Goal: Transaction & Acquisition: Purchase product/service

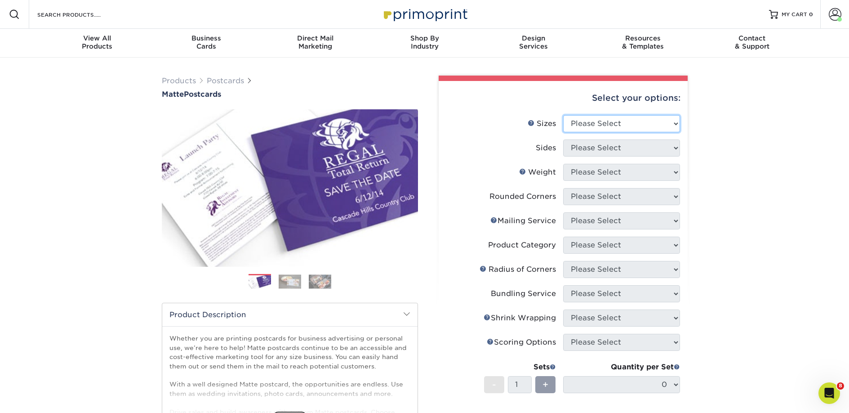
click at [597, 116] on select "Please Select 1.5" x 7" 2" x 4" 2" x 6" 2" x 7" 2" x 8" 2.12" x 5.5" 2.125" x 5…" at bounding box center [621, 123] width 117 height 17
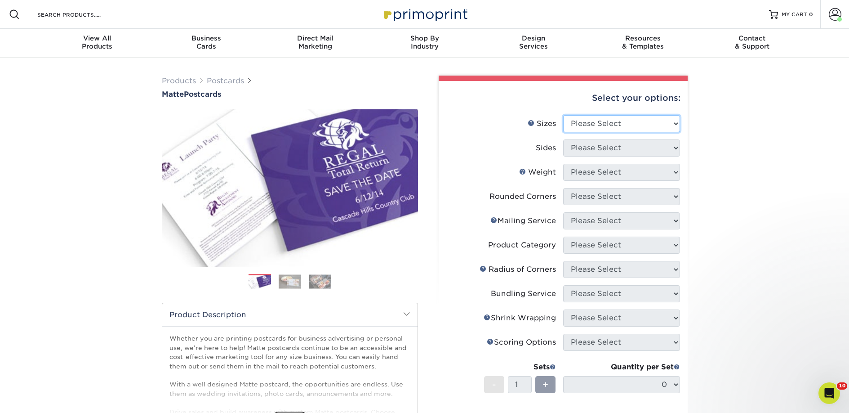
select select "2.00x6.00"
click at [563, 115] on select "Please Select 1.5" x 7" 2" x 4" 2" x 6" 2" x 7" 2" x 8" 2.12" x 5.5" 2.125" x 5…" at bounding box center [621, 123] width 117 height 17
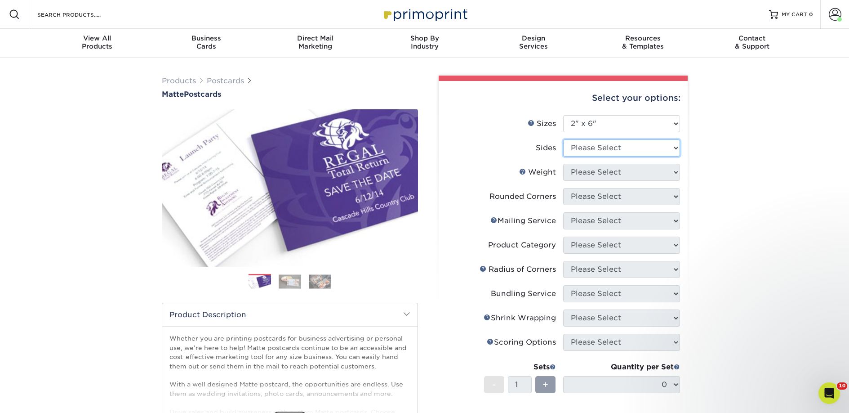
click at [591, 147] on select "Please Select Print Both Sides Print Front Only" at bounding box center [621, 147] width 117 height 17
select select "13abbda7-1d64-4f25-8bb2-c179b224825d"
click at [563, 139] on select "Please Select Print Both Sides Print Front Only" at bounding box center [621, 147] width 117 height 17
click at [575, 169] on select "Please Select 14PT 16PT" at bounding box center [621, 172] width 117 height 17
select select "14PT"
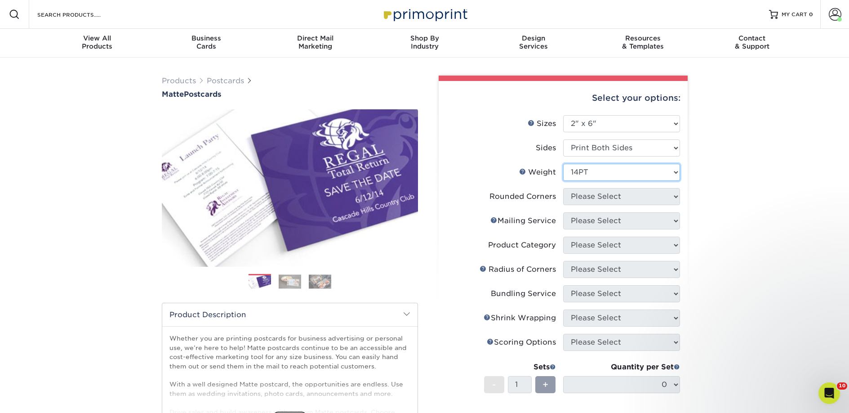
click at [563, 164] on select "Please Select 14PT 16PT" at bounding box center [621, 172] width 117 height 17
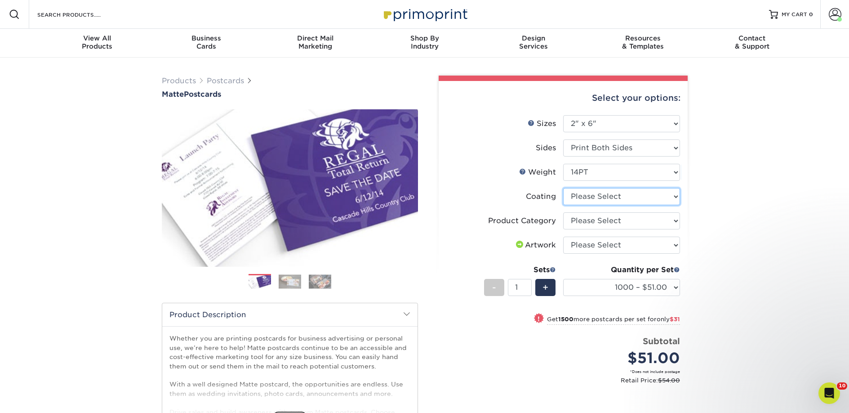
click at [589, 195] on select at bounding box center [621, 196] width 117 height 17
select select "121bb7b5-3b4d-429f-bd8d-bbf80e953313"
click at [563, 188] on select at bounding box center [621, 196] width 117 height 17
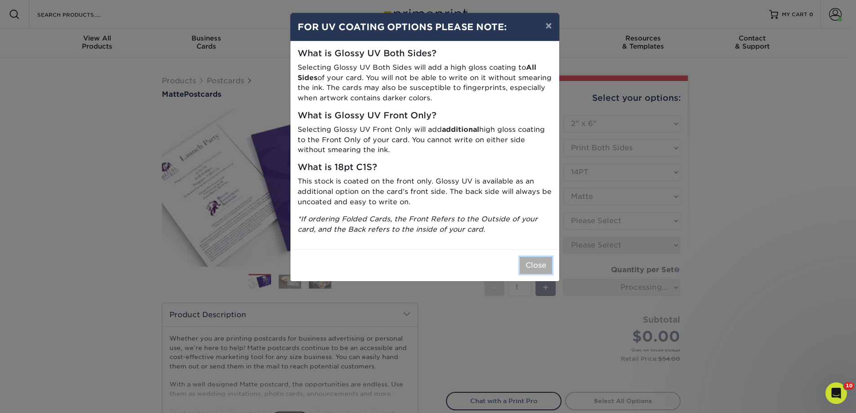
click at [541, 258] on button "Close" at bounding box center [536, 265] width 32 height 17
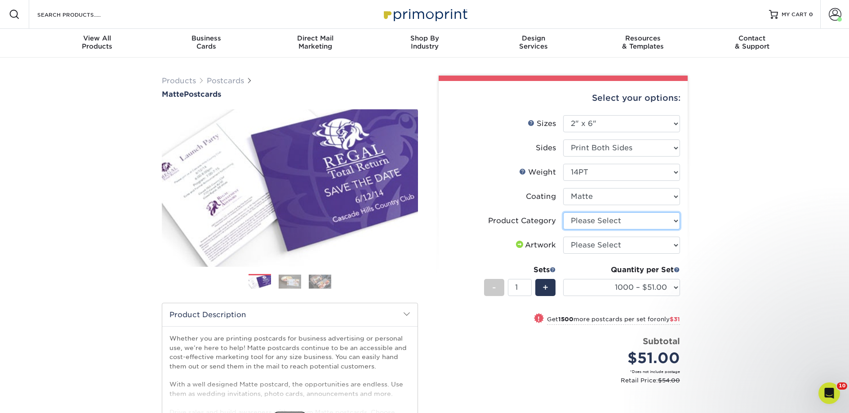
click at [587, 223] on select "Please Select Postcards" at bounding box center [621, 220] width 117 height 17
select select "9b7272e0-d6c8-4c3c-8e97-d3a1bcdab858"
click at [563, 212] on select "Please Select Postcards" at bounding box center [621, 220] width 117 height 17
click at [588, 244] on select "Please Select I will upload files I need a design - $150" at bounding box center [621, 244] width 117 height 17
select select "upload"
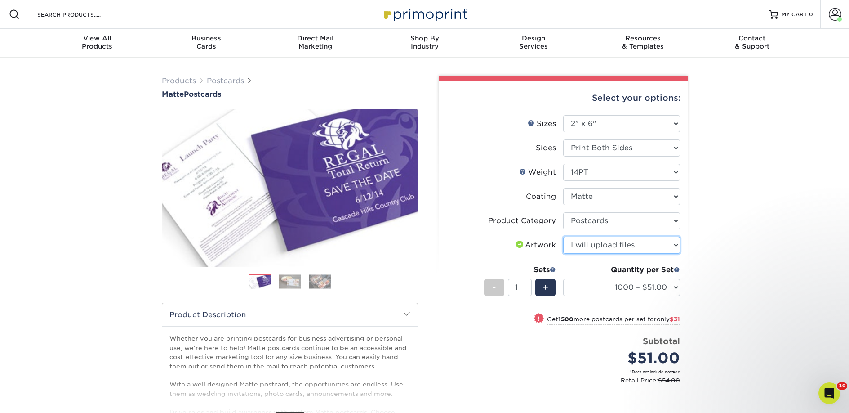
click at [563, 236] on select "Please Select I will upload files I need a design - $150" at bounding box center [621, 244] width 117 height 17
click at [588, 286] on select "1000 – $51.00 2500 – $82.00 5000 – $123.00 10000 – $234.00 15000 – $344.00 2000…" at bounding box center [621, 287] width 117 height 17
select select "2500 – $82.00"
click at [563, 279] on select "1000 – $51.00 2500 – $82.00 5000 – $123.00 10000 – $234.00 15000 – $344.00 2000…" at bounding box center [621, 287] width 117 height 17
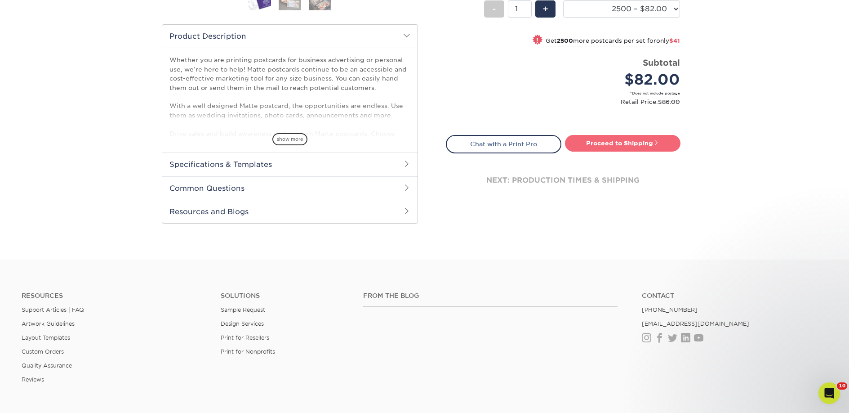
click at [607, 147] on link "Proceed to Shipping" at bounding box center [623, 143] width 116 height 16
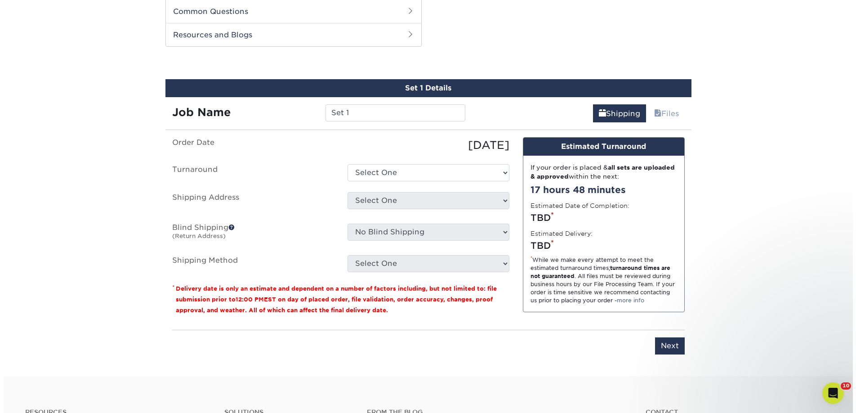
scroll to position [458, 0]
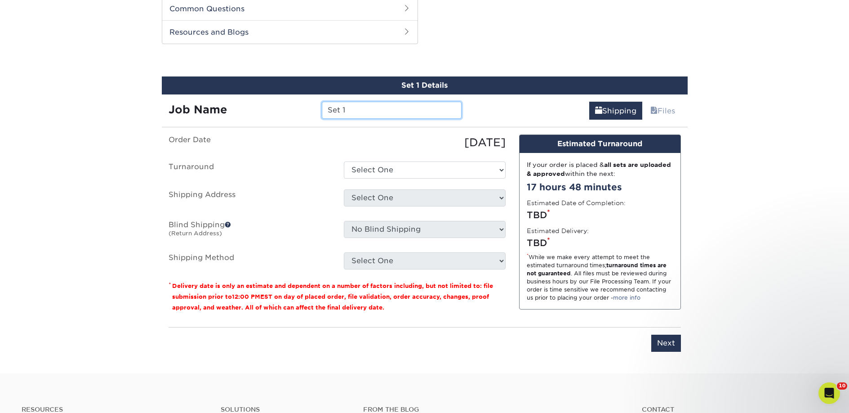
click at [359, 107] on input "Set 1" at bounding box center [392, 110] width 140 height 17
paste input "Paper Hearts Bookstore"
type input "Paper Hearts Bookstore"
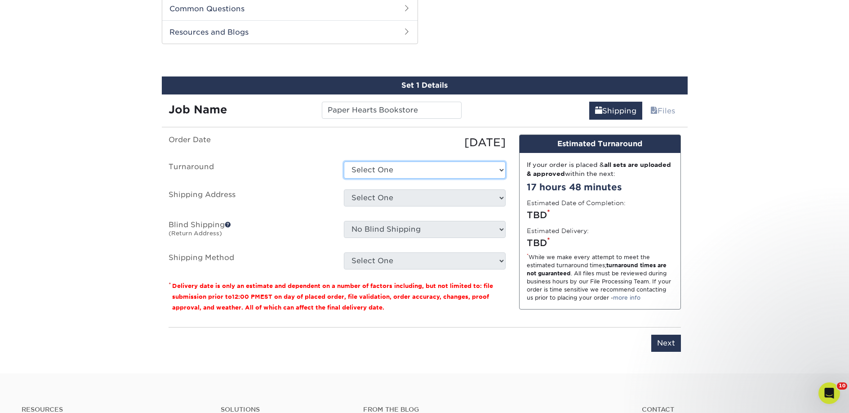
click at [370, 172] on select "Select One 2-4 Business Days 2 Day Next Business Day" at bounding box center [425, 169] width 162 height 17
select select "23bed37c-fa74-46a4-afc9-d3c3160655ce"
click at [344, 161] on select "Select One 2-4 Business Days 2 Day Next Business Day" at bounding box center [425, 169] width 162 height 17
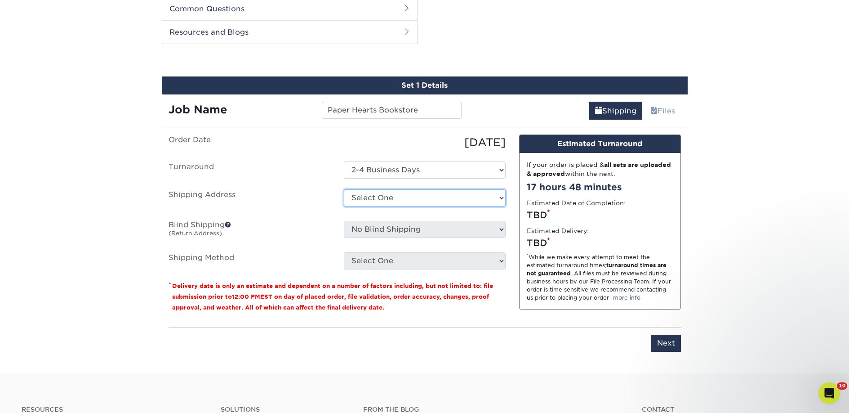
click at [374, 192] on select "Select One 2nd Floor Convention Center A Better Today Books & Boutique A Good B…" at bounding box center [425, 197] width 162 height 17
select select "newaddress"
click at [344, 189] on select "Select One 2nd Floor Convention Center A Better Today Books & Boutique A Good B…" at bounding box center [425, 197] width 162 height 17
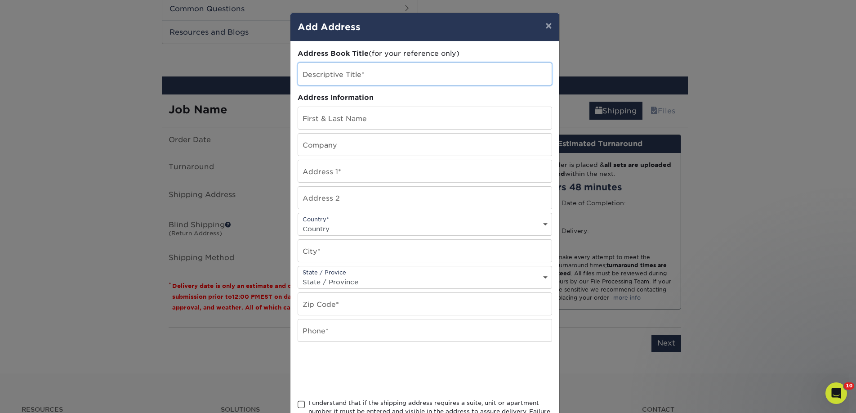
click at [348, 72] on input "text" at bounding box center [425, 74] width 254 height 22
paste input "Paper Hearts Bookstore"
type input "Paper Hearts Bookstore"
click at [332, 150] on input "text" at bounding box center [425, 145] width 254 height 22
paste input "Paper Hearts Bookstore"
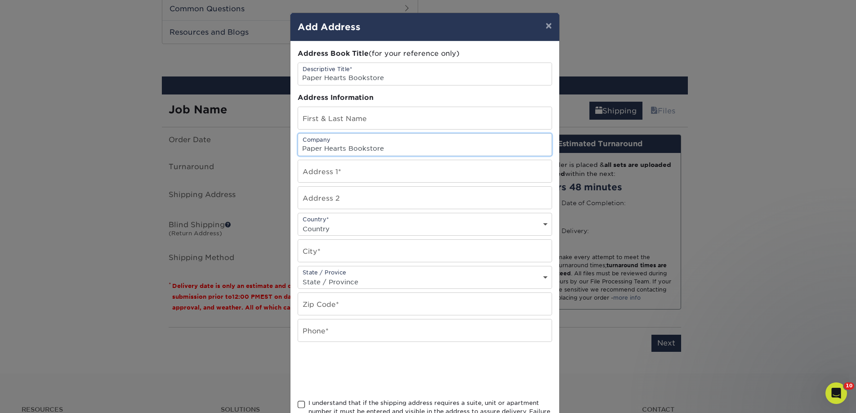
type input "Paper Hearts Bookstore"
click at [360, 117] on input "text" at bounding box center [425, 118] width 254 height 22
paste input "Beth Quarles"
type input "Beth Quarles"
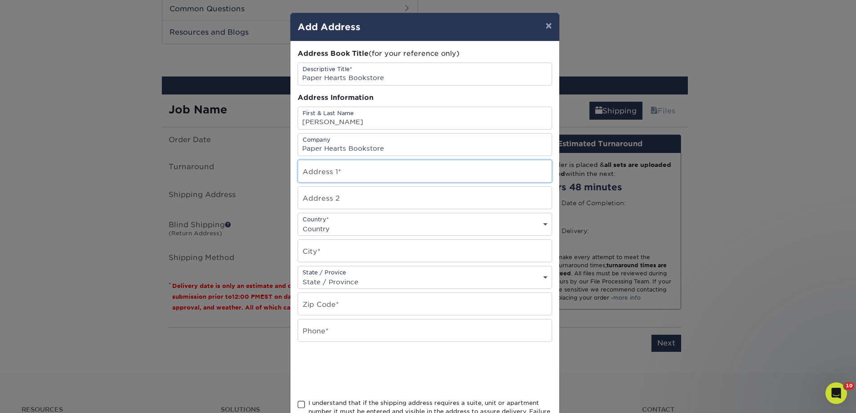
click at [301, 167] on input "text" at bounding box center [425, 171] width 254 height 22
paste input "9 Oak Point Ct."
type input "9 Oak Point Ct."
click at [317, 225] on select "Country United States Canada ----------------------------- Afghanistan Albania …" at bounding box center [425, 228] width 254 height 13
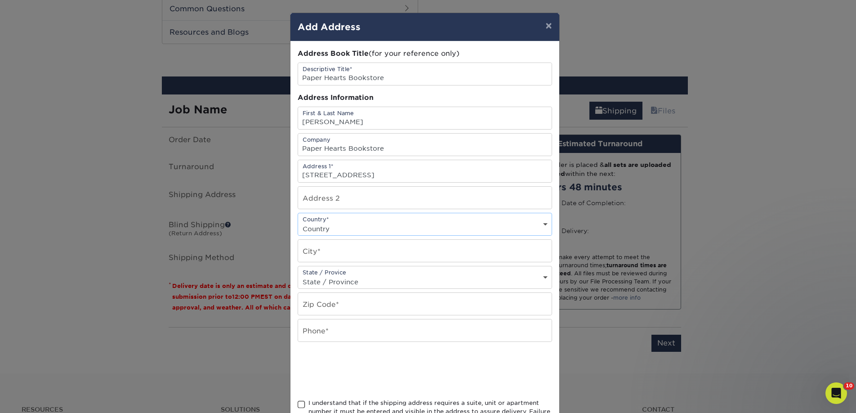
select select "US"
click at [298, 222] on select "Country United States Canada ----------------------------- Afghanistan Albania …" at bounding box center [425, 228] width 254 height 13
click at [319, 246] on input "text" at bounding box center [425, 251] width 254 height 22
paste input "Little Rock"
type input "Little Rock"
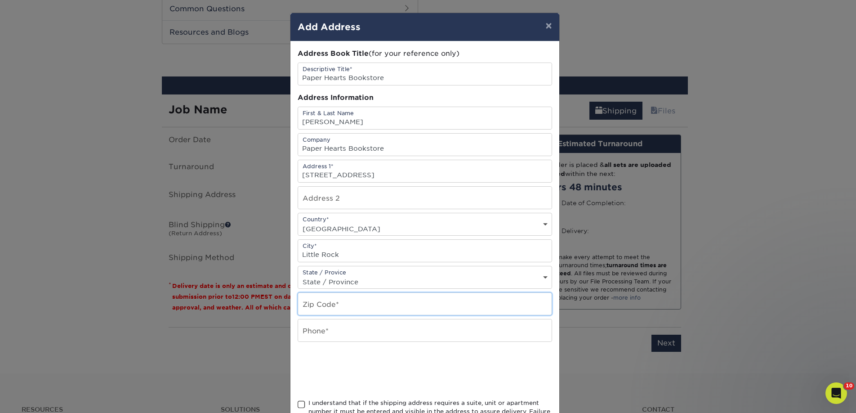
click at [330, 309] on input "text" at bounding box center [425, 304] width 254 height 22
paste input "72211"
type input "72211"
click at [320, 332] on input "text" at bounding box center [425, 330] width 254 height 22
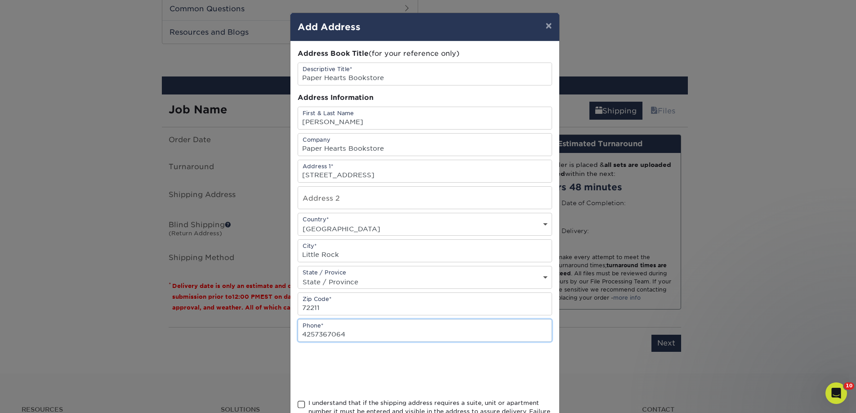
type input "4257367064"
click at [300, 401] on span at bounding box center [302, 404] width 8 height 9
click at [0, 0] on input "I understand that if the shipping address requires a suite, unit or apartment n…" at bounding box center [0, 0] width 0 height 0
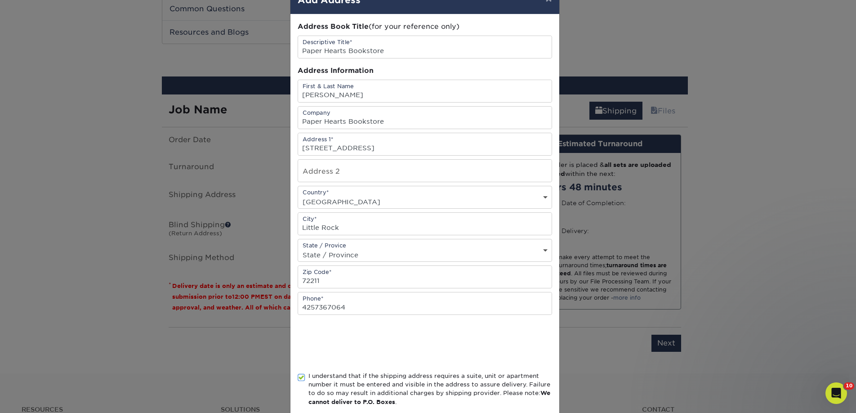
scroll to position [76, 0]
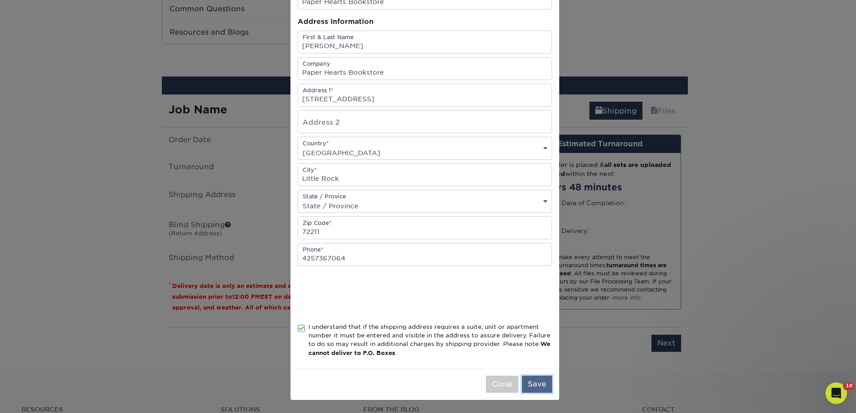
click at [538, 388] on button "Save" at bounding box center [537, 383] width 30 height 17
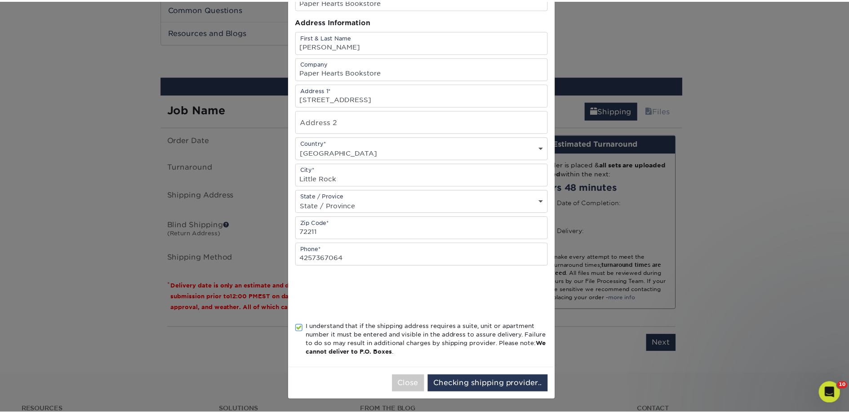
scroll to position [0, 0]
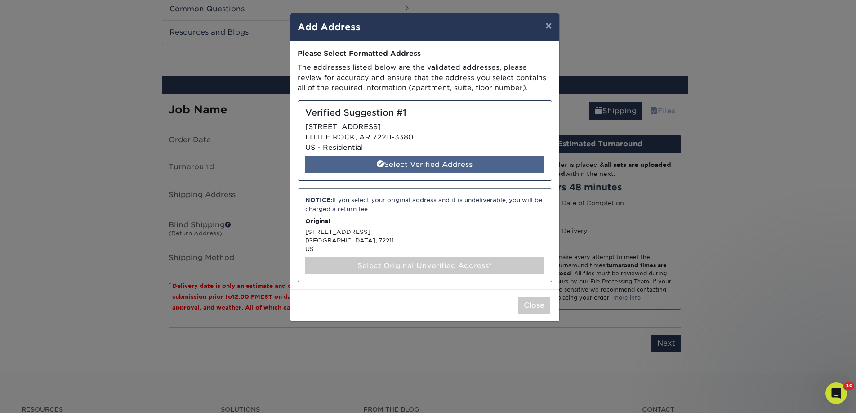
click at [440, 167] on div "Select Verified Address" at bounding box center [424, 164] width 239 height 17
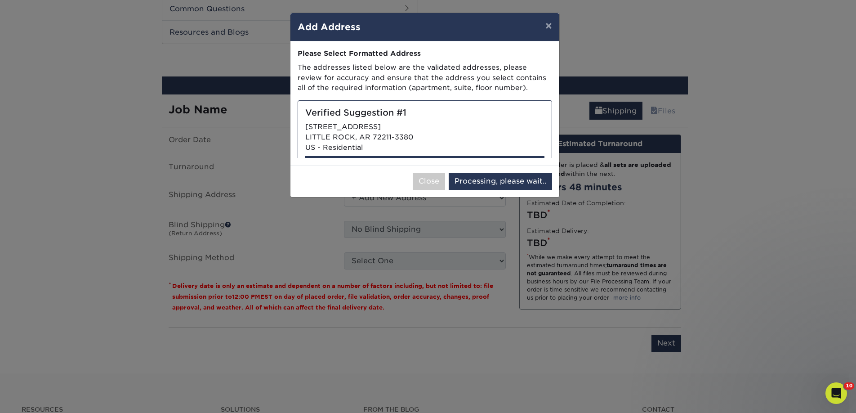
select select "285204"
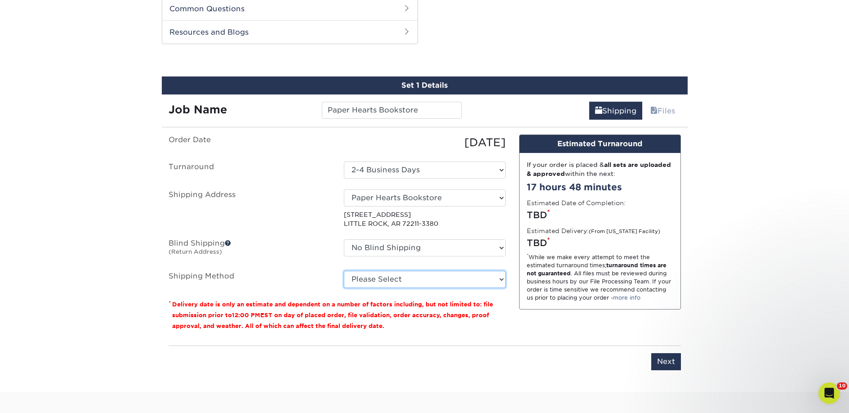
click at [431, 283] on select "Please Select Ground Shipping (+$26.86) 3 Day Shipping Service (+$40.10) 2 Day …" at bounding box center [425, 279] width 162 height 17
select select "03"
click at [344, 271] on select "Please Select Ground Shipping (+$26.86) 3 Day Shipping Service (+$40.10) 2 Day …" at bounding box center [425, 279] width 162 height 17
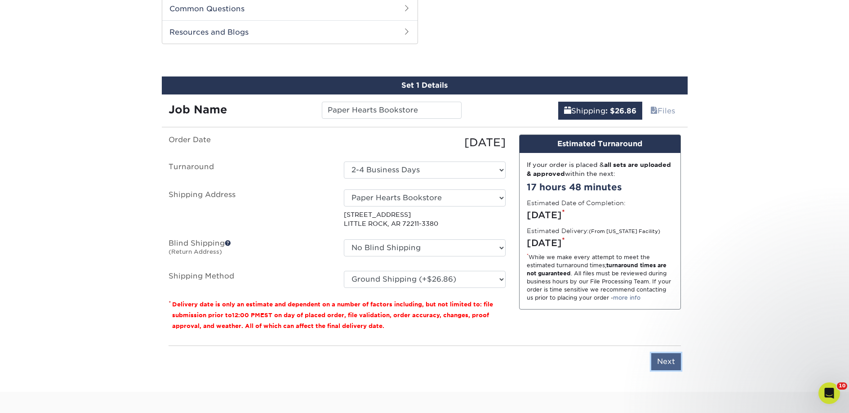
click at [660, 359] on input "Next" at bounding box center [666, 361] width 30 height 17
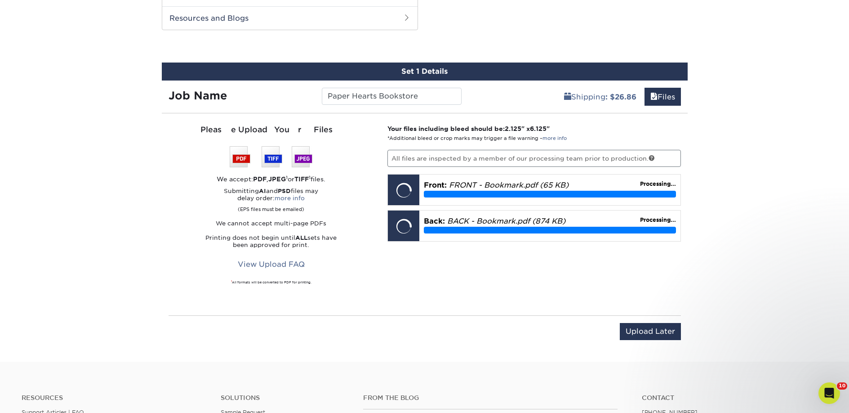
scroll to position [598, 0]
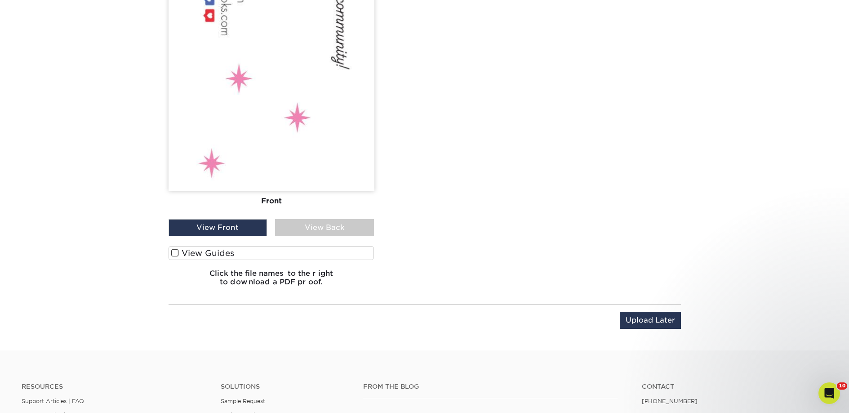
click at [249, 259] on label "View Guides" at bounding box center [272, 253] width 206 height 14
click at [0, 0] on input "View Guides" at bounding box center [0, 0] width 0 height 0
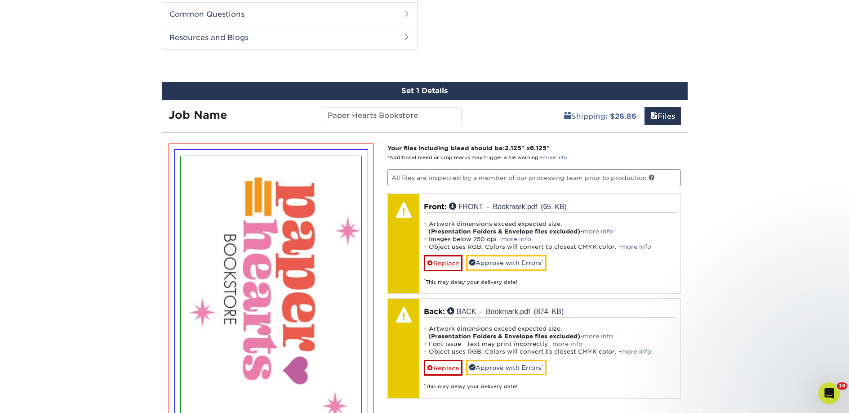
scroll to position [443, 0]
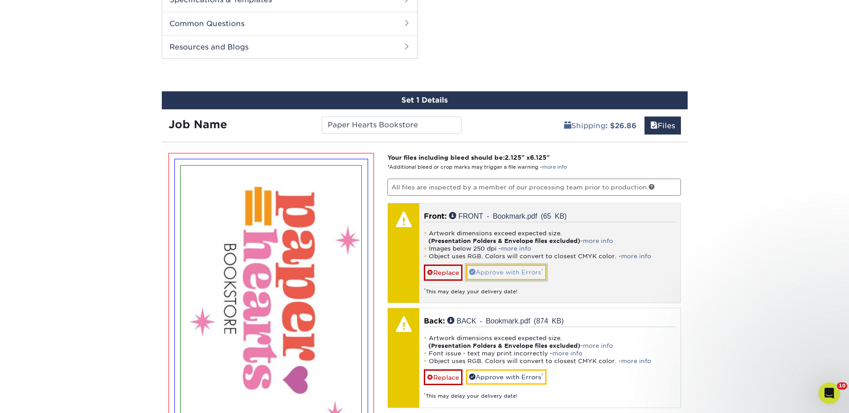
click at [496, 266] on link "Approve with Errors *" at bounding box center [506, 271] width 80 height 15
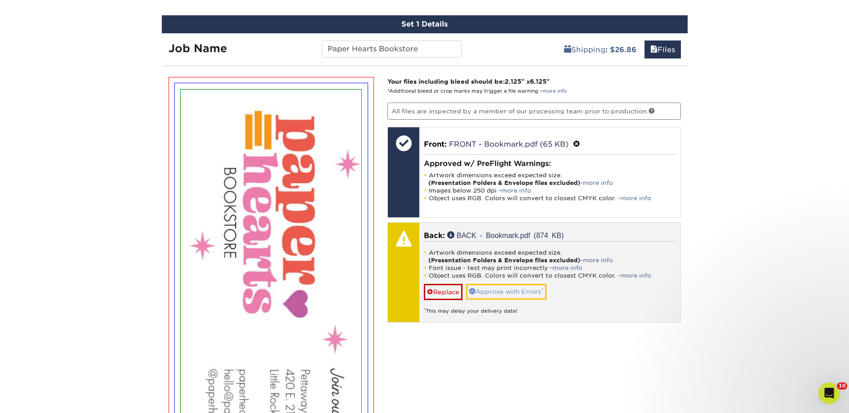
scroll to position [634, 0]
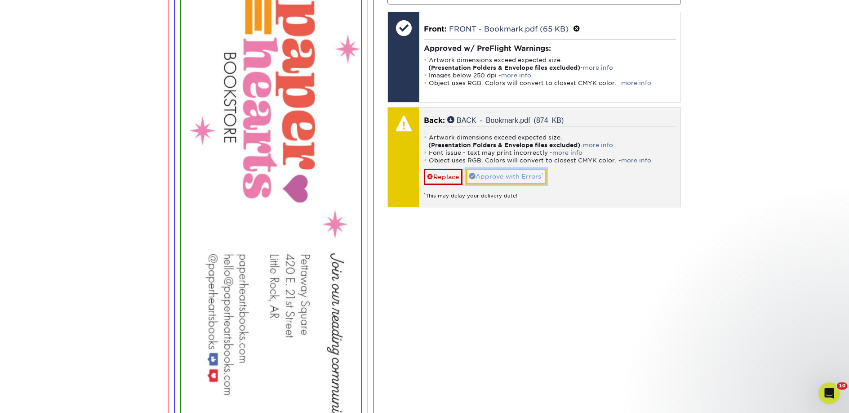
click at [489, 172] on link "Approve with Errors *" at bounding box center [506, 176] width 80 height 15
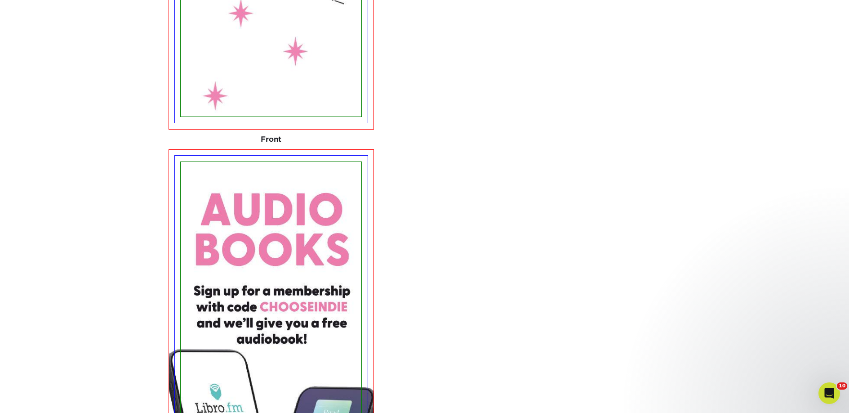
scroll to position [1064, 0]
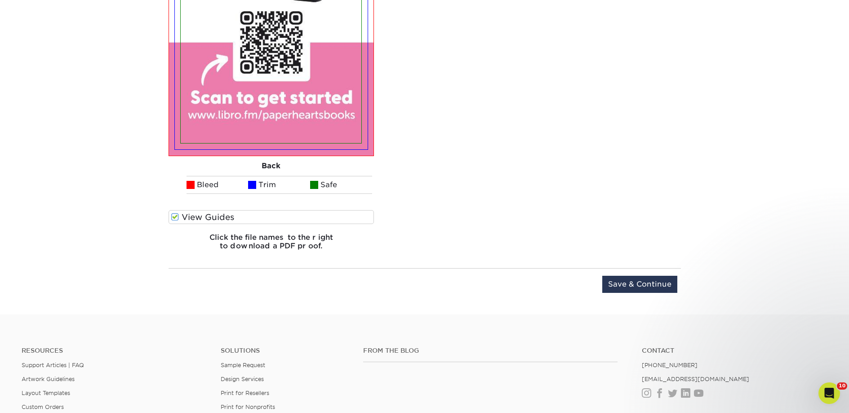
click at [236, 211] on label "View Guides" at bounding box center [272, 217] width 206 height 14
click at [0, 0] on input "View Guides" at bounding box center [0, 0] width 0 height 0
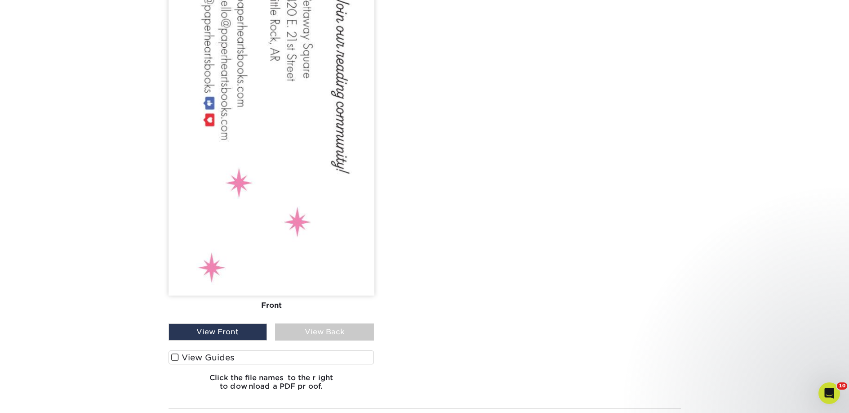
scroll to position [986, 0]
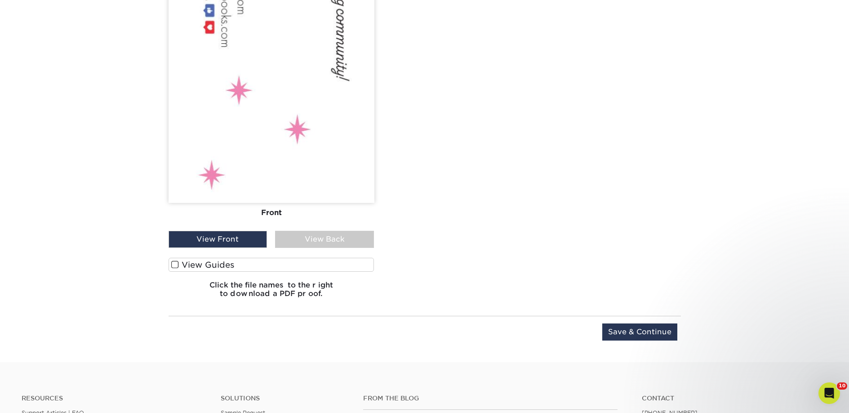
click at [628, 322] on div "Upload Later Save & Continue Continue" at bounding box center [425, 334] width 512 height 36
click at [632, 334] on input "Save & Continue" at bounding box center [639, 331] width 75 height 17
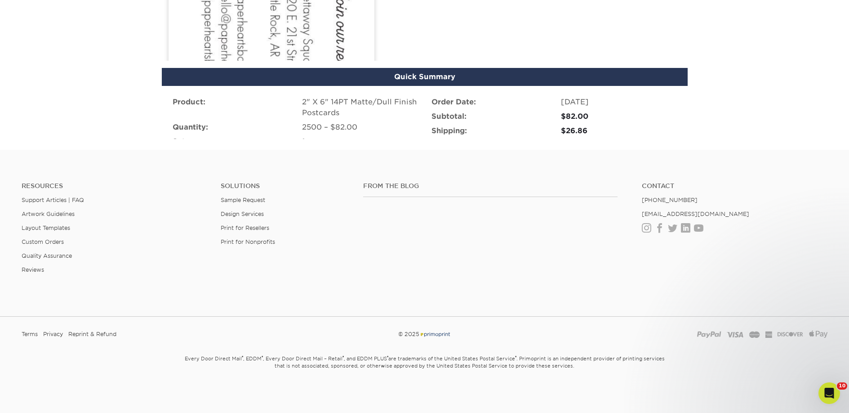
scroll to position [600, 0]
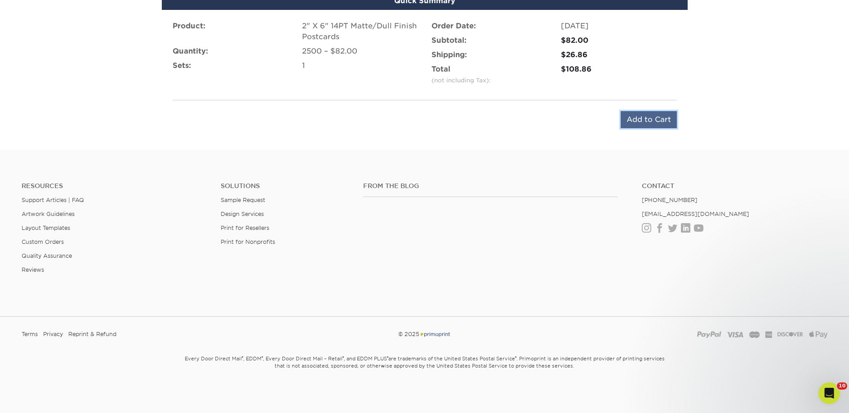
click at [650, 115] on input "Add to Cart" at bounding box center [649, 119] width 56 height 17
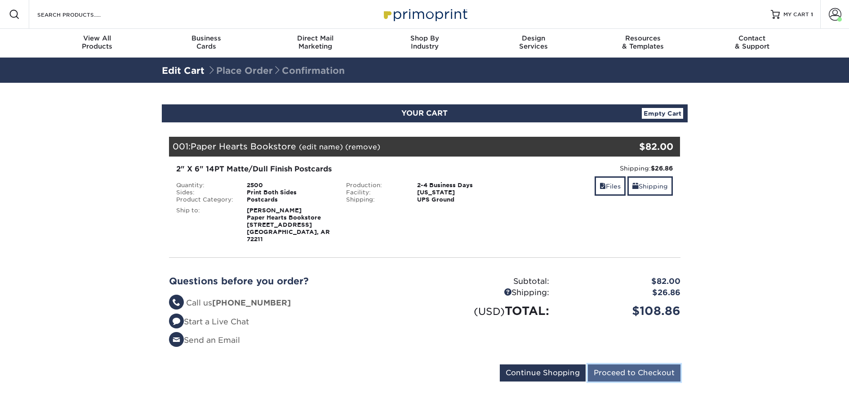
click at [607, 364] on input "Proceed to Checkout" at bounding box center [634, 372] width 93 height 17
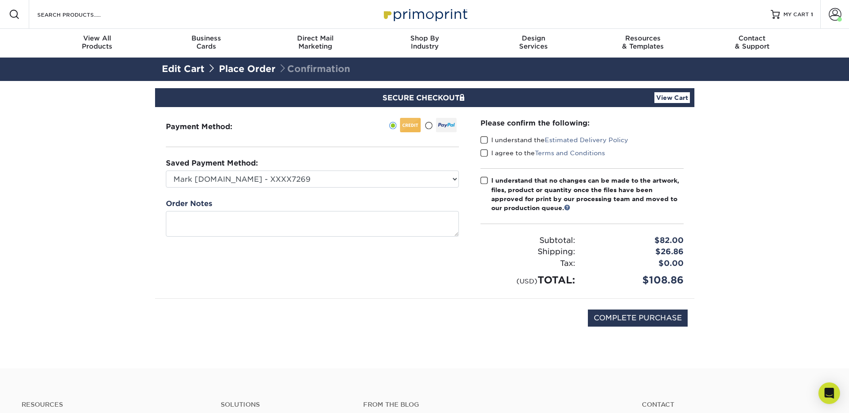
click at [486, 142] on span at bounding box center [485, 140] width 8 height 9
click at [0, 0] on input "I understand the Estimated Delivery Policy" at bounding box center [0, 0] width 0 height 0
drag, startPoint x: 485, startPoint y: 155, endPoint x: 483, endPoint y: 179, distance: 23.9
click at [485, 155] on span at bounding box center [485, 153] width 8 height 9
click at [0, 0] on input "I agree to the Terms and Conditions" at bounding box center [0, 0] width 0 height 0
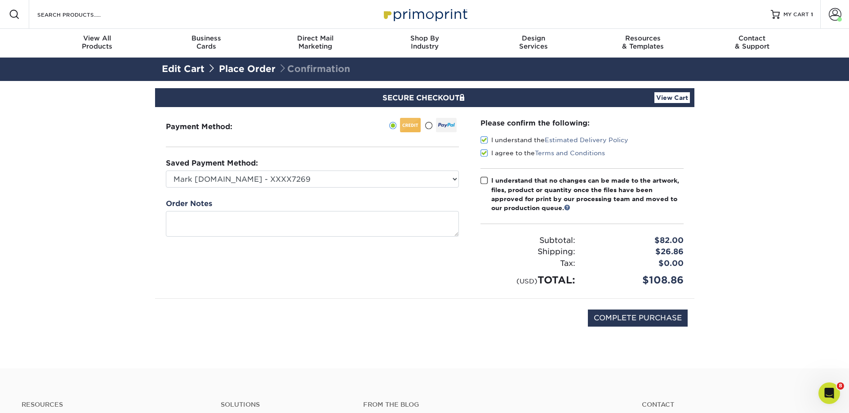
click at [483, 184] on span at bounding box center [485, 180] width 8 height 9
click at [0, 0] on input "I understand that no changes can be made to the artwork, files, product or quan…" at bounding box center [0, 0] width 0 height 0
click at [594, 317] on input "COMPLETE PURCHASE" at bounding box center [638, 317] width 100 height 17
type input "PROCESSING, PLEASE WAIT..."
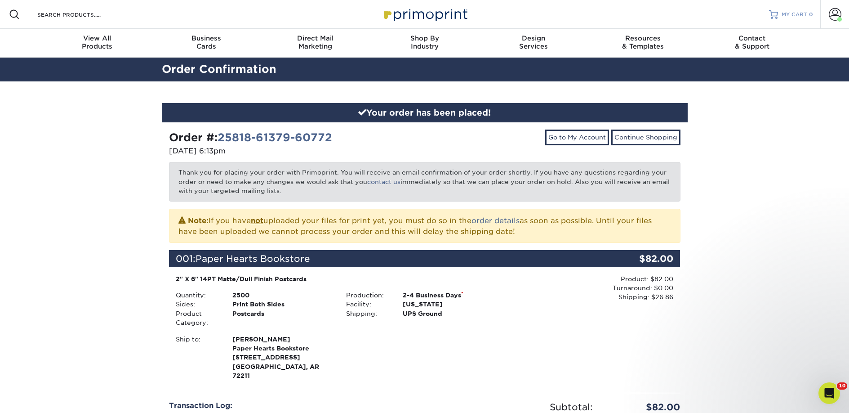
click at [800, 15] on span "MY CART" at bounding box center [795, 15] width 26 height 8
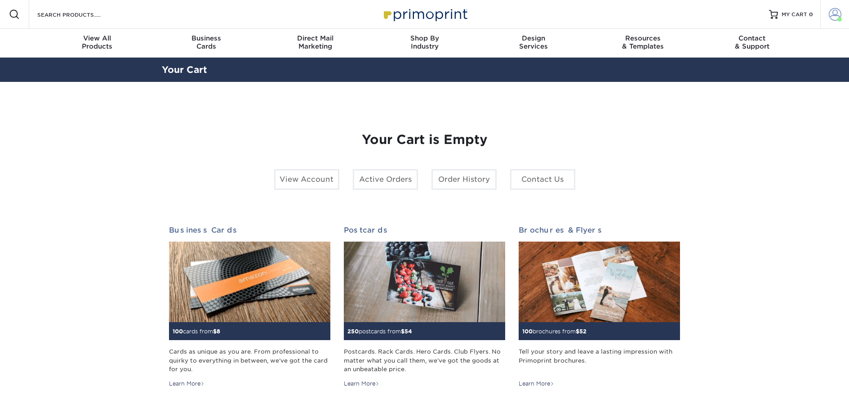
click at [832, 15] on span at bounding box center [835, 14] width 13 height 13
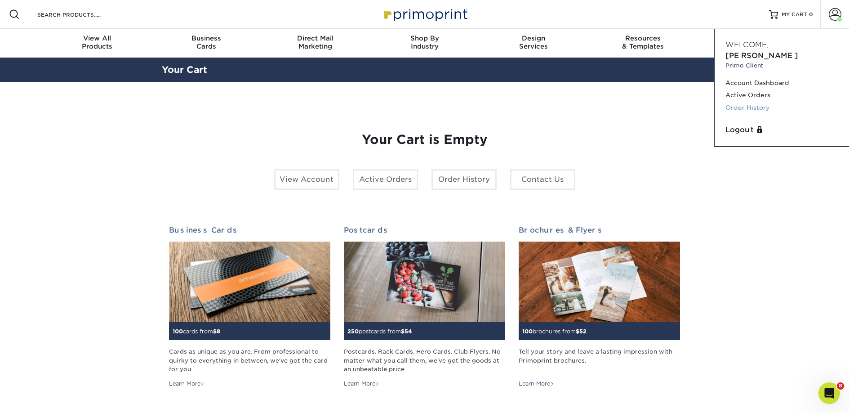
click at [761, 102] on link "Order History" at bounding box center [782, 108] width 113 height 12
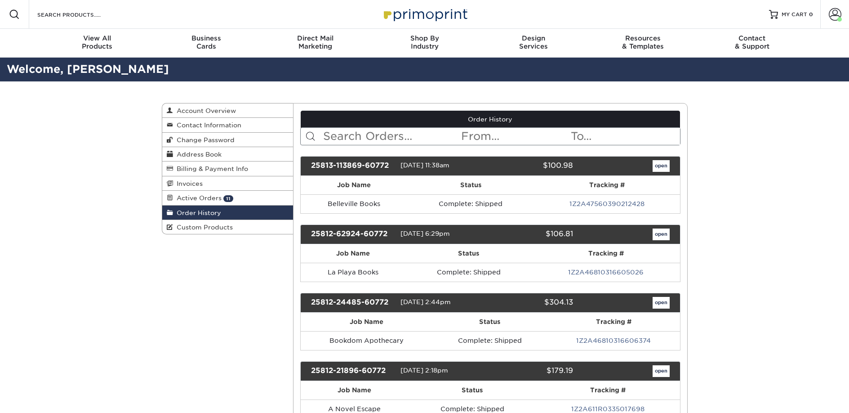
click at [343, 141] on input "text" at bounding box center [391, 136] width 138 height 17
type input "prince books"
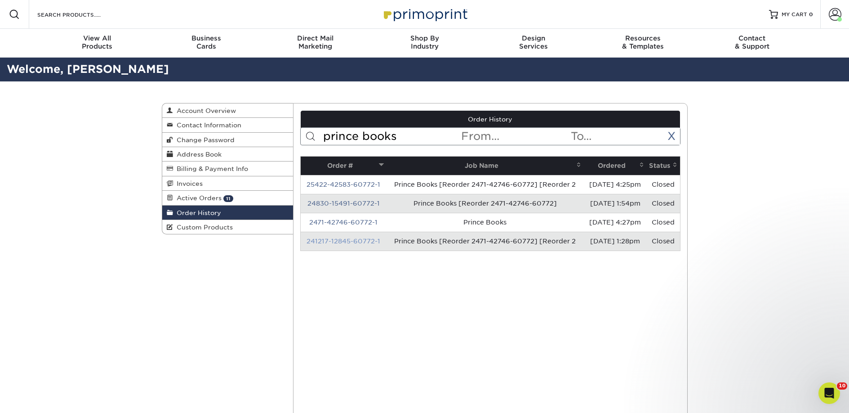
click at [347, 239] on link "241217-12845-60772-1" at bounding box center [344, 240] width 74 height 7
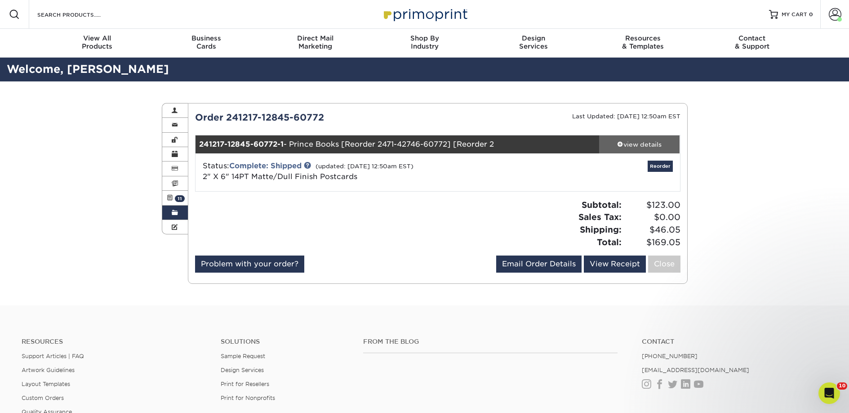
click at [632, 142] on div "view details" at bounding box center [639, 144] width 81 height 9
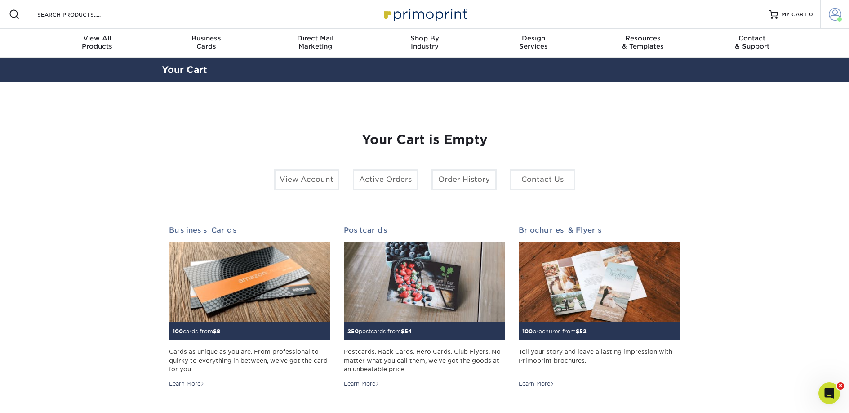
click at [841, 15] on link "Account" at bounding box center [834, 14] width 29 height 29
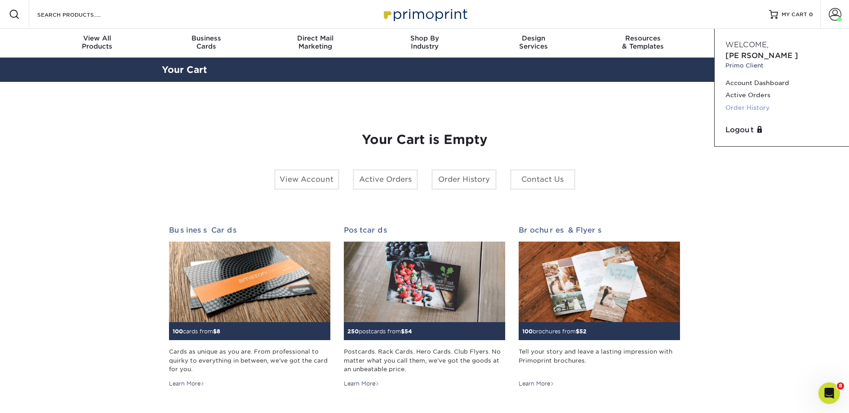
click at [757, 102] on link "Order History" at bounding box center [782, 108] width 113 height 12
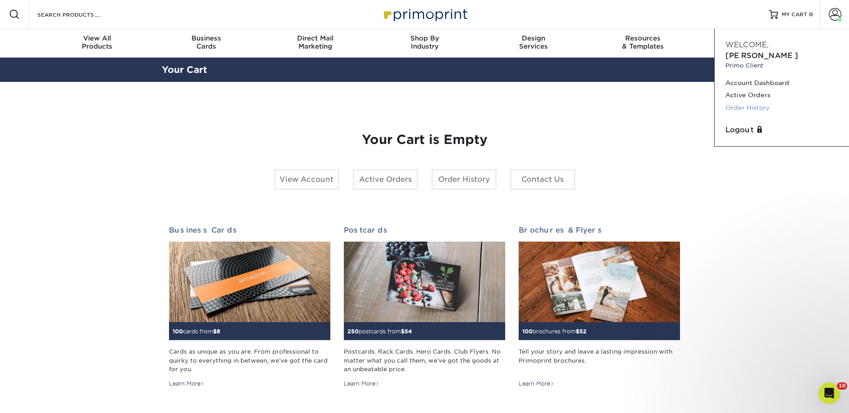
click at [755, 102] on link "Order History" at bounding box center [782, 108] width 113 height 12
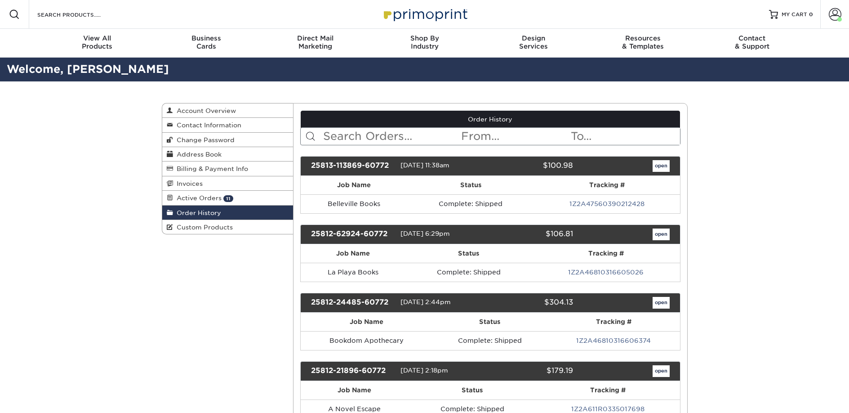
click at [373, 139] on input "text" at bounding box center [391, 136] width 138 height 17
type input "prince books"
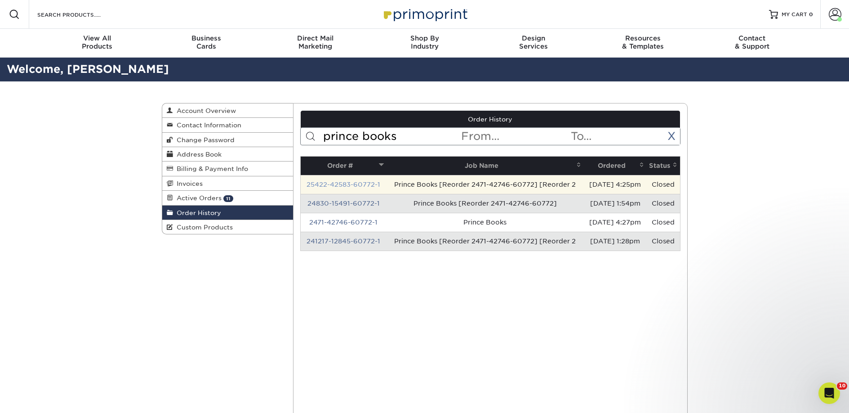
click at [331, 183] on link "25422-42583-60772-1" at bounding box center [344, 184] width 74 height 7
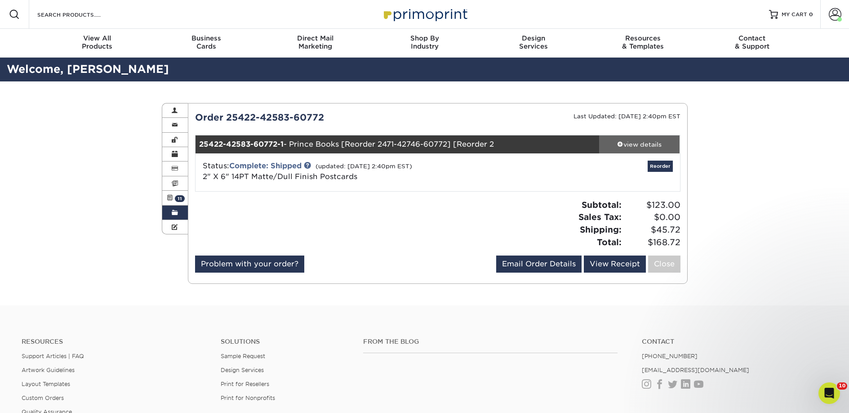
click at [644, 147] on div "view details" at bounding box center [639, 144] width 81 height 9
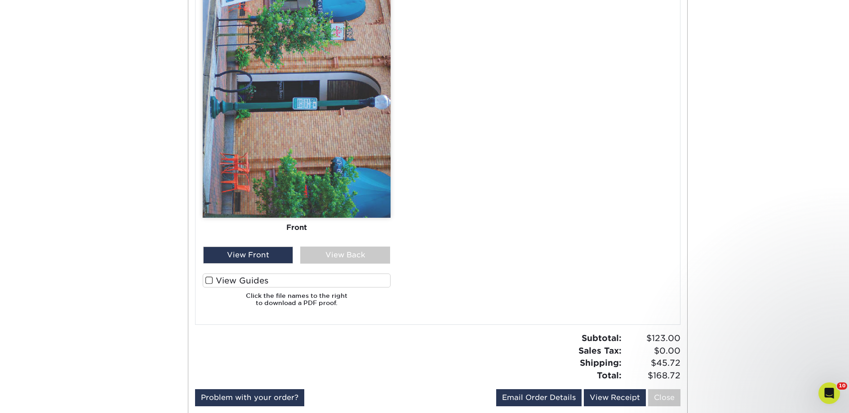
scroll to position [718, 0]
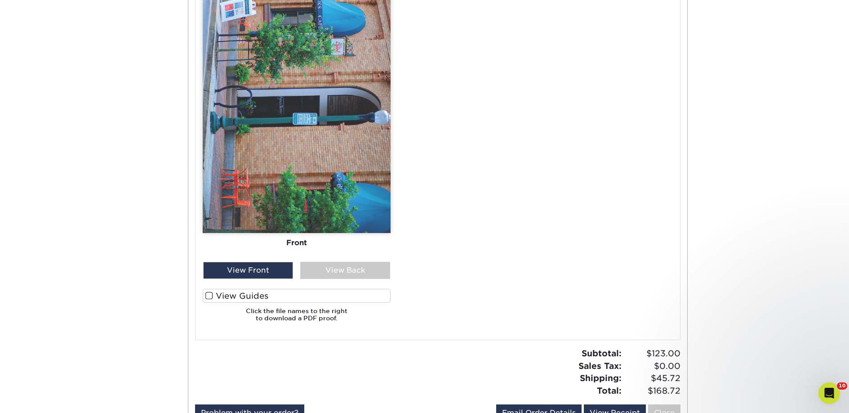
click at [266, 289] on label "View Guides" at bounding box center [297, 296] width 188 height 14
click at [0, 0] on input "View Guides" at bounding box center [0, 0] width 0 height 0
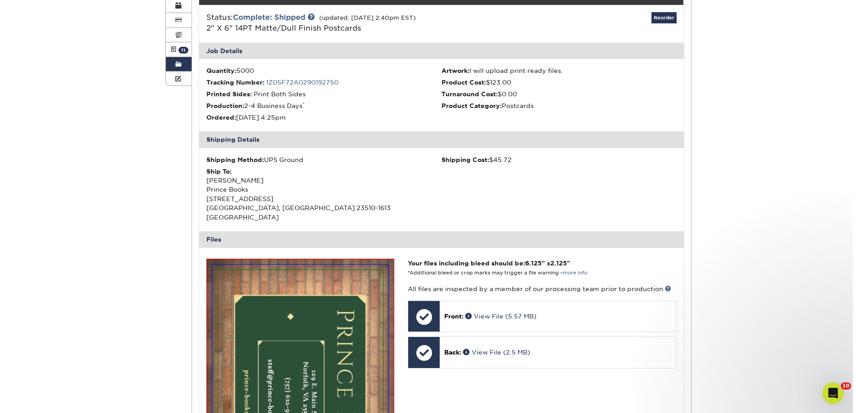
scroll to position [0, 0]
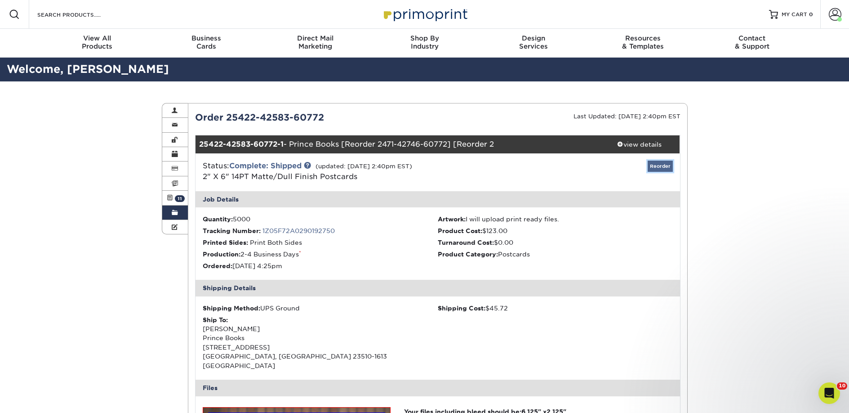
click at [659, 165] on link "Reorder" at bounding box center [660, 165] width 25 height 11
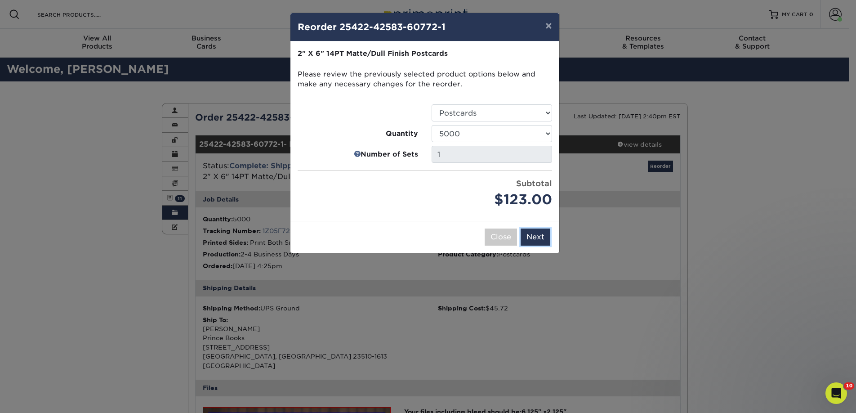
click at [530, 234] on button "Next" at bounding box center [536, 236] width 30 height 17
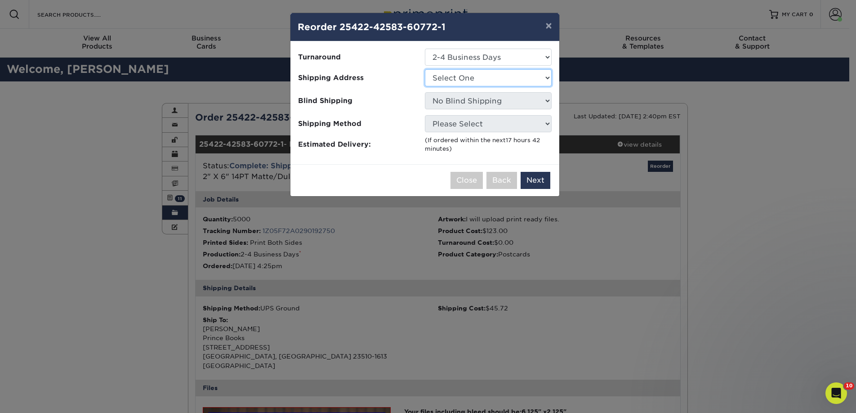
click at [460, 79] on select "Select One 2nd Floor Convention Center A Good Book Bookbug" at bounding box center [488, 77] width 127 height 17
select select "271181"
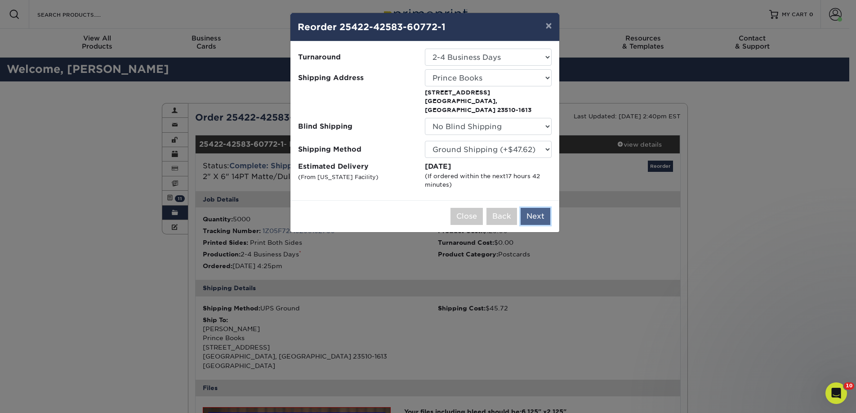
click at [525, 208] on button "Next" at bounding box center [536, 216] width 30 height 17
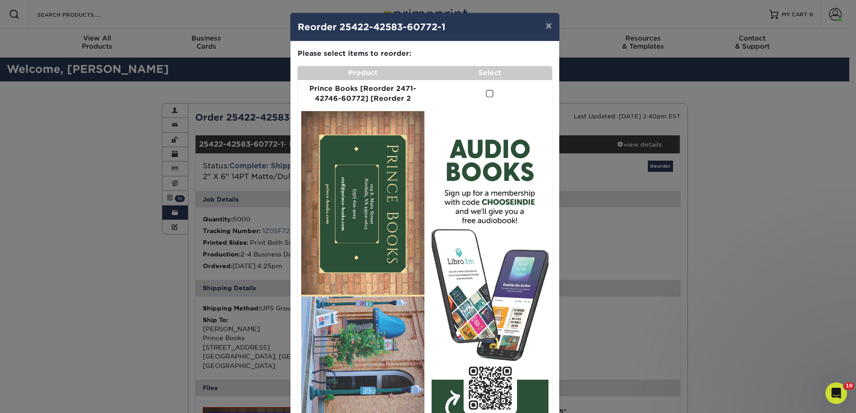
click at [487, 95] on span at bounding box center [490, 93] width 8 height 9
click at [0, 0] on input "checkbox" at bounding box center [0, 0] width 0 height 0
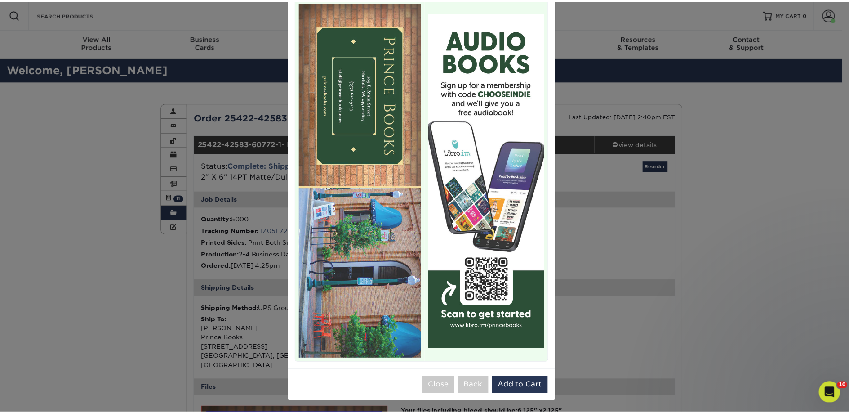
scroll to position [110, 0]
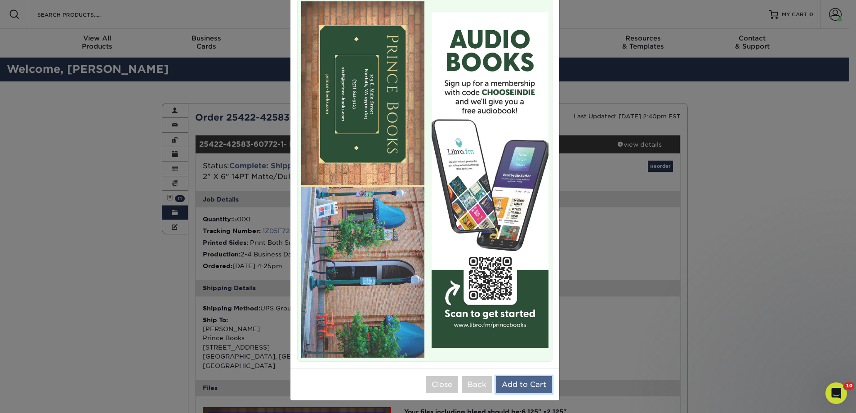
click at [530, 388] on button "Add to Cart" at bounding box center [524, 384] width 56 height 17
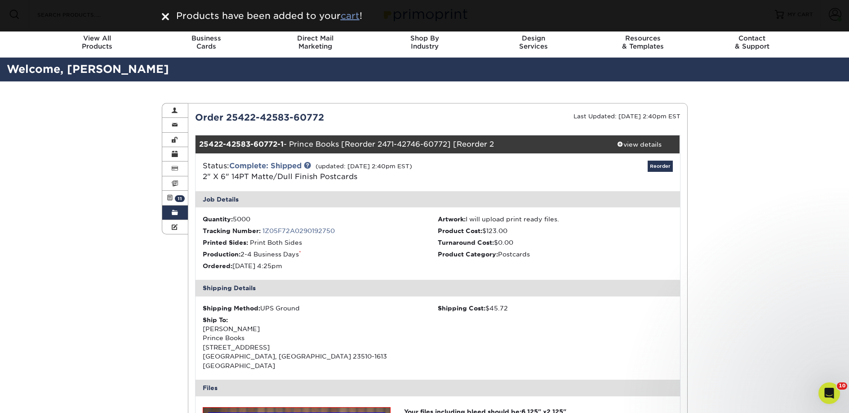
click at [349, 18] on u "cart" at bounding box center [350, 15] width 19 height 11
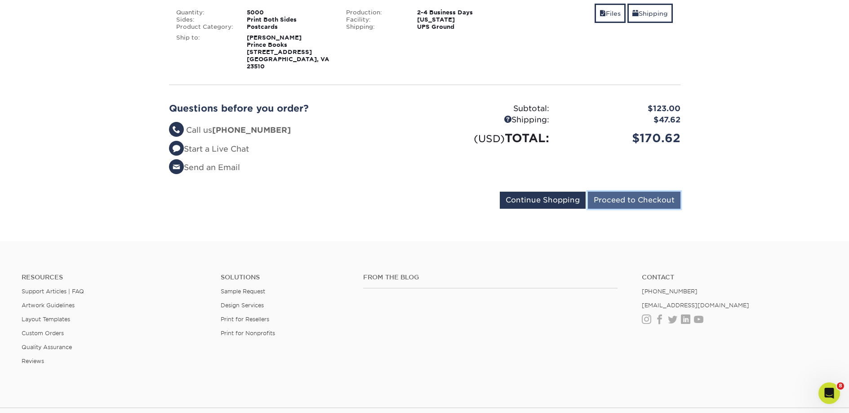
click at [619, 197] on input "Proceed to Checkout" at bounding box center [634, 199] width 93 height 17
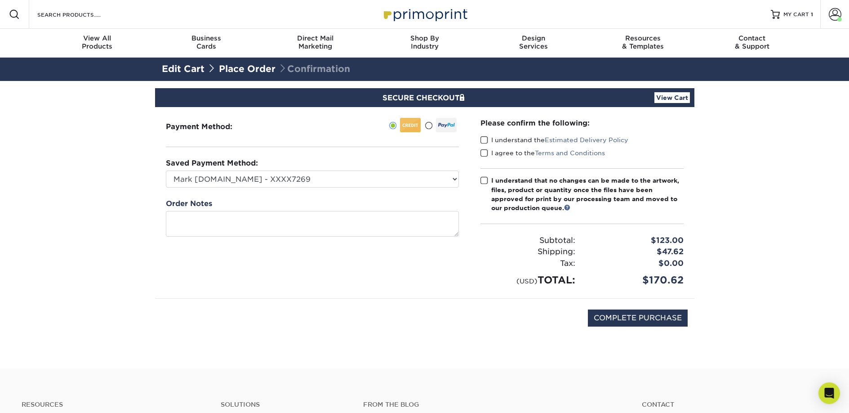
click at [485, 144] on span at bounding box center [485, 140] width 8 height 9
click at [0, 0] on input "I understand the Estimated Delivery Policy" at bounding box center [0, 0] width 0 height 0
click at [485, 156] on span at bounding box center [485, 153] width 8 height 9
click at [0, 0] on input "I agree to the Terms and Conditions" at bounding box center [0, 0] width 0 height 0
click at [485, 187] on label "I understand that no changes can be made to the artwork, files, product or quan…" at bounding box center [582, 194] width 203 height 37
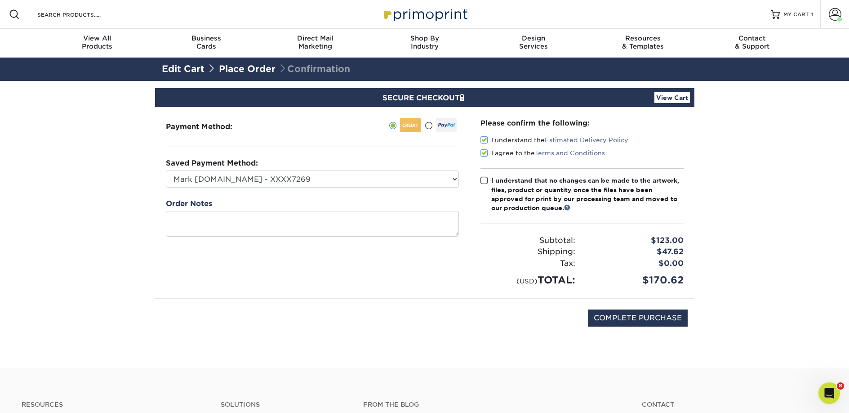
click at [0, 0] on input "I understand that no changes can be made to the artwork, files, product or quan…" at bounding box center [0, 0] width 0 height 0
click at [634, 320] on input "COMPLETE PURCHASE" at bounding box center [638, 317] width 100 height 17
type input "PROCESSING, PLEASE WAIT..."
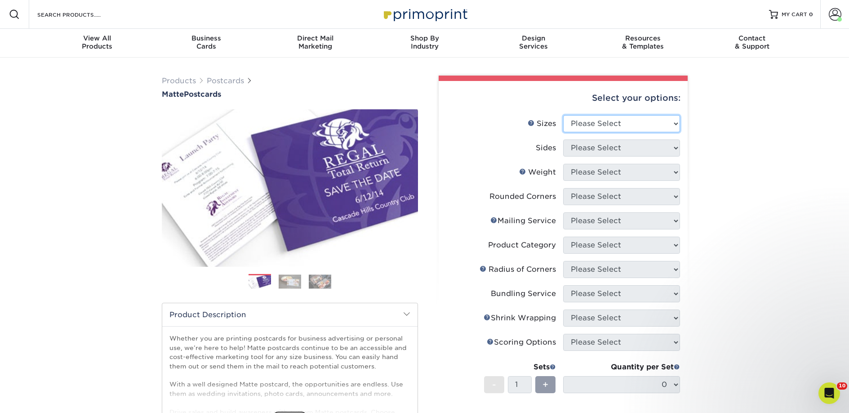
click at [588, 126] on select "Please Select 1.5" x 7" 2" x 4" 2" x 6" 2" x 7" 2" x 8" 2.12" x 5.5" 2.125" x 5…" at bounding box center [621, 123] width 117 height 17
click at [585, 118] on select "Please Select 1.5" x 7" 2" x 4" 2" x 6" 2" x 7" 2" x 8" 2.12" x 5.5" 2.125" x 5…" at bounding box center [621, 123] width 117 height 17
select select "2.00x6.00"
click at [563, 115] on select "Please Select 1.5" x 7" 2" x 4" 2" x 6" 2" x 7" 2" x 8" 2.12" x 5.5" 2.125" x 5…" at bounding box center [621, 123] width 117 height 17
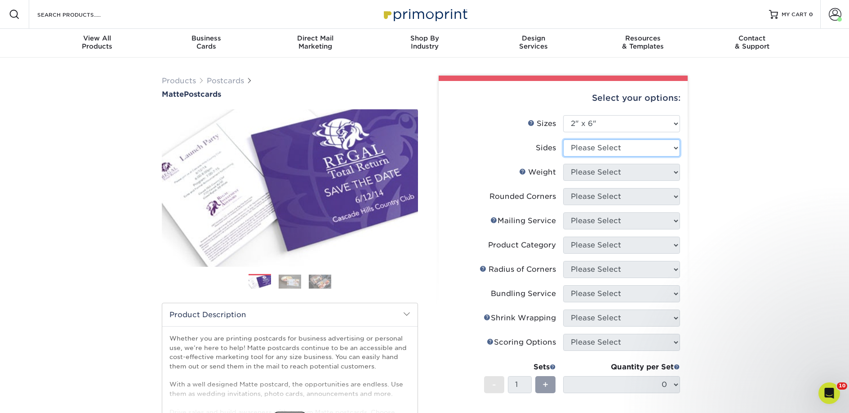
click at [589, 151] on select "Please Select Print Both Sides Print Front Only" at bounding box center [621, 147] width 117 height 17
select select "13abbda7-1d64-4f25-8bb2-c179b224825d"
click at [563, 139] on select "Please Select Print Both Sides Print Front Only" at bounding box center [621, 147] width 117 height 17
click at [593, 173] on select "Please Select 14PT 16PT" at bounding box center [621, 172] width 117 height 17
select select "14PT"
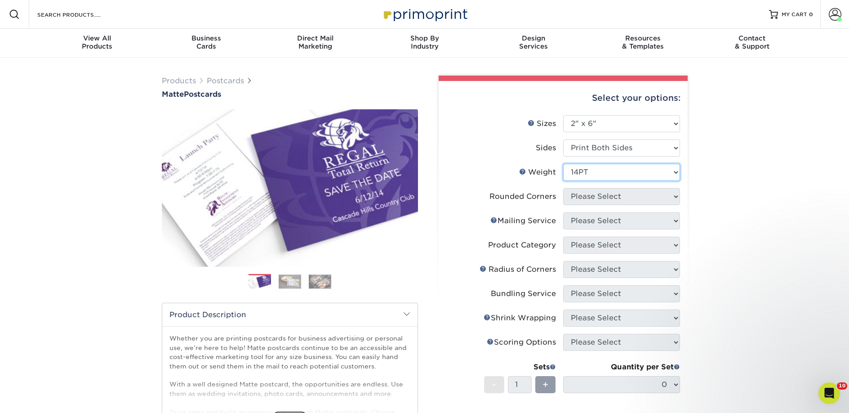
click at [563, 164] on select "Please Select 14PT 16PT" at bounding box center [621, 172] width 117 height 17
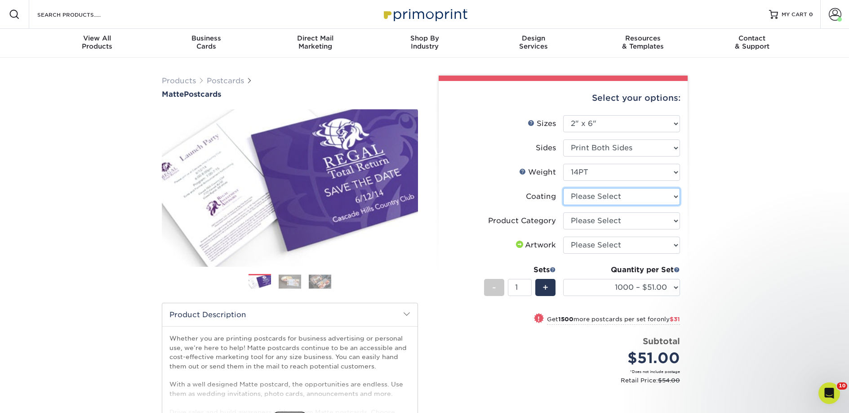
click at [600, 196] on select at bounding box center [621, 196] width 117 height 17
select select "121bb7b5-3b4d-429f-bd8d-bbf80e953313"
click at [563, 188] on select at bounding box center [621, 196] width 117 height 17
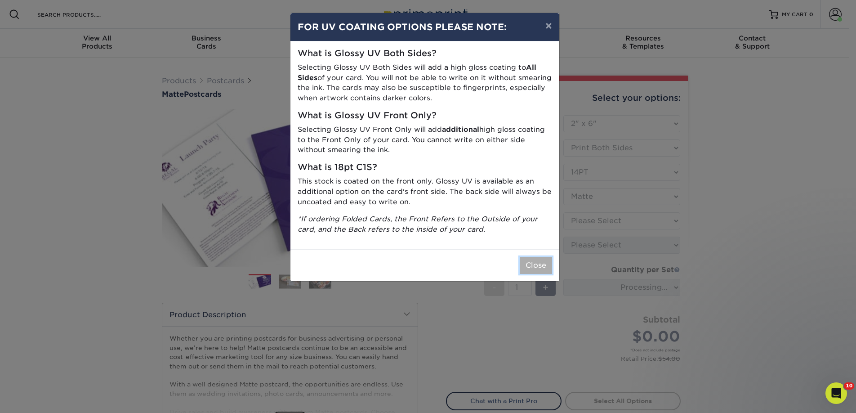
click at [525, 269] on button "Close" at bounding box center [536, 265] width 32 height 17
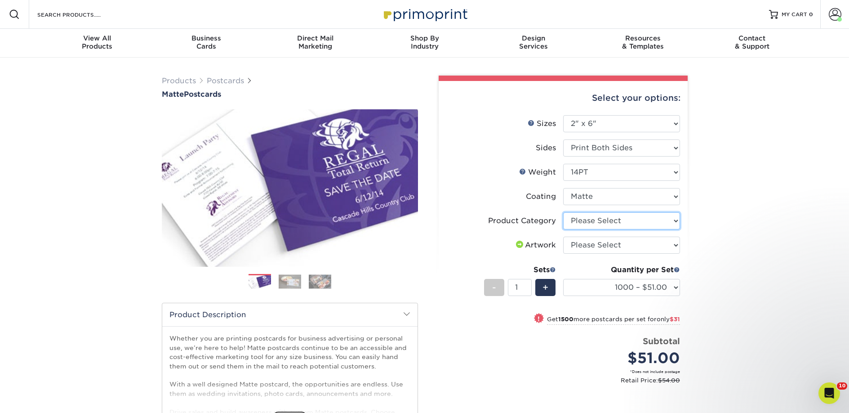
click at [628, 222] on select "Please Select Postcards" at bounding box center [621, 220] width 117 height 17
select select "9b7272e0-d6c8-4c3c-8e97-d3a1bcdab858"
click at [563, 212] on select "Please Select Postcards" at bounding box center [621, 220] width 117 height 17
click at [607, 245] on select "Please Select I will upload files I need a design - $150" at bounding box center [621, 244] width 117 height 17
select select "upload"
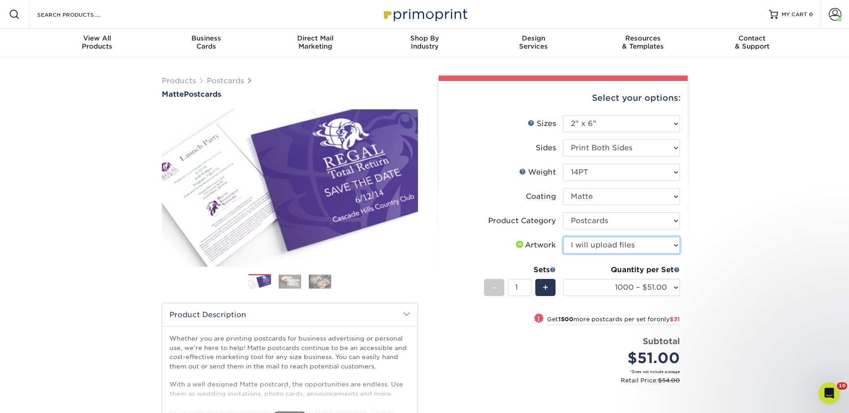
click at [563, 236] on select "Please Select I will upload files I need a design - $150" at bounding box center [621, 244] width 117 height 17
click at [615, 288] on select "1000 – $51.00 2500 – $82.00 5000 – $123.00 10000 – $234.00 15000 – $344.00 2000…" at bounding box center [621, 287] width 117 height 17
select select "2500 – $82.00"
click at [563, 279] on select "1000 – $51.00 2500 – $82.00 5000 – $123.00 10000 – $234.00 15000 – $344.00 2000…" at bounding box center [621, 287] width 117 height 17
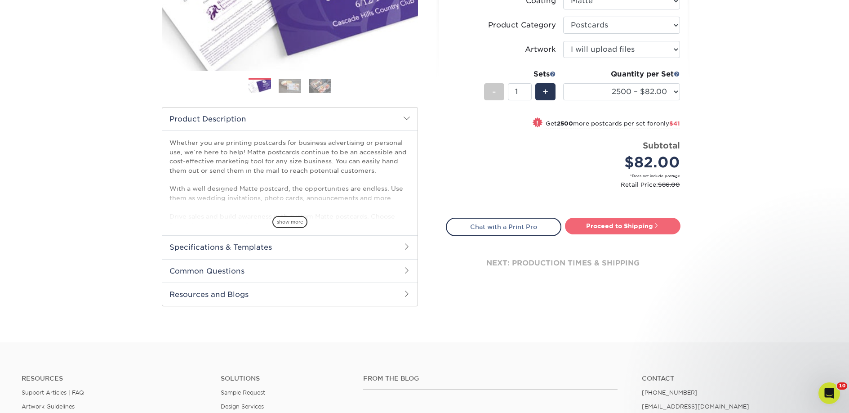
click at [612, 224] on link "Proceed to Shipping" at bounding box center [623, 226] width 116 height 16
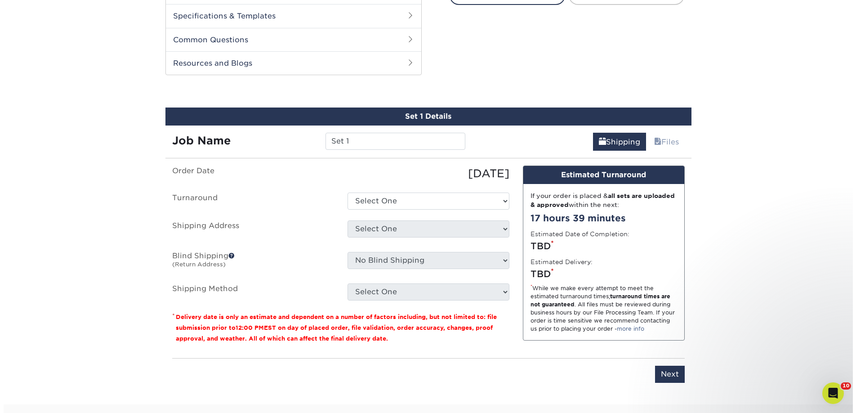
scroll to position [458, 0]
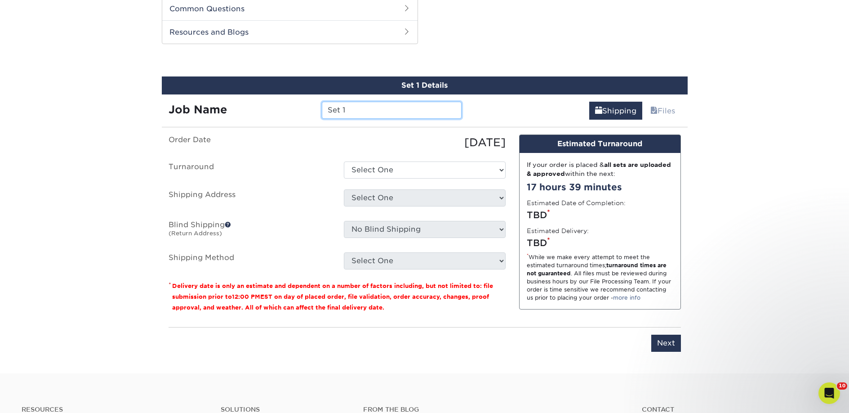
click at [360, 112] on input "Set 1" at bounding box center [392, 110] width 140 height 17
paste input "The Gilded Page"
type input "The Gilded Page"
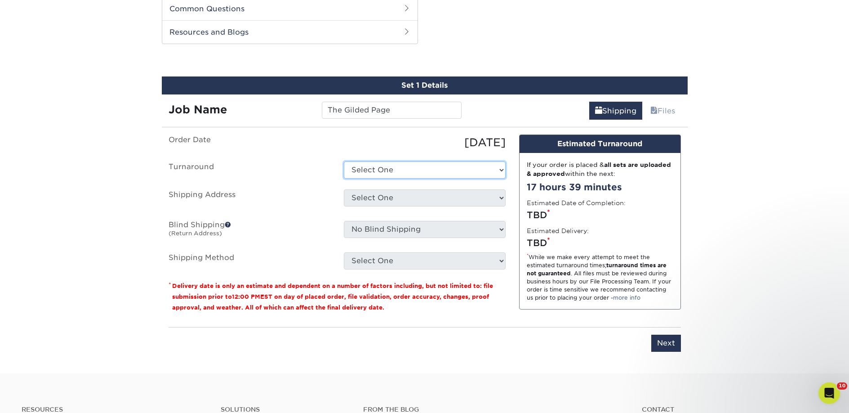
click at [385, 172] on select "Select One 2-4 Business Days 2 Day Next Business Day" at bounding box center [425, 169] width 162 height 17
select select "23bed37c-fa74-46a4-afc9-d3c3160655ce"
click at [344, 161] on select "Select One 2-4 Business Days 2 Day Next Business Day" at bounding box center [425, 169] width 162 height 17
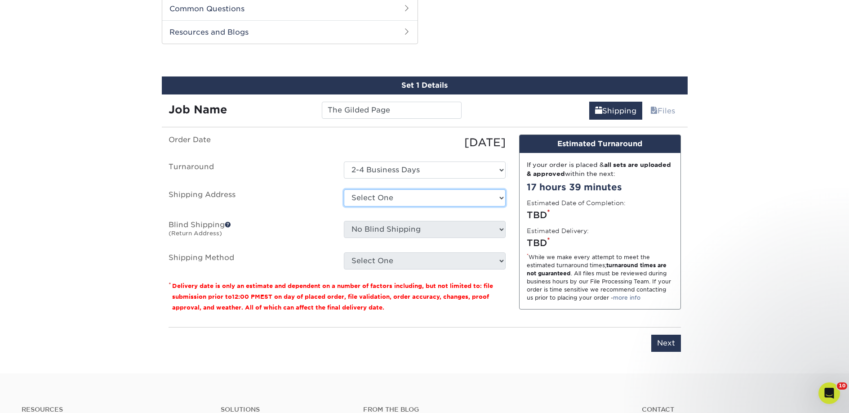
click at [386, 197] on select "Select One 2nd Floor Convention Center A Better Today Books & Boutique A Good B…" at bounding box center [425, 197] width 162 height 17
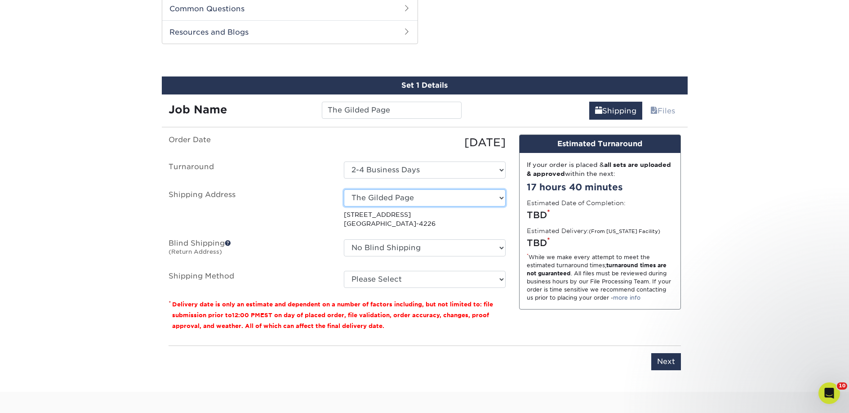
click at [395, 199] on select "Select One 2nd Floor Convention Center A Better Today Books & Boutique A Good B…" at bounding box center [425, 197] width 162 height 17
select select "newaddress"
click at [344, 189] on select "Select One 2nd Floor Convention Center A Better Today Books & Boutique A Good B…" at bounding box center [425, 197] width 162 height 17
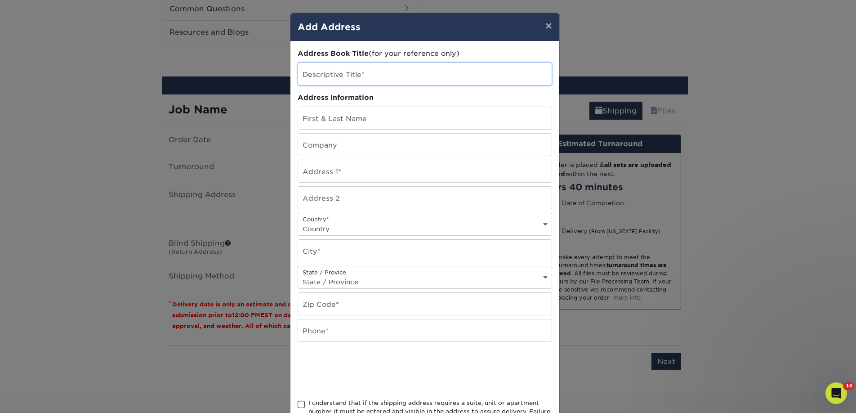
click at [353, 73] on input "text" at bounding box center [425, 74] width 254 height 22
paste input "The Gilded Page"
type input "The Gilded Page"
click at [330, 147] on input "text" at bounding box center [425, 145] width 254 height 22
paste input "The Gilded Page"
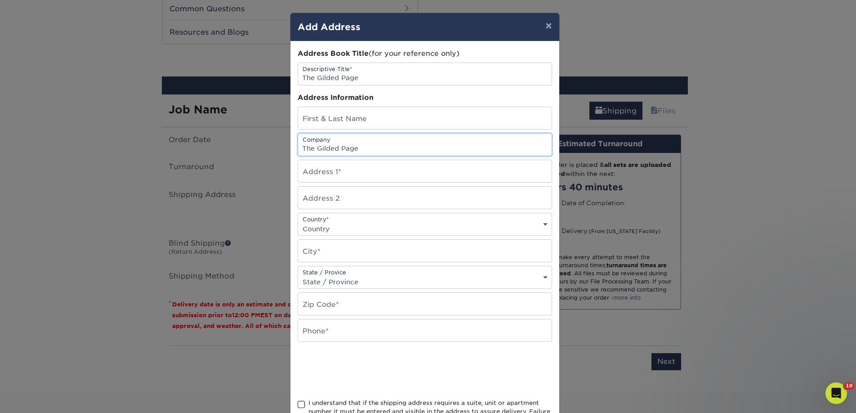
type input "The Gilded Page"
click at [338, 121] on input "text" at bounding box center [425, 118] width 254 height 22
paste input "Lucy Kull"
type input "Lucy Kull"
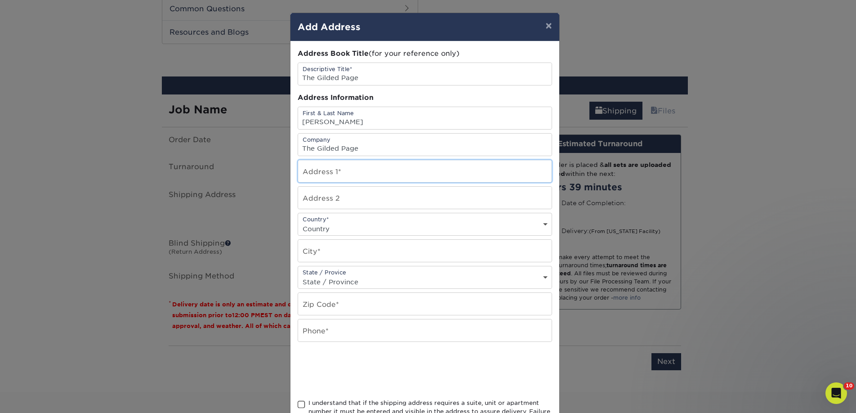
click at [335, 170] on input "text" at bounding box center [425, 171] width 254 height 22
paste input "4001 NW Claymont Dr"
type input "4001 NW Claymont Dr"
click at [331, 231] on select "Country United States Canada ----------------------------- Afghanistan Albania …" at bounding box center [425, 228] width 254 height 13
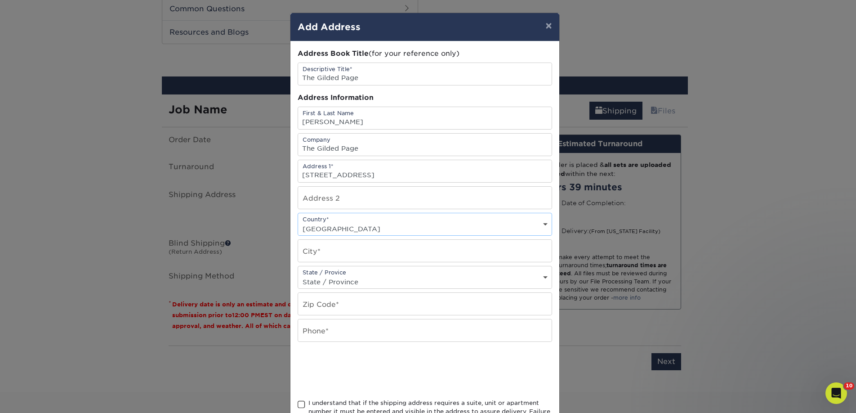
click at [298, 222] on select "Country United States Canada ----------------------------- Afghanistan Albania …" at bounding box center [425, 228] width 254 height 13
click at [334, 227] on select "Country United States Canada ----------------------------- Afghanistan Albania …" at bounding box center [425, 228] width 254 height 13
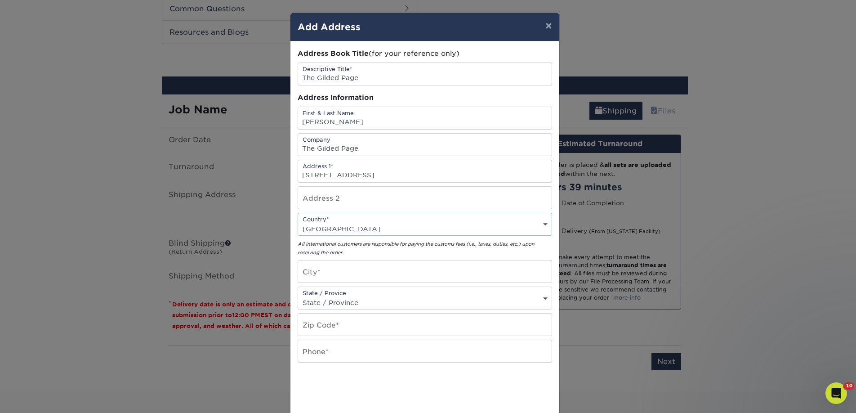
select select "US"
click at [298, 222] on select "Country United States Canada ----------------------------- Afghanistan Albania …" at bounding box center [425, 228] width 254 height 13
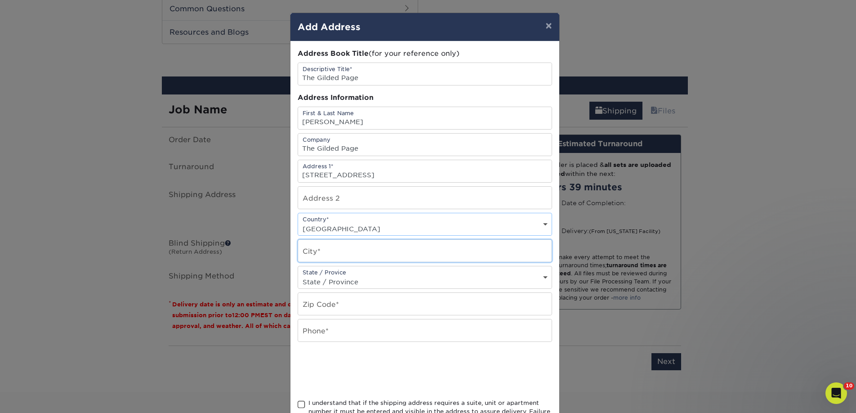
click at [337, 255] on input "text" at bounding box center [425, 251] width 254 height 22
paste input "Kansas City"
type input "Kansas City"
click at [312, 305] on input "text" at bounding box center [425, 304] width 254 height 22
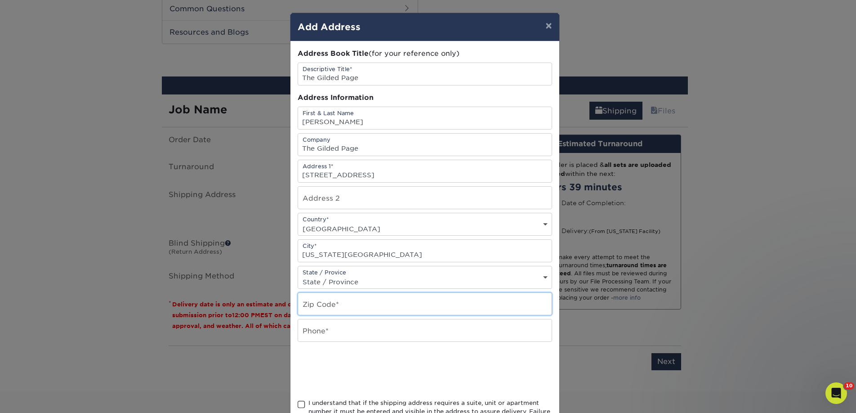
click at [312, 305] on input "text" at bounding box center [425, 304] width 254 height 22
paste input "64116"
type input "64116"
click at [308, 328] on input "text" at bounding box center [425, 330] width 254 height 22
type input "4257367064"
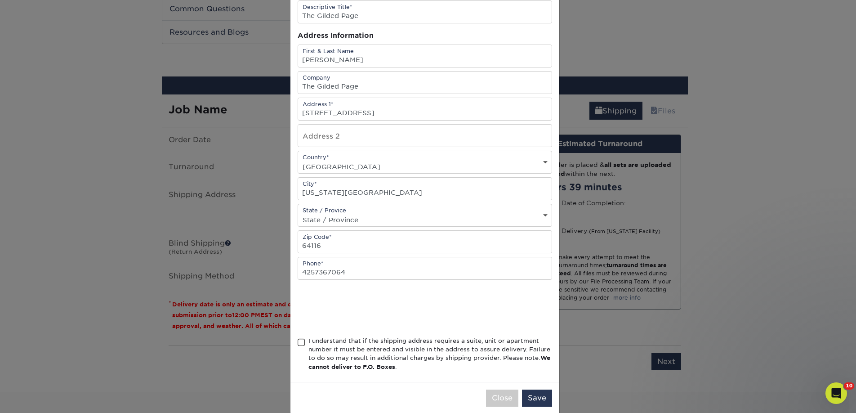
scroll to position [76, 0]
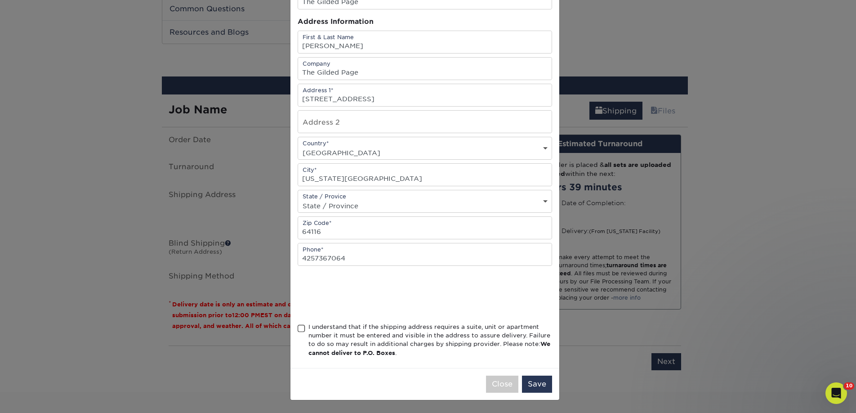
click at [308, 333] on div "I understand that if the shipping address requires a suite, unit or apartment n…" at bounding box center [430, 339] width 244 height 35
click at [0, 0] on input "I understand that if the shipping address requires a suite, unit or apartment n…" at bounding box center [0, 0] width 0 height 0
click at [539, 387] on button "Save" at bounding box center [537, 383] width 30 height 17
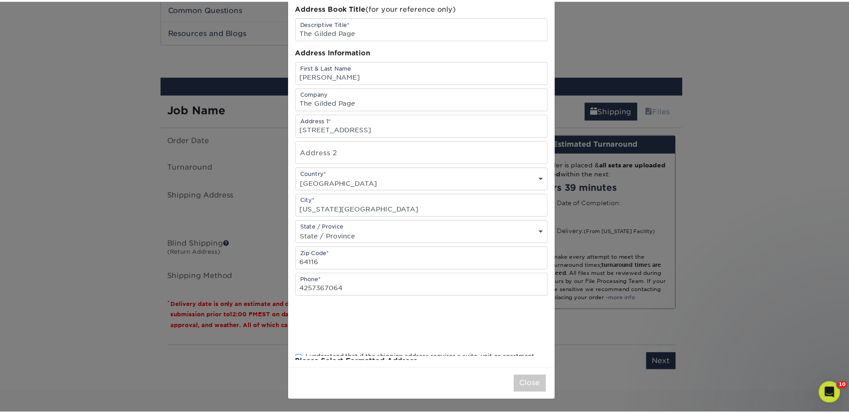
scroll to position [0, 0]
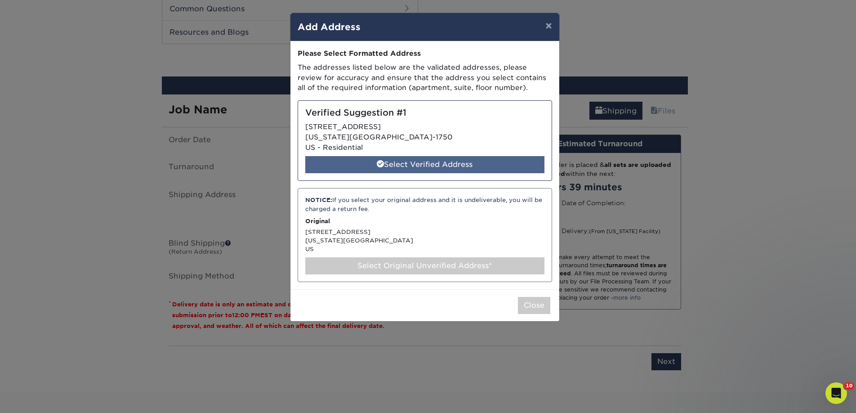
click at [417, 167] on div "Select Verified Address" at bounding box center [424, 164] width 239 height 17
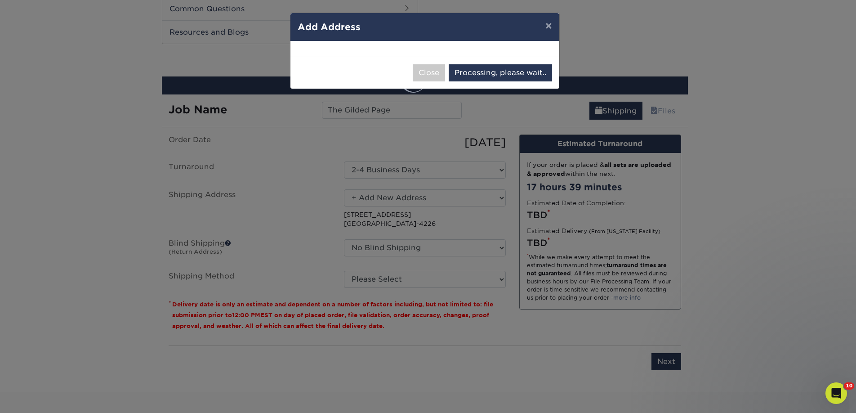
select select "285206"
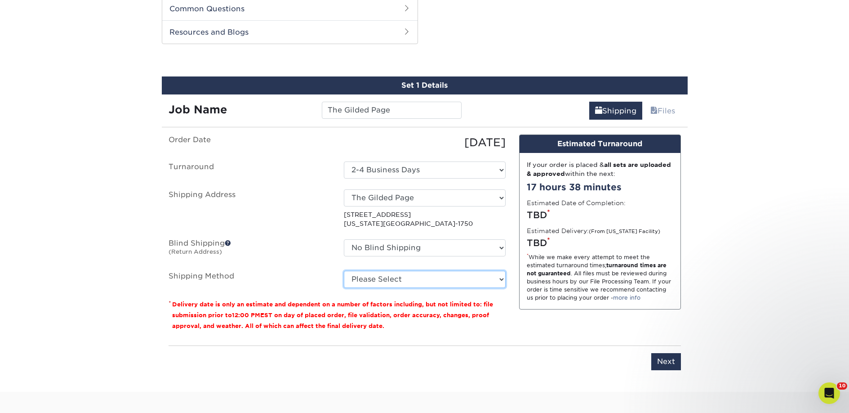
click at [414, 280] on select "Please Select Ground Shipping (+$26.86) 3 Day Shipping Service (+$40.10) 2 Day …" at bounding box center [425, 279] width 162 height 17
select select "03"
click at [344, 271] on select "Please Select Ground Shipping (+$26.86) 3 Day Shipping Service (+$40.10) 2 Day …" at bounding box center [425, 279] width 162 height 17
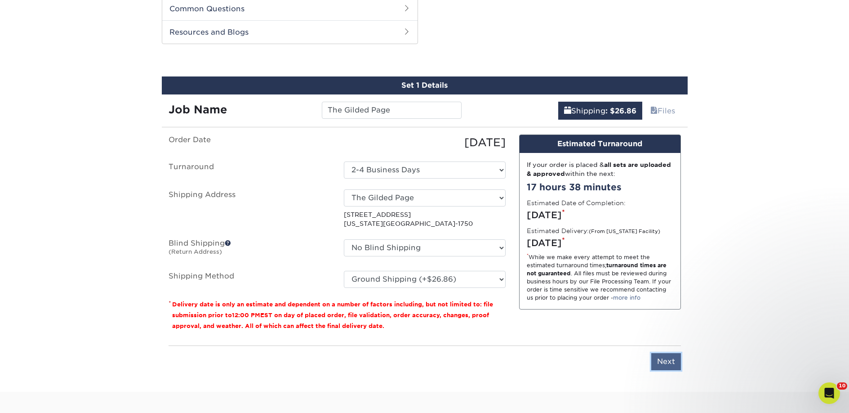
click at [669, 356] on input "Next" at bounding box center [666, 361] width 30 height 17
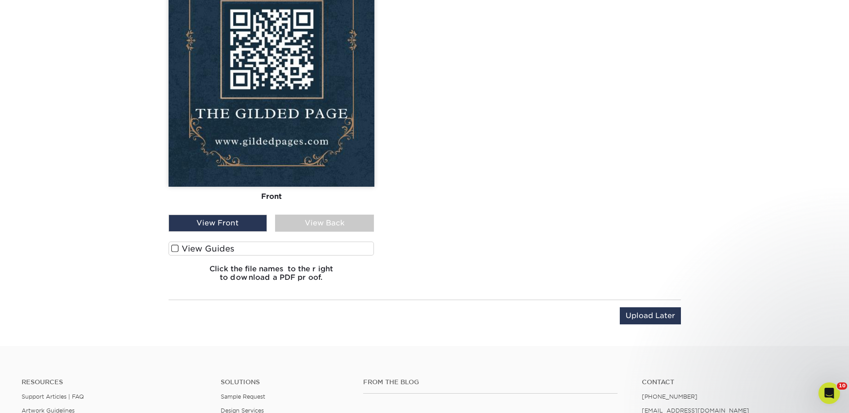
click at [274, 255] on div "View Guides" at bounding box center [272, 250] width 206 height 18
click at [274, 252] on label "View Guides" at bounding box center [272, 248] width 206 height 14
click at [0, 0] on input "View Guides" at bounding box center [0, 0] width 0 height 0
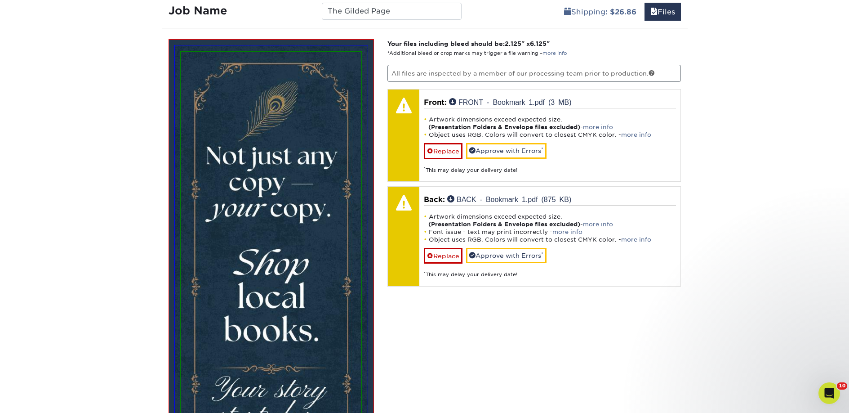
scroll to position [556, 0]
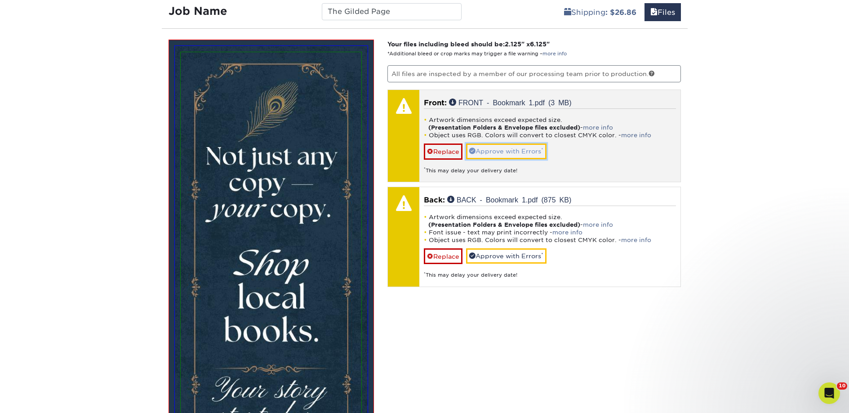
click at [494, 155] on link "Approve with Errors *" at bounding box center [506, 150] width 80 height 15
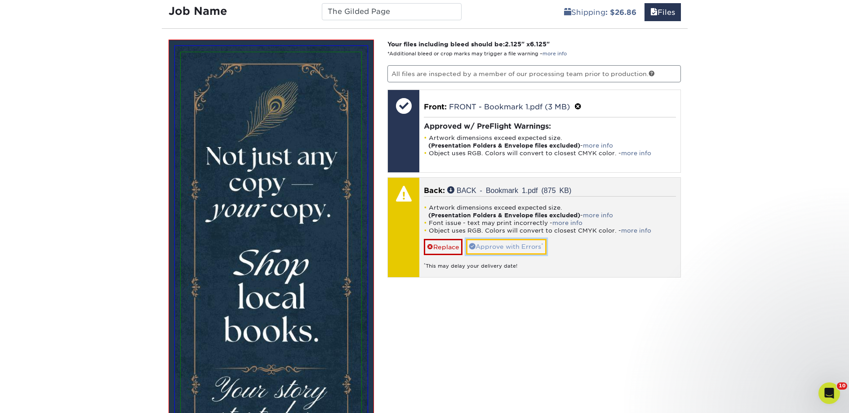
click at [500, 248] on link "Approve with Errors *" at bounding box center [506, 246] width 80 height 15
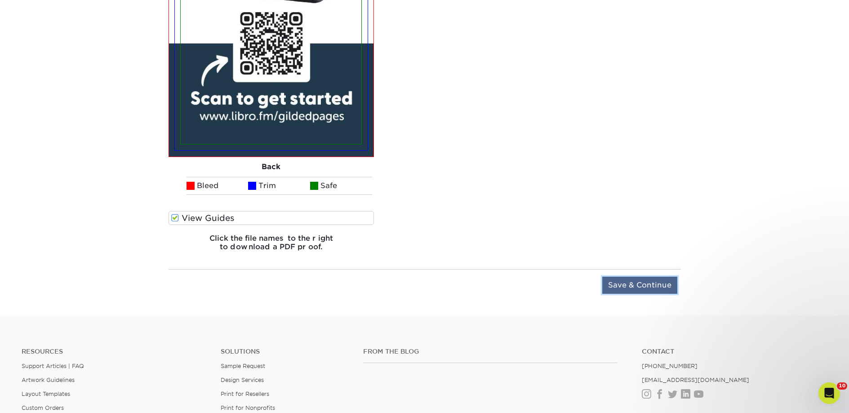
click at [650, 287] on input "Save & Continue" at bounding box center [639, 284] width 75 height 17
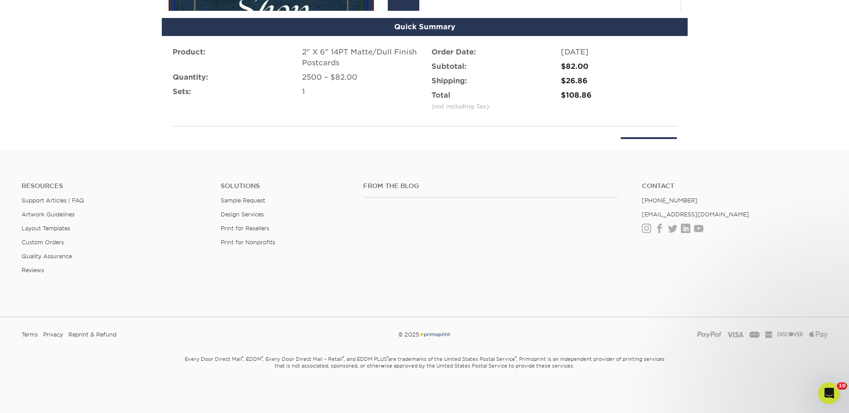
scroll to position [600, 0]
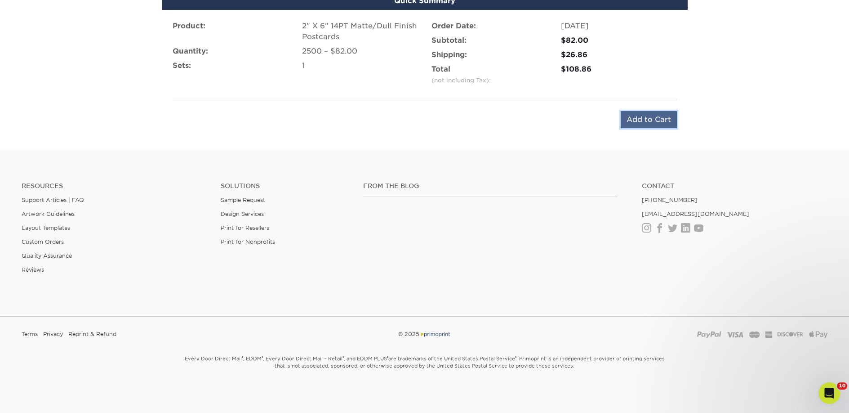
click at [647, 120] on input "Add to Cart" at bounding box center [649, 119] width 56 height 17
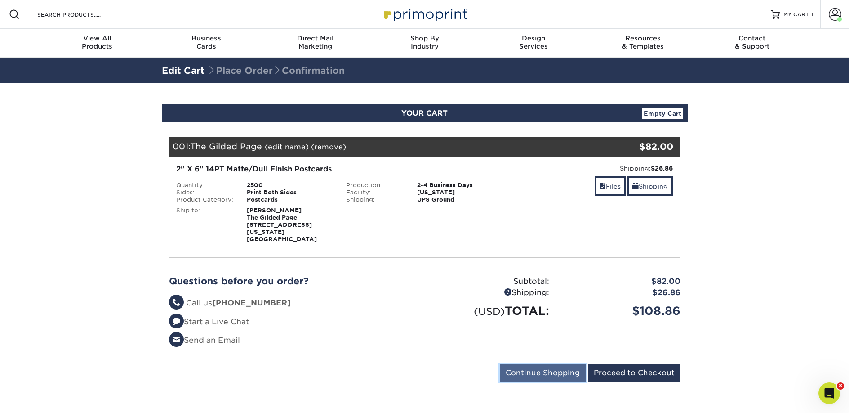
click at [537, 364] on input "Continue Shopping" at bounding box center [543, 372] width 86 height 17
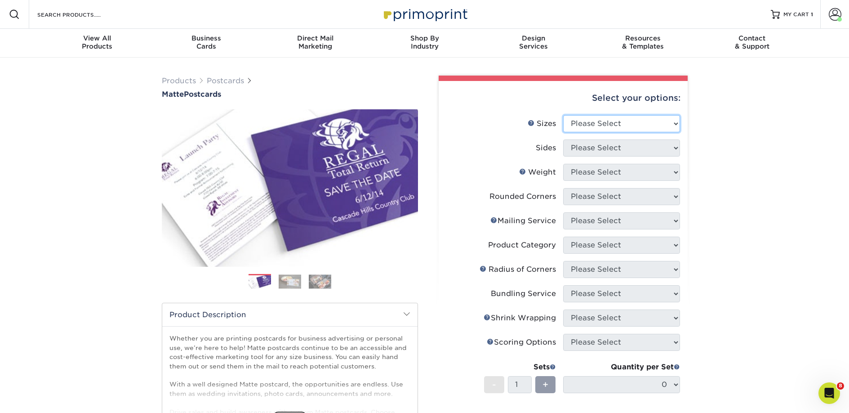
click at [576, 120] on select "Please Select 1.5" x 7" 2" x 4" 2" x 6" 2" x 7" 2" x 8" 2.12" x 5.5" 2.125" x 5…" at bounding box center [621, 123] width 117 height 17
select select "2.00x6.00"
click at [563, 115] on select "Please Select 1.5" x 7" 2" x 4" 2" x 6" 2" x 7" 2" x 8" 2.12" x 5.5" 2.125" x 5…" at bounding box center [621, 123] width 117 height 17
click at [578, 150] on select "Please Select Print Both Sides Print Front Only" at bounding box center [621, 147] width 117 height 17
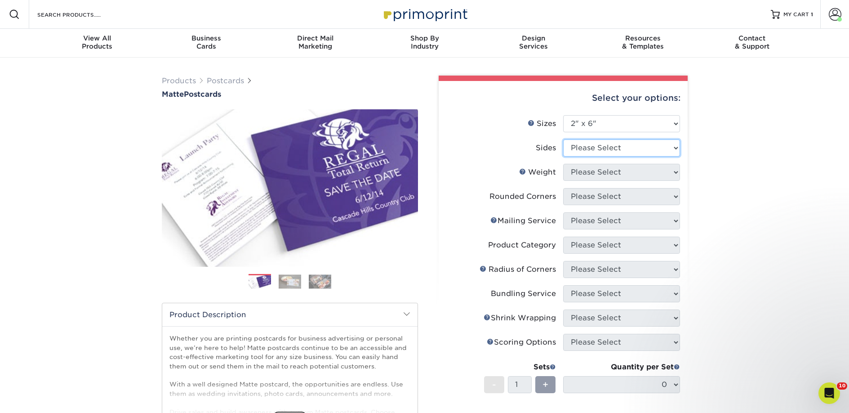
select select "13abbda7-1d64-4f25-8bb2-c179b224825d"
click at [563, 139] on select "Please Select Print Both Sides Print Front Only" at bounding box center [621, 147] width 117 height 17
click at [585, 173] on select "Please Select 14PT 16PT" at bounding box center [621, 172] width 117 height 17
select select "14PT"
click at [563, 164] on select "Please Select 14PT 16PT" at bounding box center [621, 172] width 117 height 17
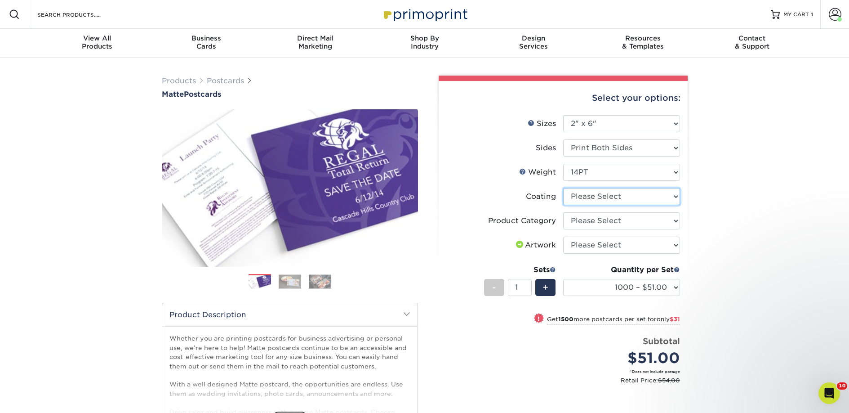
click at [592, 199] on select at bounding box center [621, 196] width 117 height 17
select select "121bb7b5-3b4d-429f-bd8d-bbf80e953313"
click at [563, 188] on select at bounding box center [621, 196] width 117 height 17
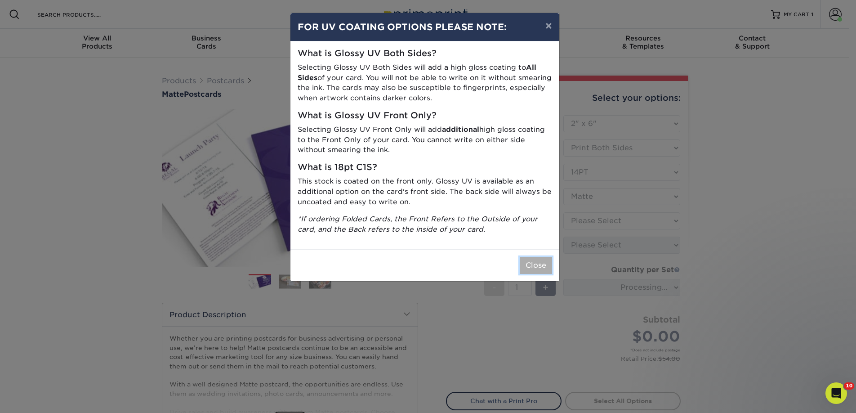
click at [538, 260] on button "Close" at bounding box center [536, 265] width 32 height 17
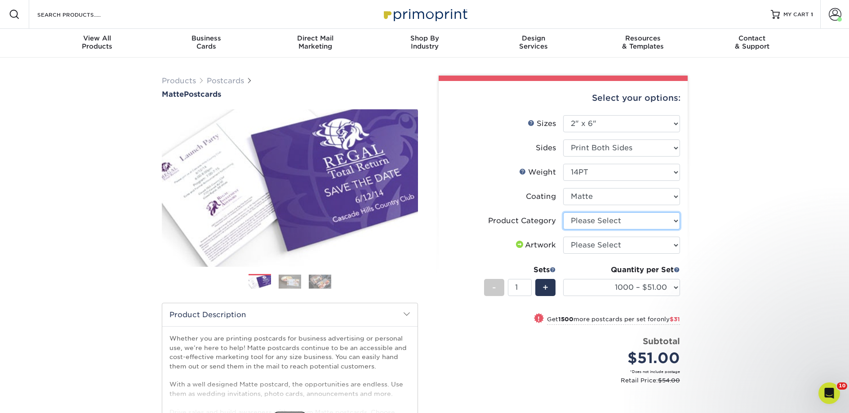
click at [581, 223] on select "Please Select Postcards" at bounding box center [621, 220] width 117 height 17
select select "9b7272e0-d6c8-4c3c-8e97-d3a1bcdab858"
click at [563, 212] on select "Please Select Postcards" at bounding box center [621, 220] width 117 height 17
click at [587, 246] on select "Please Select I will upload files I need a design - $150" at bounding box center [621, 244] width 117 height 17
select select "upload"
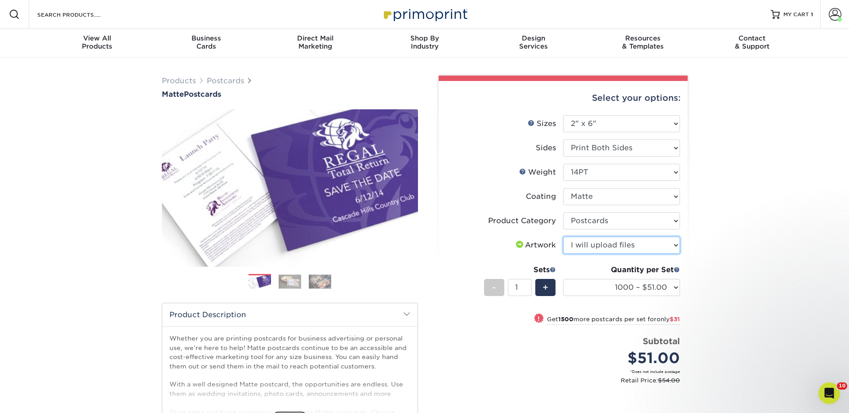
click at [563, 236] on select "Please Select I will upload files I need a design - $150" at bounding box center [621, 244] width 117 height 17
click at [600, 285] on select "1000 – $51.00 2500 – $82.00 5000 – $123.00 10000 – $234.00 15000 – $344.00 2000…" at bounding box center [621, 287] width 117 height 17
select select "2500 – $82.00"
click at [563, 279] on select "1000 – $51.00 2500 – $82.00 5000 – $123.00 10000 – $234.00 15000 – $344.00 2000…" at bounding box center [621, 287] width 117 height 17
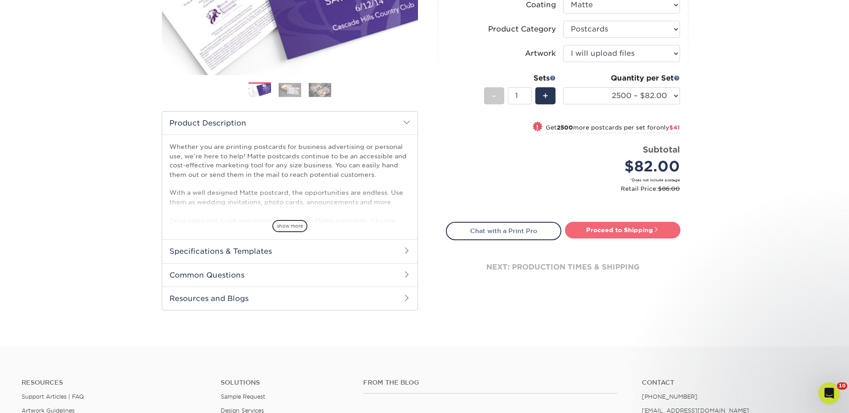
click at [588, 229] on link "Proceed to Shipping" at bounding box center [623, 230] width 116 height 16
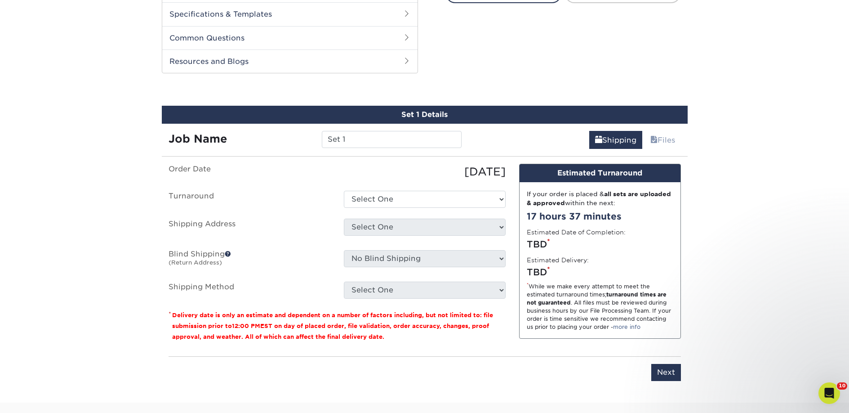
scroll to position [458, 0]
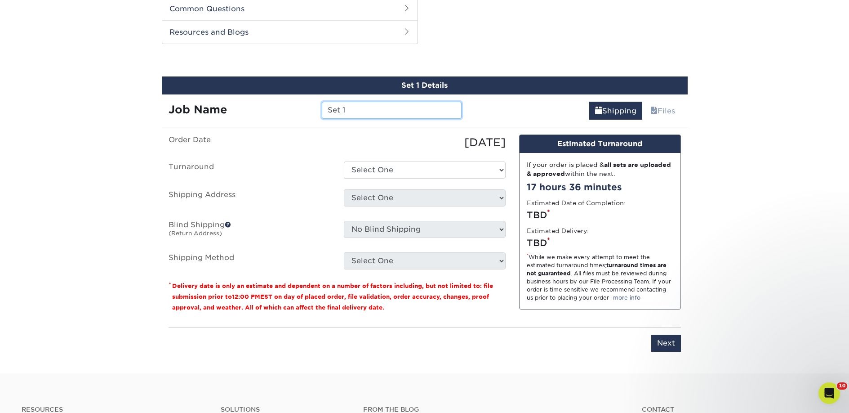
click at [346, 108] on input "Set 1" at bounding box center [392, 110] width 140 height 17
paste input "The Gilded Page"
type input "The Gilded Page"
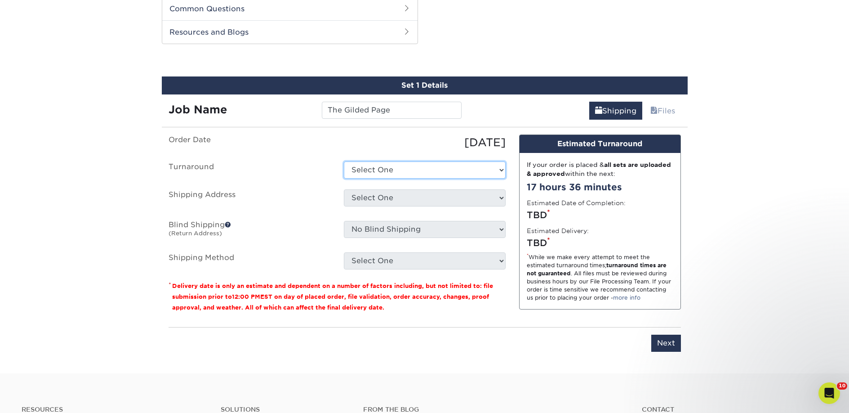
click at [377, 165] on select "Select One 2-4 Business Days 2 Day Next Business Day" at bounding box center [425, 169] width 162 height 17
select select "23bed37c-fa74-46a4-afc9-d3c3160655ce"
click at [344, 161] on select "Select One 2-4 Business Days 2 Day Next Business Day" at bounding box center [425, 169] width 162 height 17
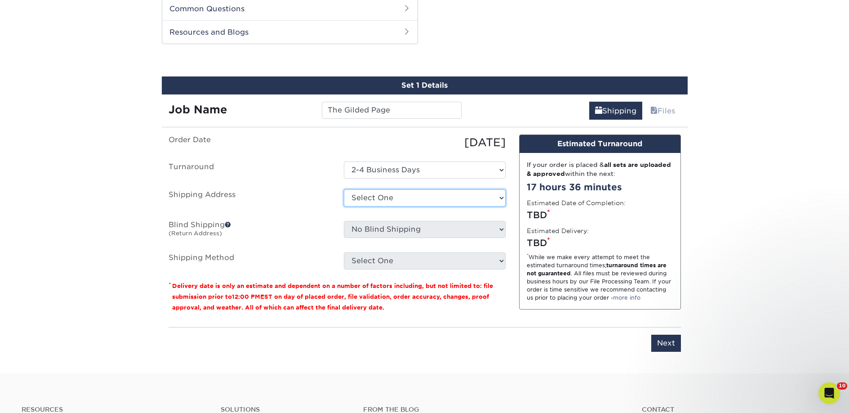
click at [375, 194] on select "Select One 2nd Floor Convention Center A Better Today Books & Boutique A Good B…" at bounding box center [425, 197] width 162 height 17
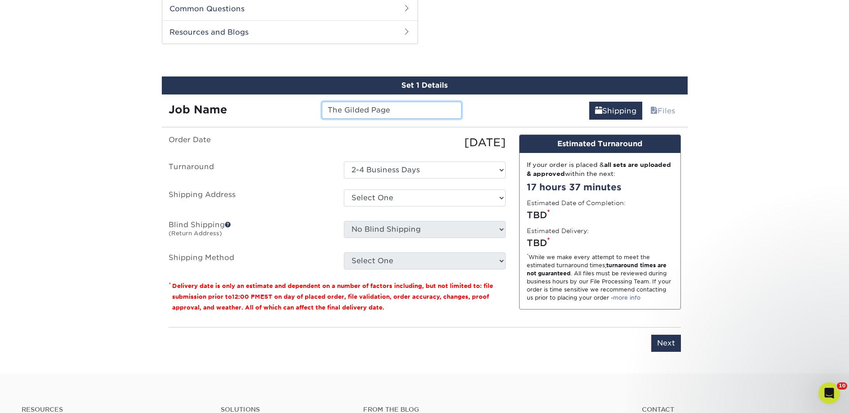
click at [391, 107] on input "The Gilded Page" at bounding box center [392, 110] width 140 height 17
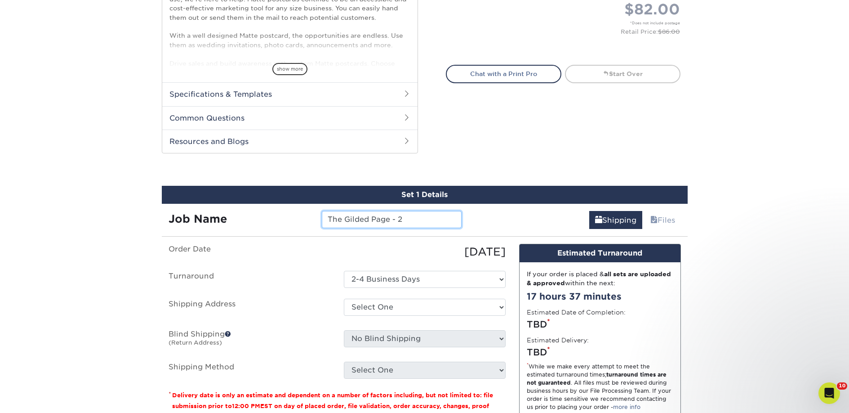
scroll to position [480, 0]
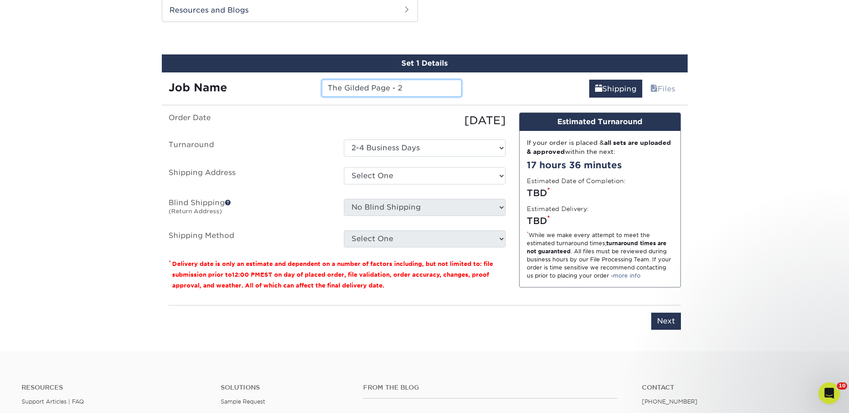
type input "The Gilded Page - 2"
click at [409, 169] on select "Select One 2nd Floor Convention Center A Better Today Books & Boutique A Good B…" at bounding box center [425, 175] width 162 height 17
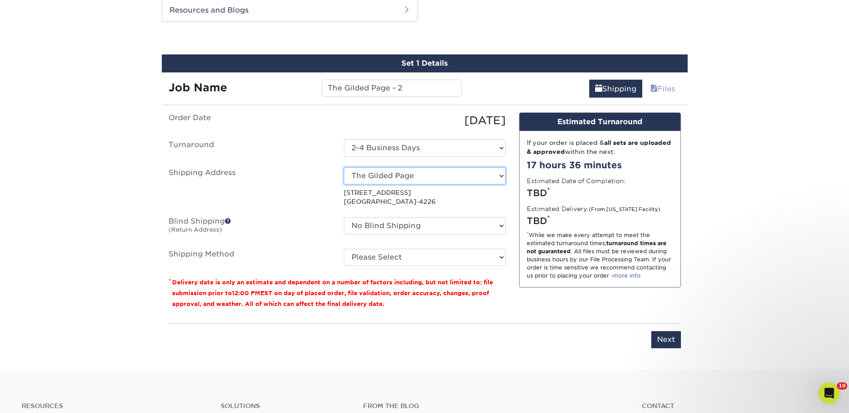
click at [392, 177] on select "Select One 2nd Floor Convention Center A Better Today Books & Boutique A Good B…" at bounding box center [425, 175] width 162 height 17
select select "285206"
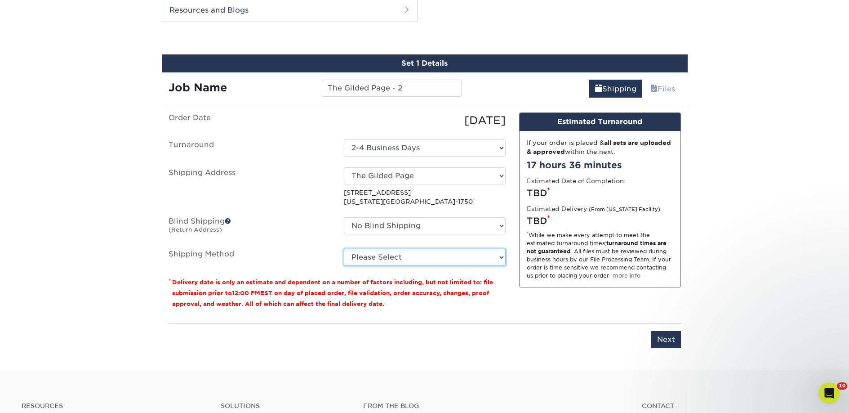
click at [416, 257] on select "Please Select Ground Shipping (+$26.86) 3 Day Shipping Service (+$40.10) 2 Day …" at bounding box center [425, 257] width 162 height 17
select select "03"
click at [344, 249] on select "Please Select Ground Shipping (+$26.86) 3 Day Shipping Service (+$40.10) 2 Day …" at bounding box center [425, 257] width 162 height 17
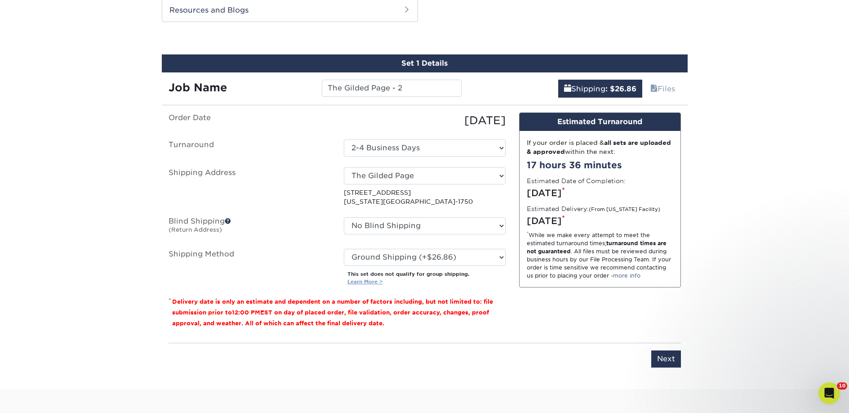
click at [368, 280] on link "Learn More >" at bounding box center [365, 281] width 36 height 6
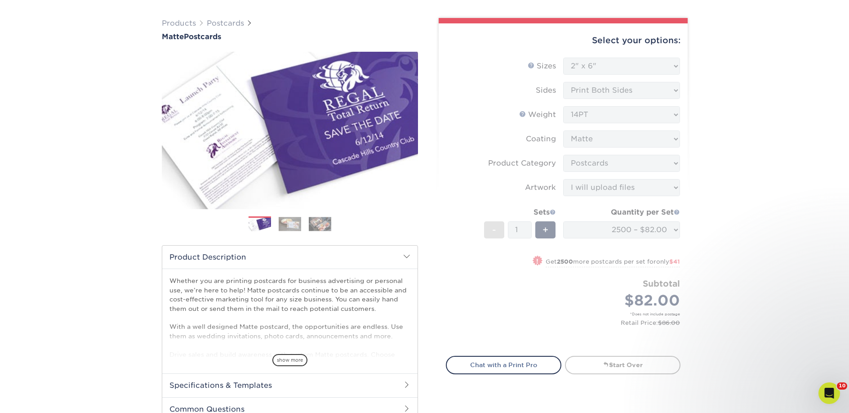
scroll to position [0, 0]
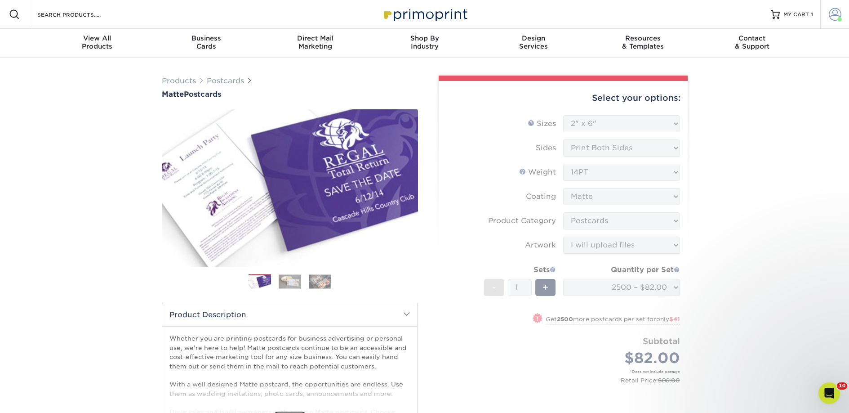
click at [835, 18] on span at bounding box center [835, 14] width 13 height 13
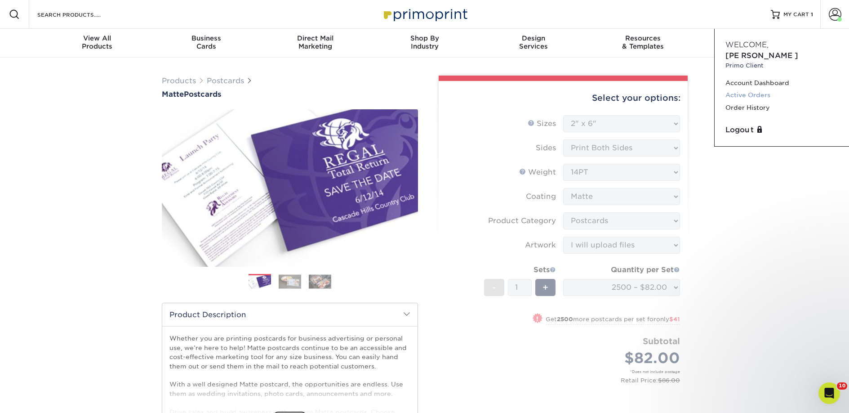
click at [760, 89] on link "Active Orders" at bounding box center [782, 95] width 113 height 12
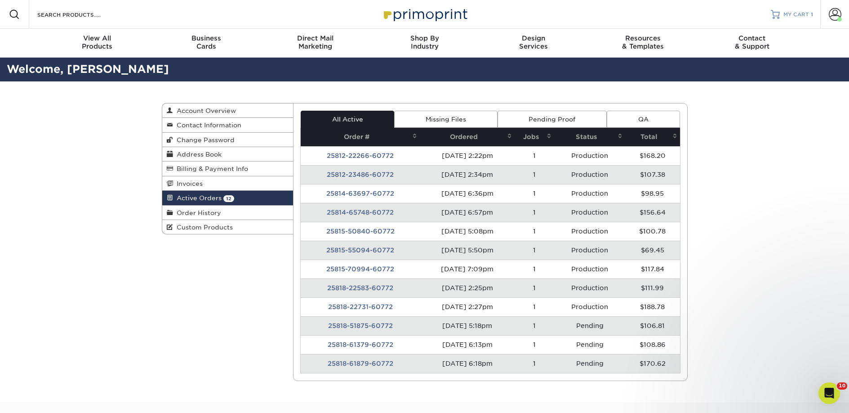
click at [788, 19] on link "MY CART 1" at bounding box center [792, 14] width 42 height 29
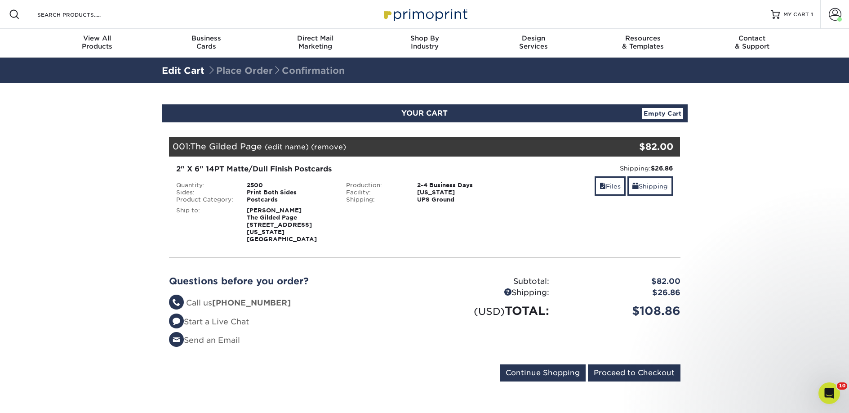
click at [671, 117] on link "Empty Cart" at bounding box center [662, 113] width 41 height 11
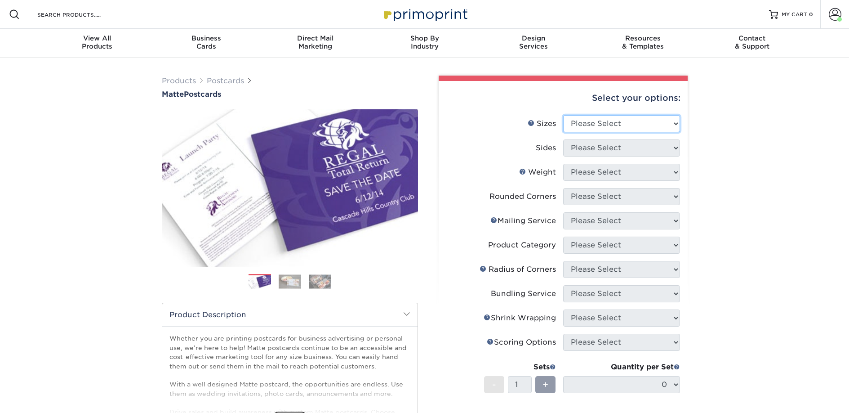
click at [577, 128] on select "Please Select 1.5" x 7" 2" x 4" 2" x 6" 2" x 7" 2" x 8" 2.12" x 5.5" 2.125" x 5…" at bounding box center [621, 123] width 117 height 17
select select "2.00x6.00"
click at [563, 115] on select "Please Select 1.5" x 7" 2" x 4" 2" x 6" 2" x 7" 2" x 8" 2.12" x 5.5" 2.125" x 5…" at bounding box center [621, 123] width 117 height 17
click at [584, 148] on select "Please Select Print Both Sides Print Front Only" at bounding box center [621, 147] width 117 height 17
select select "13abbda7-1d64-4f25-8bb2-c179b224825d"
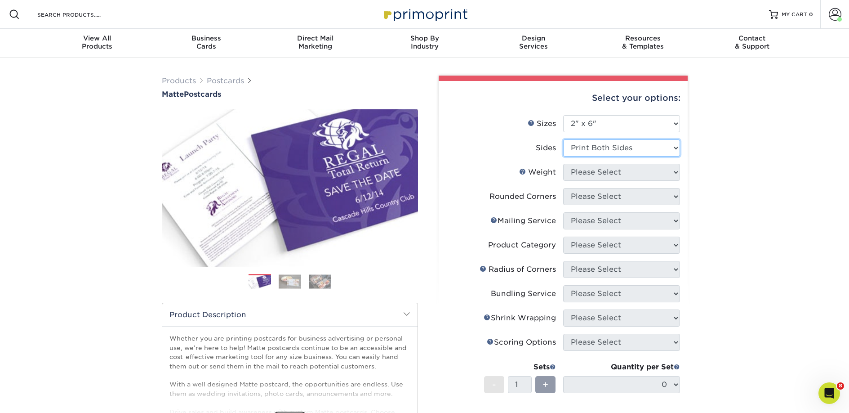
click at [563, 139] on select "Please Select Print Both Sides Print Front Only" at bounding box center [621, 147] width 117 height 17
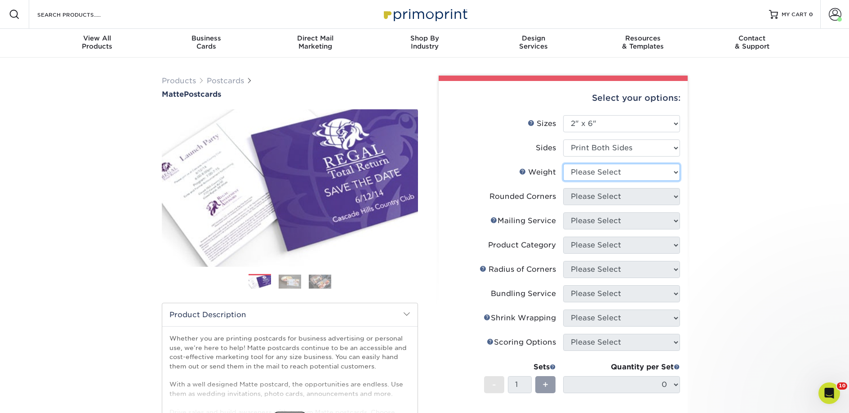
click at [589, 171] on select "Please Select 14PT 16PT" at bounding box center [621, 172] width 117 height 17
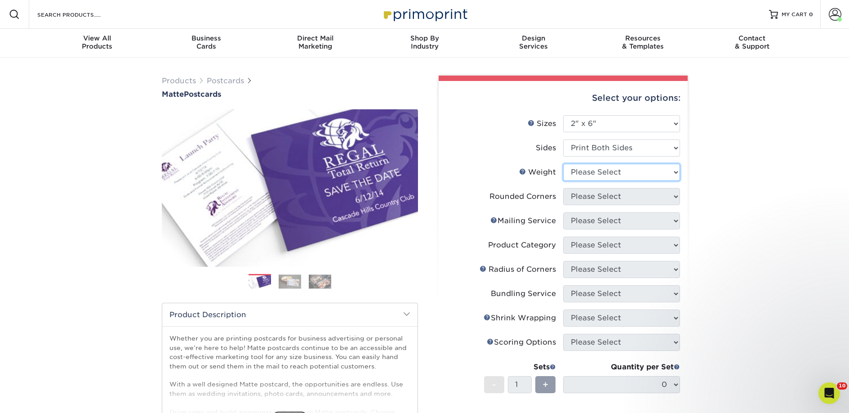
select select "14PT"
click at [563, 164] on select "Please Select 14PT 16PT" at bounding box center [621, 172] width 117 height 17
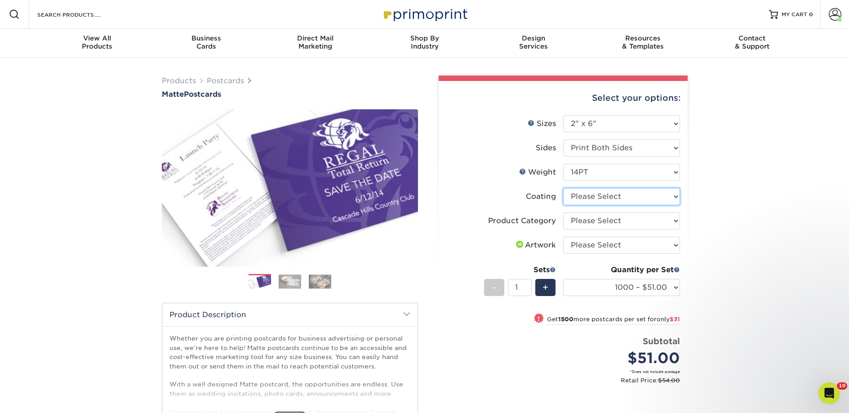
click at [602, 196] on select at bounding box center [621, 196] width 117 height 17
select select "121bb7b5-3b4d-429f-bd8d-bbf80e953313"
click at [563, 188] on select at bounding box center [621, 196] width 117 height 17
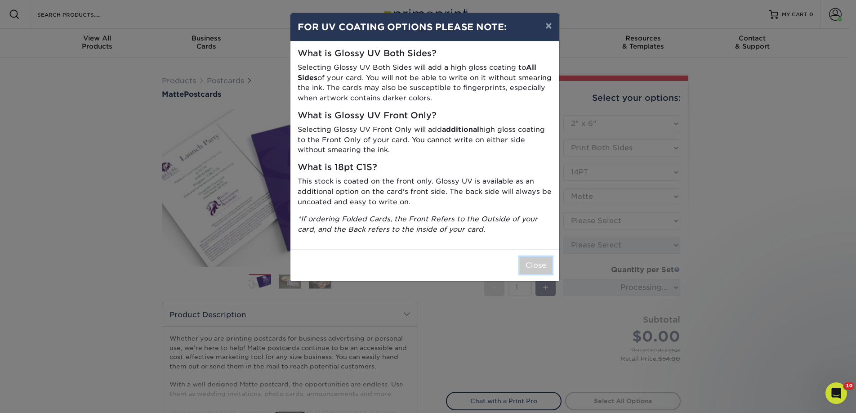
click at [535, 261] on button "Close" at bounding box center [536, 265] width 32 height 17
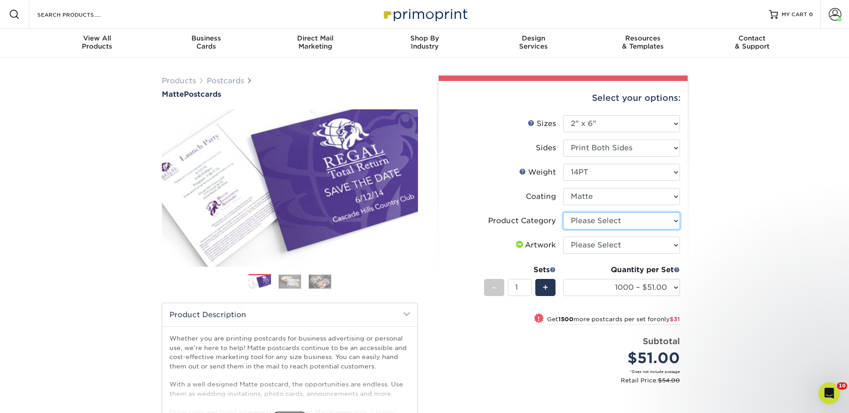
click at [596, 221] on select "Please Select Postcards" at bounding box center [621, 220] width 117 height 17
select select "9b7272e0-d6c8-4c3c-8e97-d3a1bcdab858"
click at [563, 212] on select "Please Select Postcards" at bounding box center [621, 220] width 117 height 17
click at [600, 243] on select "Please Select I will upload files I need a design - $150" at bounding box center [621, 244] width 117 height 17
select select "upload"
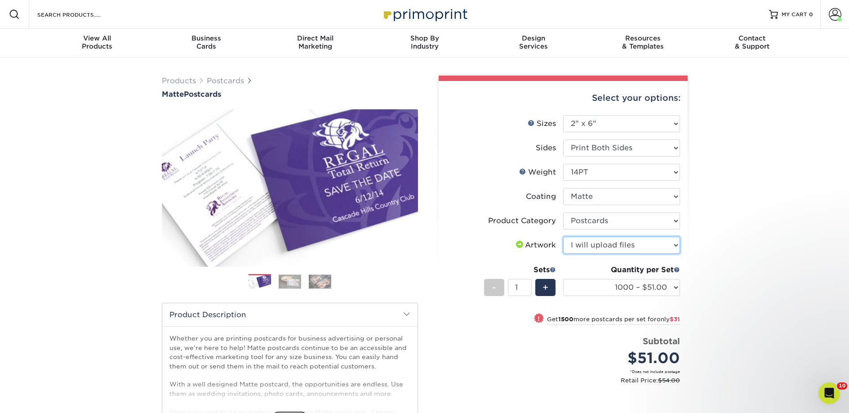
click at [563, 236] on select "Please Select I will upload files I need a design - $150" at bounding box center [621, 244] width 117 height 17
click at [552, 288] on div "+" at bounding box center [545, 287] width 20 height 17
click at [552, 287] on div "+" at bounding box center [545, 287] width 20 height 17
type input "3"
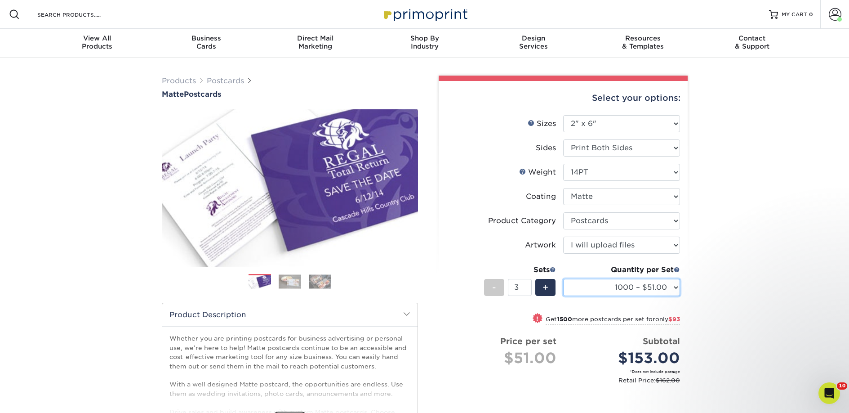
click at [593, 290] on select "1000 – $51.00 2500 – $82.00 5000 – $123.00 10000 – $234.00 15000 – $344.00 2000…" at bounding box center [621, 287] width 117 height 17
select select "2500 – $82.00"
click at [563, 279] on select "1000 – $51.00 2500 – $82.00 5000 – $123.00 10000 – $234.00 15000 – $344.00 2000…" at bounding box center [621, 287] width 117 height 17
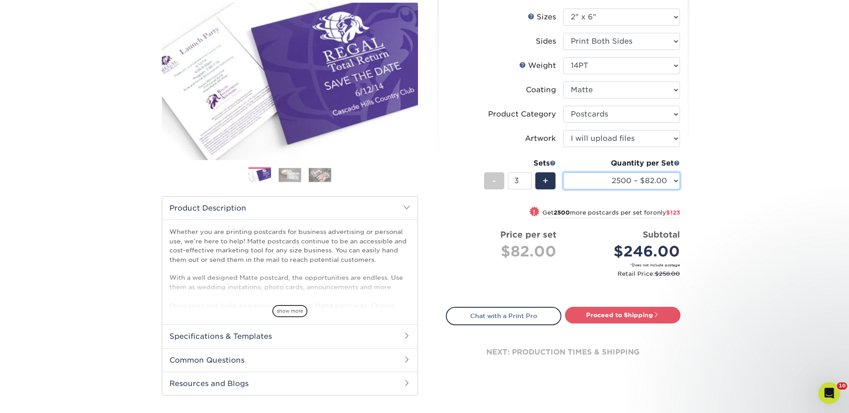
scroll to position [110, 0]
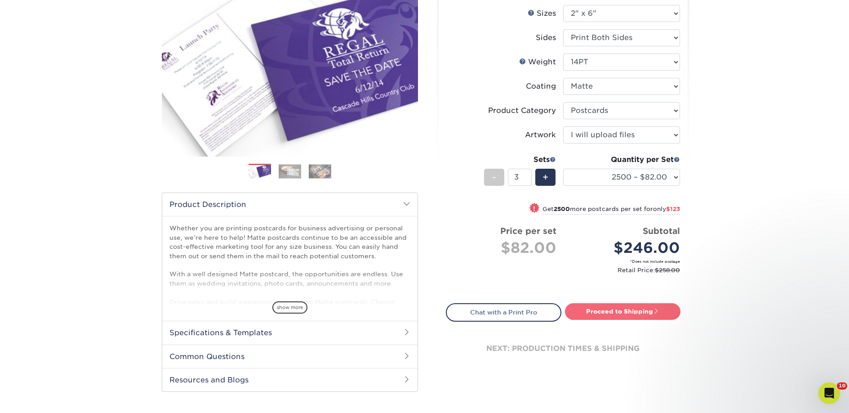
click at [598, 315] on link "Proceed to Shipping" at bounding box center [623, 311] width 116 height 16
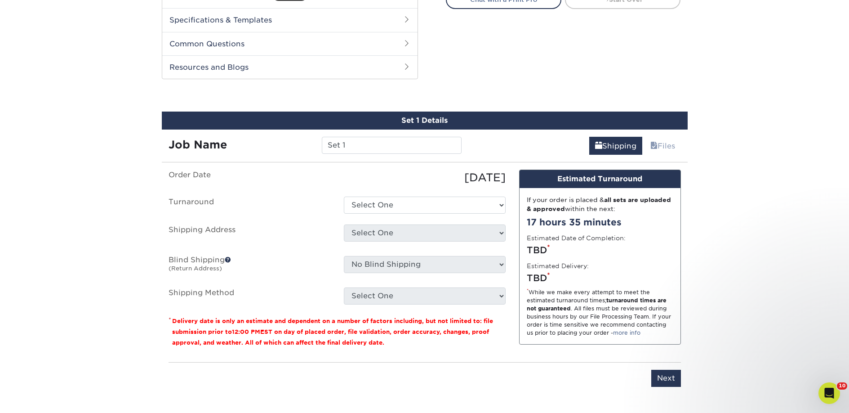
scroll to position [458, 0]
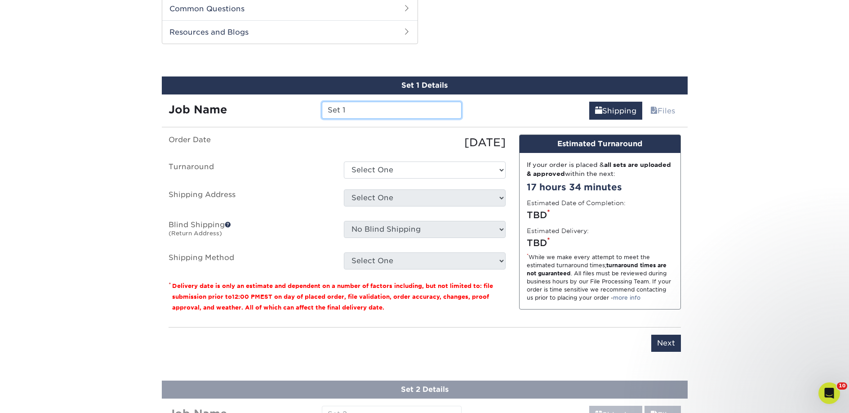
click at [353, 109] on input "Set 1" at bounding box center [392, 110] width 140 height 17
paste input "The Gilded Page"
type input "The Gilded Page - Set 1"
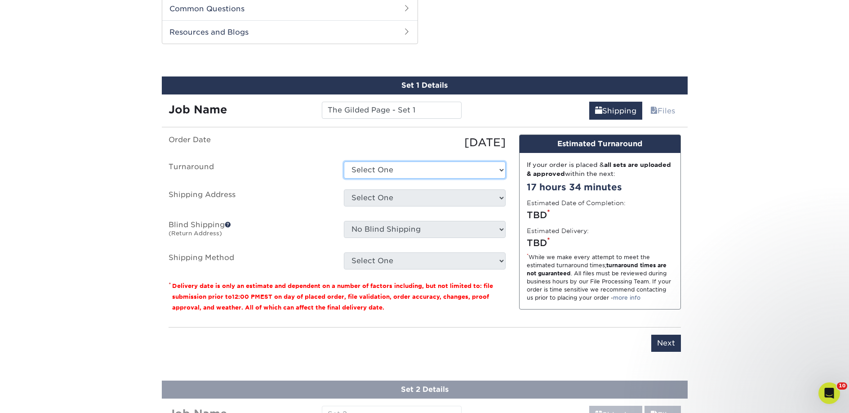
click at [387, 169] on select "Select One 2-4 Business Days 2 Day Next Business Day" at bounding box center [425, 169] width 162 height 17
select select "23bed37c-fa74-46a4-afc9-d3c3160655ce"
click at [344, 161] on select "Select One 2-4 Business Days 2 Day Next Business Day" at bounding box center [425, 169] width 162 height 17
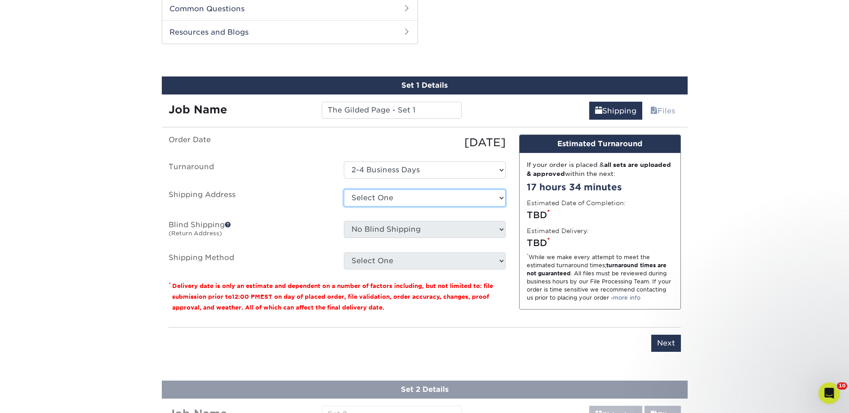
click at [387, 198] on select "Select One 2nd Floor Convention Center A Better Today Books & Boutique A Good B…" at bounding box center [425, 197] width 162 height 17
select select "285206"
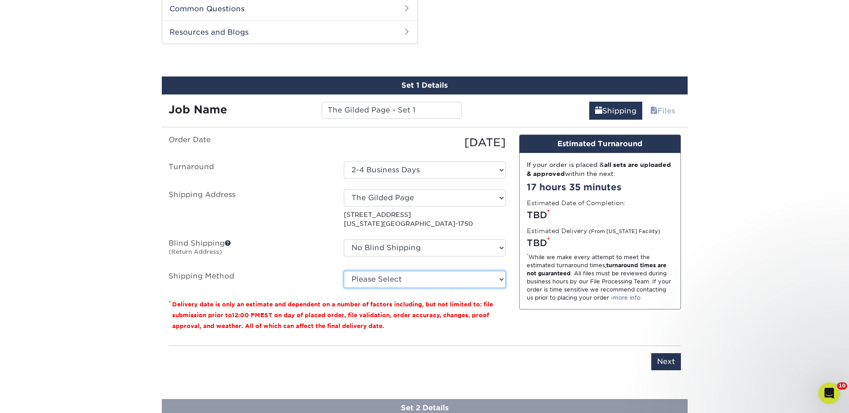
click at [425, 274] on select "Please Select Ground Shipping (+$26.86) 3 Day Shipping Service (+$40.10) 2 Day …" at bounding box center [425, 279] width 162 height 17
select select "03"
click at [344, 271] on select "Please Select Ground Shipping (+$26.86) 3 Day Shipping Service (+$40.10) 2 Day …" at bounding box center [425, 279] width 162 height 17
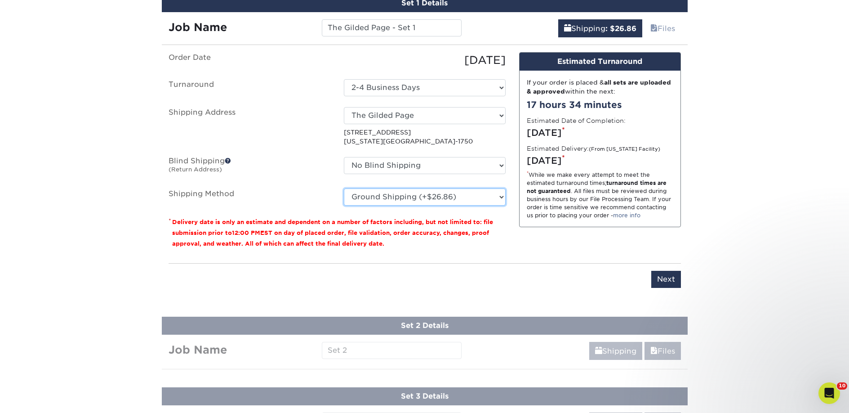
scroll to position [537, 0]
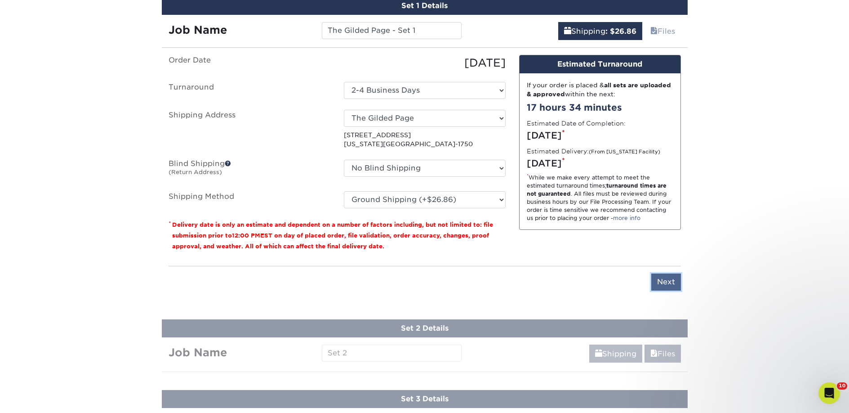
click at [666, 281] on input "Next" at bounding box center [666, 281] width 30 height 17
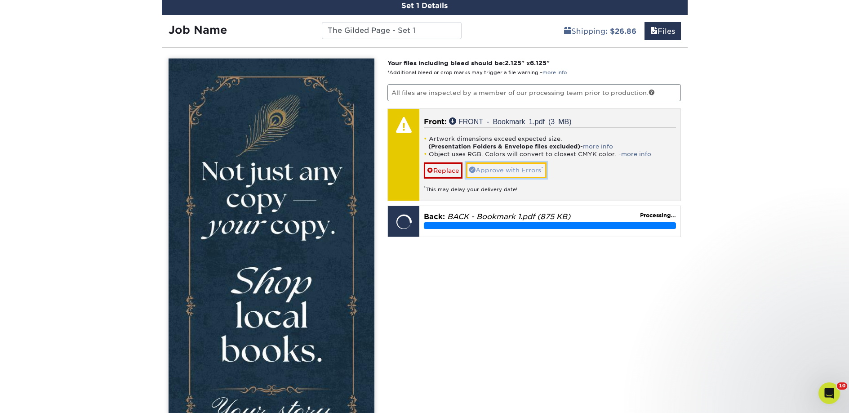
click at [489, 172] on link "Approve with Errors *" at bounding box center [506, 169] width 80 height 15
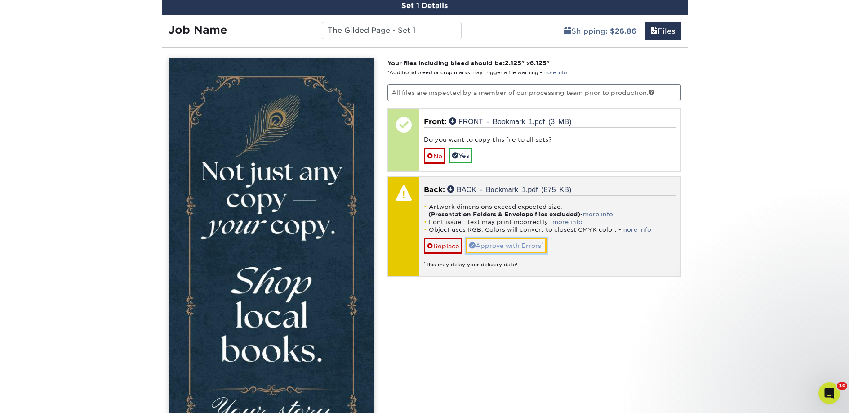
click at [512, 240] on link "Approve with Errors *" at bounding box center [506, 245] width 80 height 15
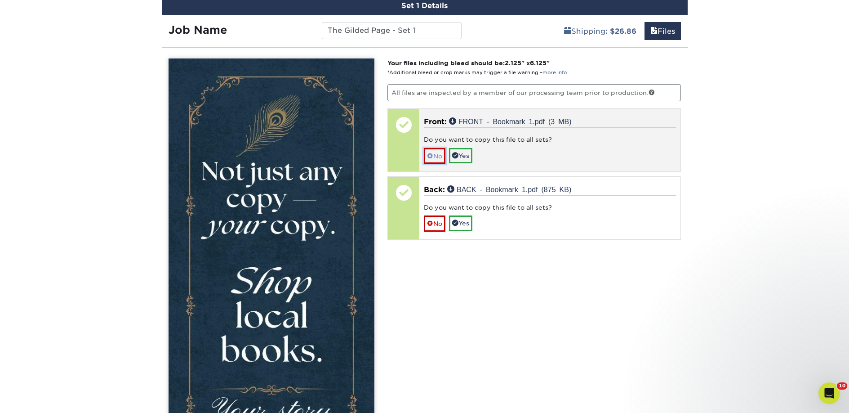
click at [439, 160] on link "No" at bounding box center [435, 156] width 22 height 16
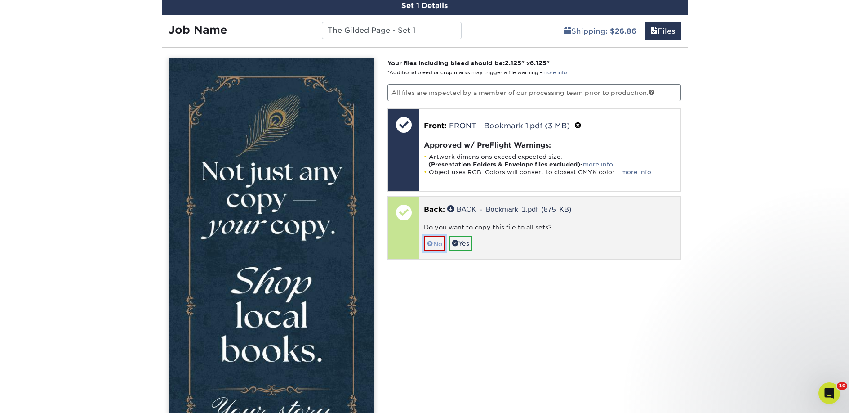
click at [443, 244] on link "No" at bounding box center [435, 244] width 22 height 16
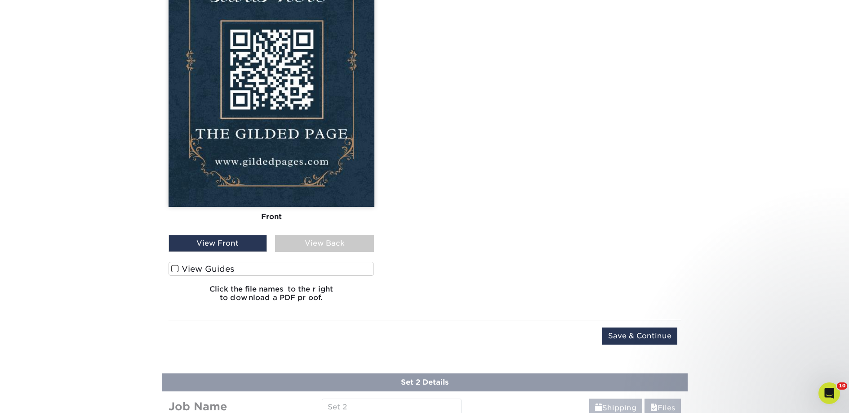
scroll to position [1024, 0]
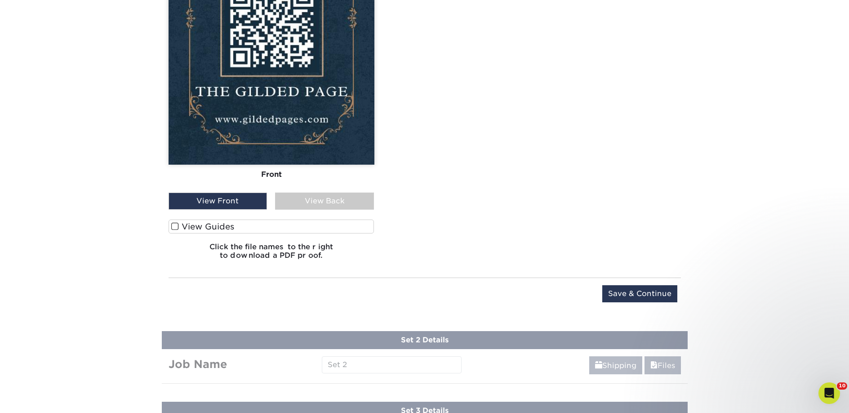
click at [253, 222] on label "View Guides" at bounding box center [272, 226] width 206 height 14
click at [0, 0] on input "View Guides" at bounding box center [0, 0] width 0 height 0
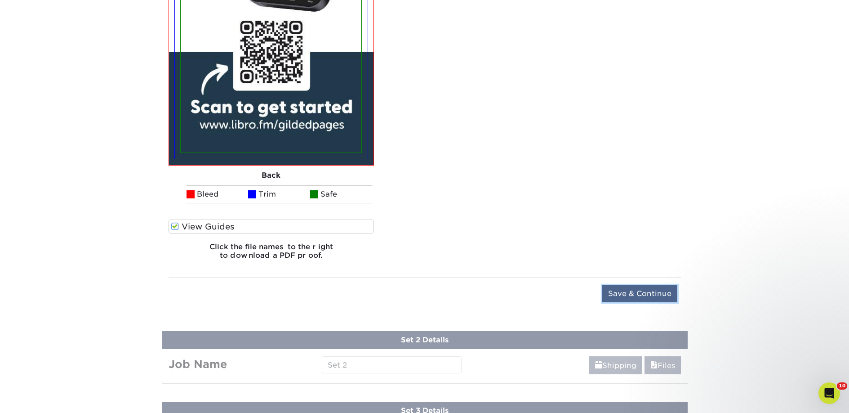
click at [623, 292] on input "Save & Continue" at bounding box center [639, 293] width 75 height 17
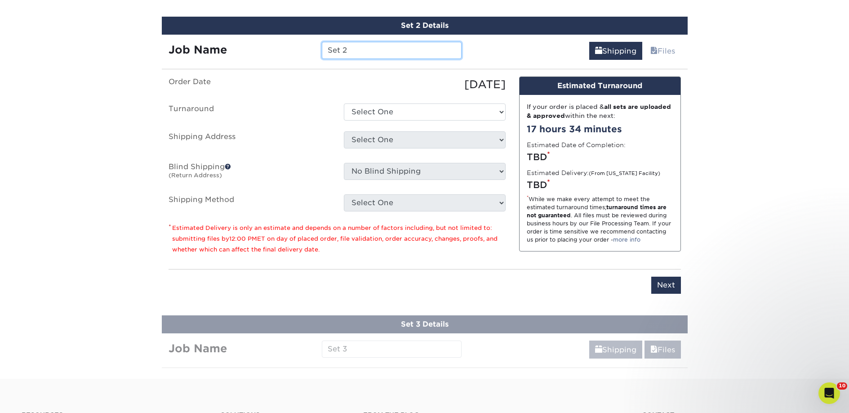
scroll to position [582, 0]
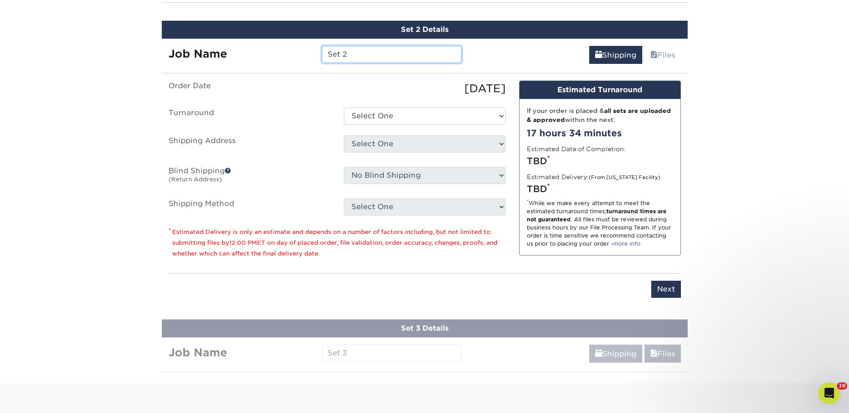
click at [351, 54] on input "Set 2" at bounding box center [392, 54] width 140 height 17
click at [323, 54] on input "Set 2" at bounding box center [392, 54] width 140 height 17
paste input "The Gilded Page"
type input "The Gilded Page - Set 2"
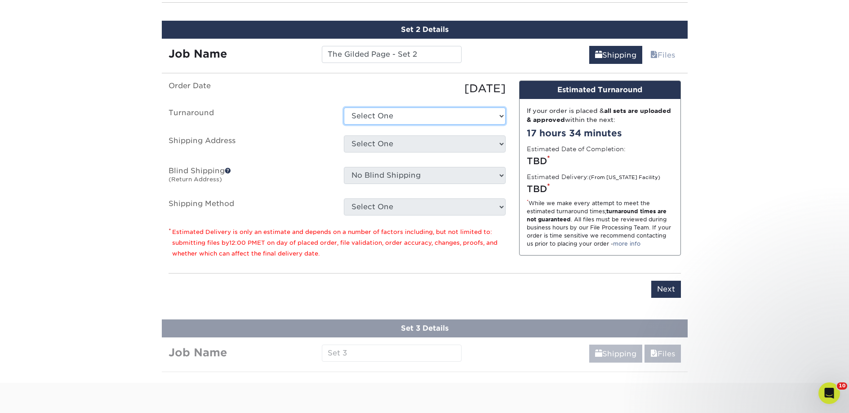
click at [352, 116] on select "Select One 2-4 Business Days 2 Day Next Business Day" at bounding box center [425, 115] width 162 height 17
select select "23bed37c-fa74-46a4-afc9-d3c3160655ce"
click at [344, 107] on select "Select One 2-4 Business Days 2 Day Next Business Day" at bounding box center [425, 115] width 162 height 17
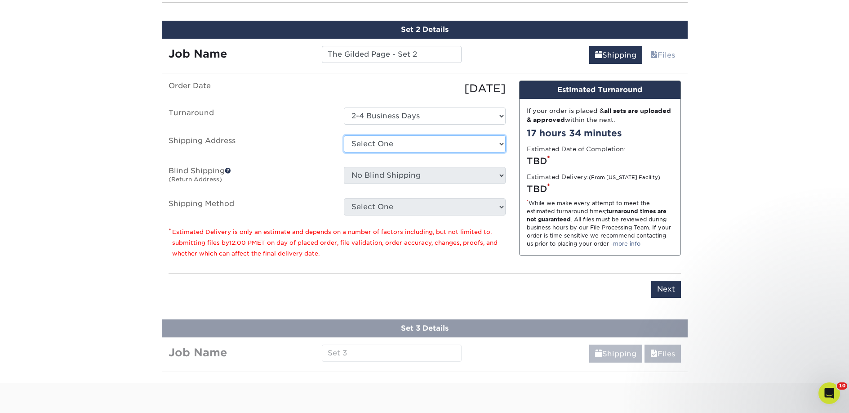
click at [369, 145] on select "Select One 2nd Floor Convention Center A Better Today Books & Boutique A Good B…" at bounding box center [425, 143] width 162 height 17
select select "285206"
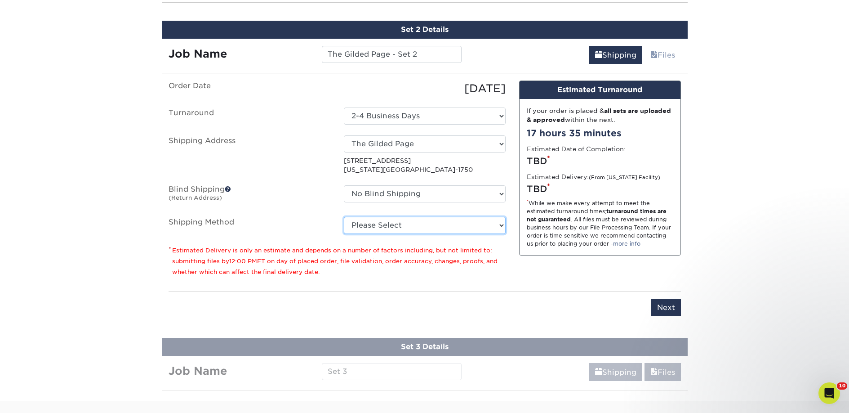
click at [400, 228] on select "Please Select Ground Shipping (+$26.86) 3 Day Shipping Service (+$40.10) 2 Day …" at bounding box center [425, 225] width 162 height 17
select select "03"
click at [344, 217] on select "Please Select Ground Shipping (+$26.86) 3 Day Shipping Service (+$40.10) 2 Day …" at bounding box center [425, 225] width 162 height 17
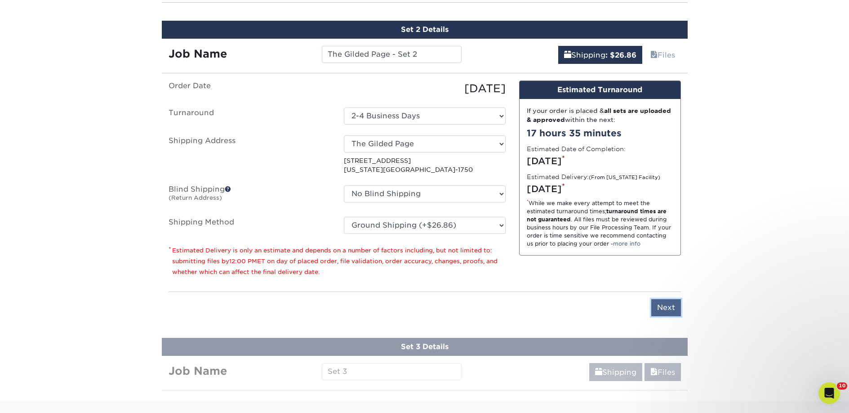
click at [672, 301] on input "Next" at bounding box center [666, 307] width 30 height 17
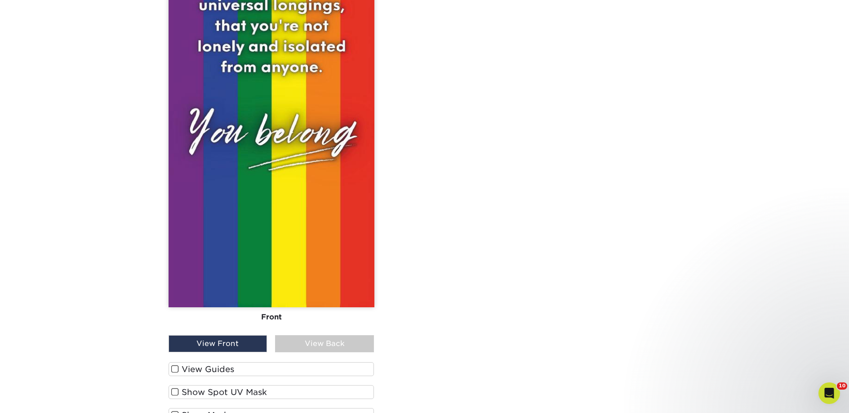
scroll to position [1054, 0]
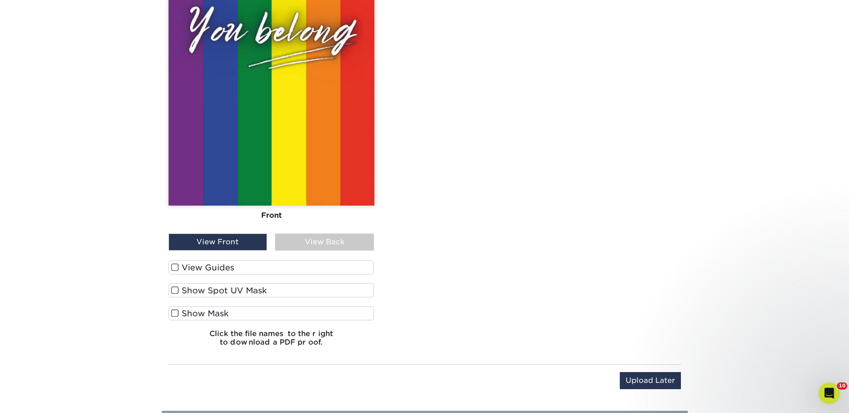
click at [243, 269] on label "View Guides" at bounding box center [272, 267] width 206 height 14
click at [0, 0] on input "View Guides" at bounding box center [0, 0] width 0 height 0
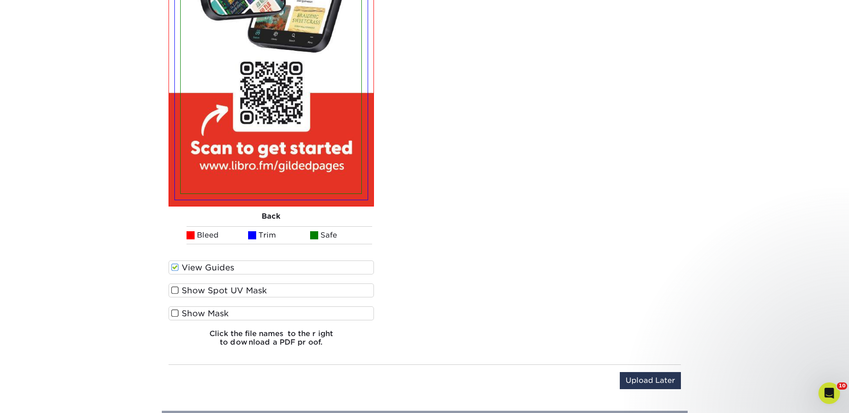
click at [241, 285] on label "Show Spot UV Mask" at bounding box center [272, 290] width 206 height 14
click at [0, 0] on input "Show Spot UV Mask" at bounding box center [0, 0] width 0 height 0
click at [245, 310] on label "Show Mask" at bounding box center [272, 313] width 206 height 14
click at [0, 0] on input "Show Mask" at bounding box center [0, 0] width 0 height 0
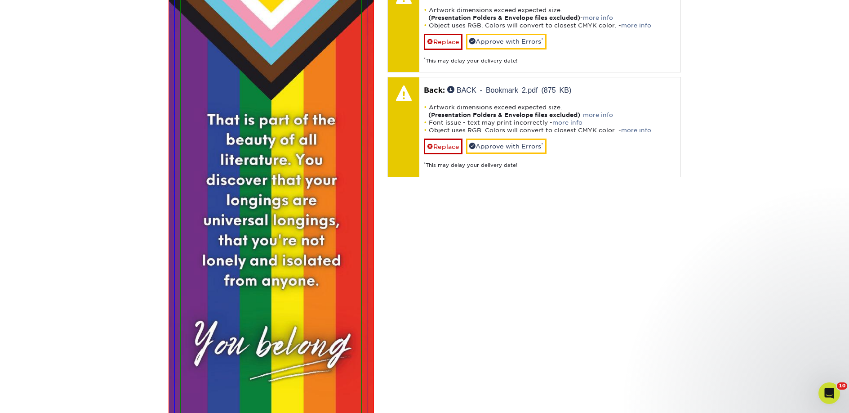
scroll to position [559, 0]
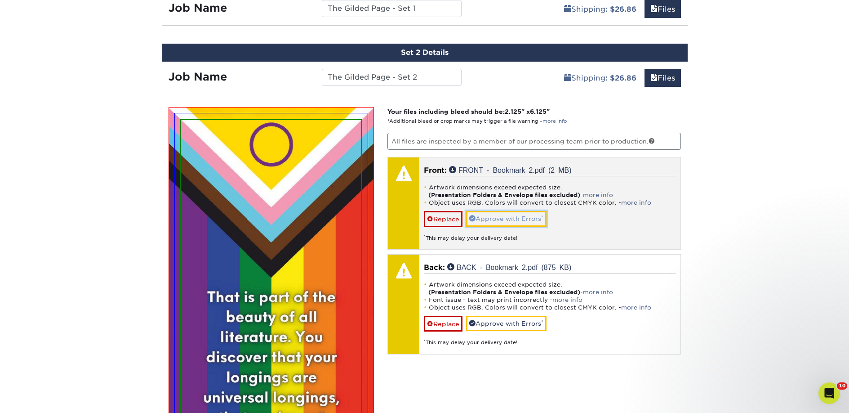
click at [513, 218] on link "Approve with Errors *" at bounding box center [506, 218] width 80 height 15
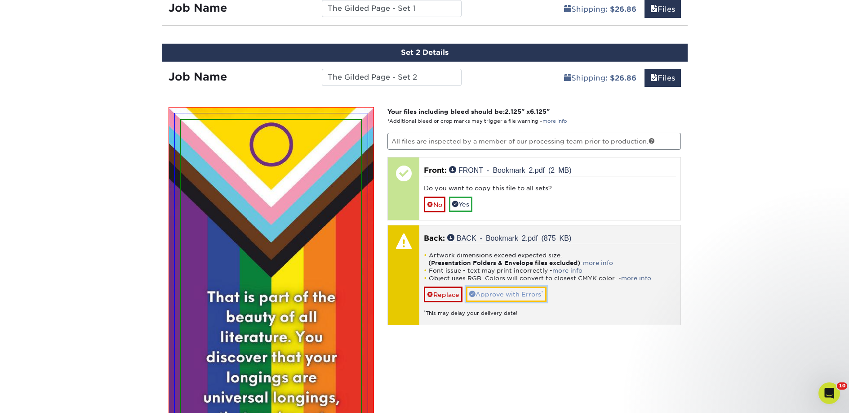
click at [494, 291] on link "Approve with Errors *" at bounding box center [506, 293] width 80 height 15
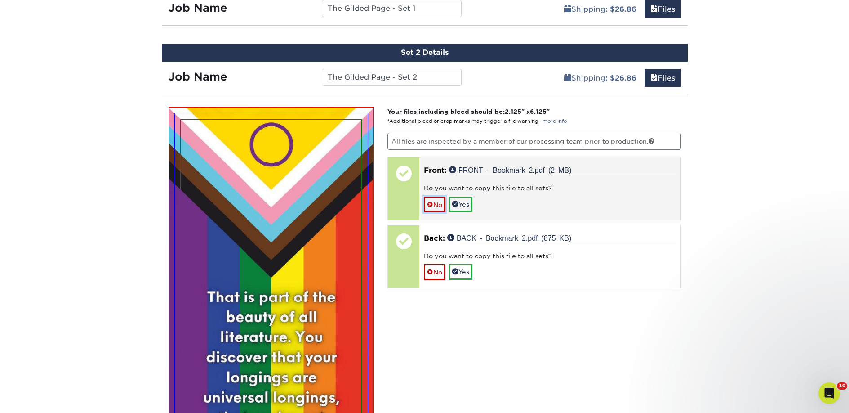
click at [432, 203] on span at bounding box center [430, 204] width 6 height 7
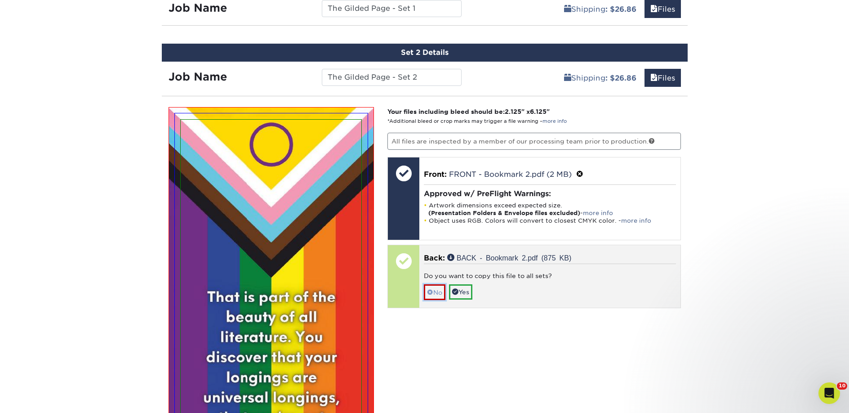
click at [429, 295] on span at bounding box center [430, 292] width 6 height 7
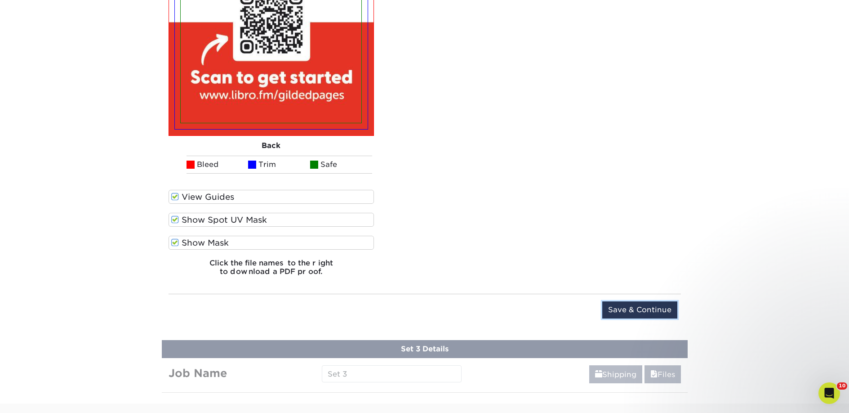
click at [637, 315] on input "Save & Continue" at bounding box center [639, 309] width 75 height 17
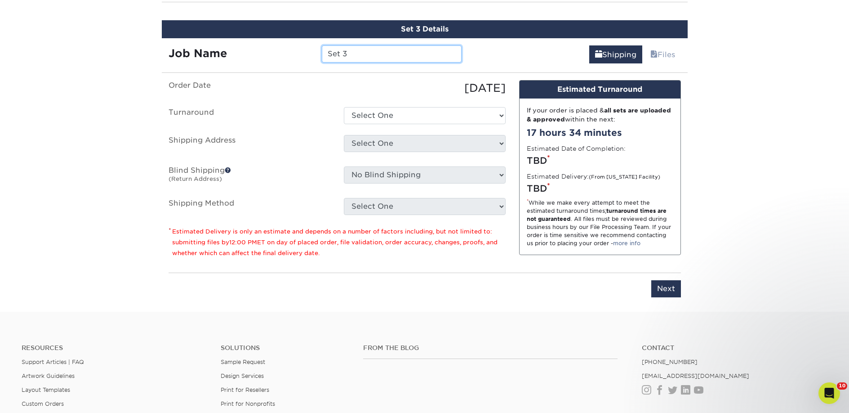
scroll to position [653, 0]
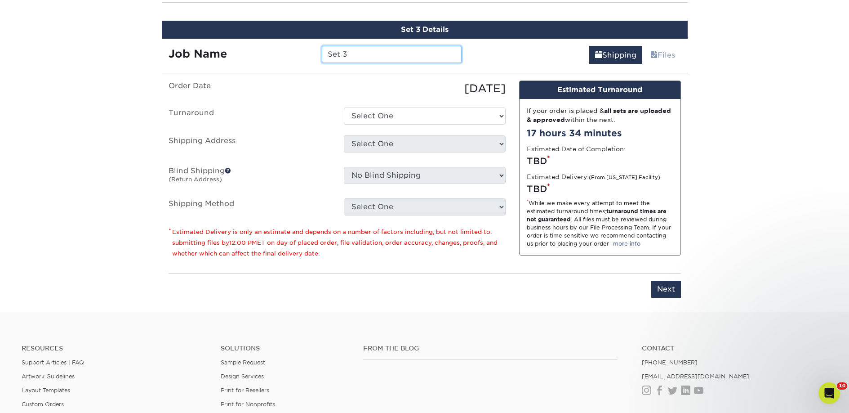
click at [324, 50] on input "Set 3" at bounding box center [392, 54] width 140 height 17
paste input "The Gilded Page"
type input "The Gilded Page - Set 3"
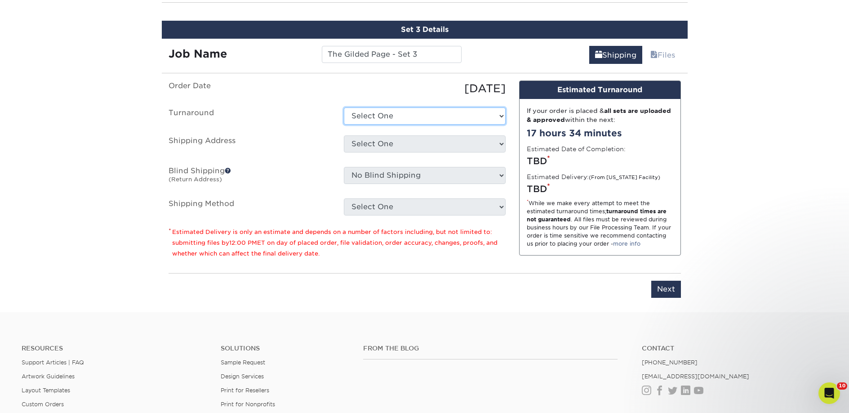
click at [387, 107] on select "Select One 2-4 Business Days 2 Day Next Business Day" at bounding box center [425, 115] width 162 height 17
select select "23bed37c-fa74-46a4-afc9-d3c3160655ce"
click at [344, 107] on select "Select One 2-4 Business Days 2 Day Next Business Day" at bounding box center [425, 115] width 162 height 17
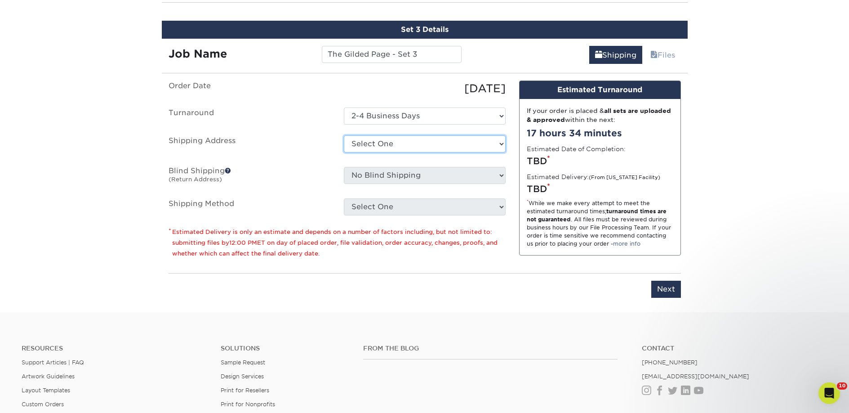
click at [391, 145] on select "Select One 2nd Floor Convention Center A Better Today Books & Boutique A Good B…" at bounding box center [425, 143] width 162 height 17
select select "285206"
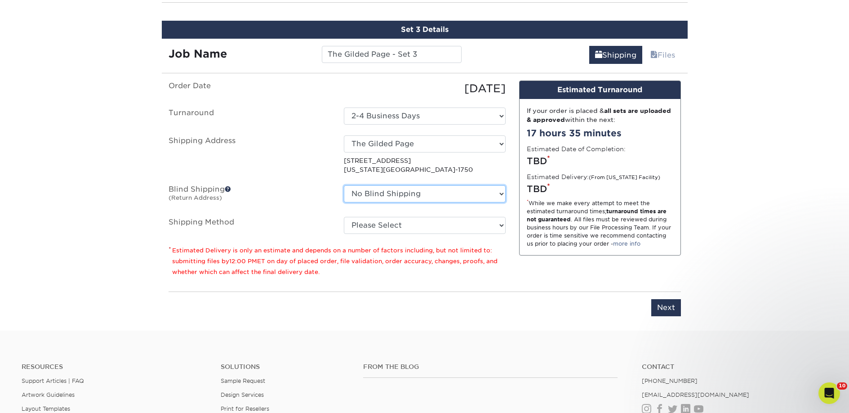
click at [388, 197] on select "No Blind Shipping 2nd Floor Convention Center A Better Today Books & Boutique A…" at bounding box center [425, 193] width 162 height 17
click at [370, 226] on select "Please Select Ground Shipping (+$26.86) 3 Day Shipping Service (+$40.10) 2 Day …" at bounding box center [425, 225] width 162 height 17
select select "03"
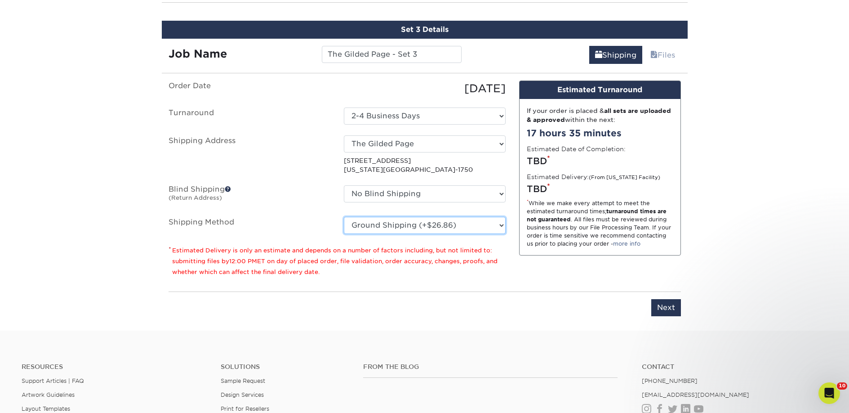
click at [344, 217] on select "Please Select Ground Shipping (+$26.86) 3 Day Shipping Service (+$40.10) 2 Day …" at bounding box center [425, 225] width 162 height 17
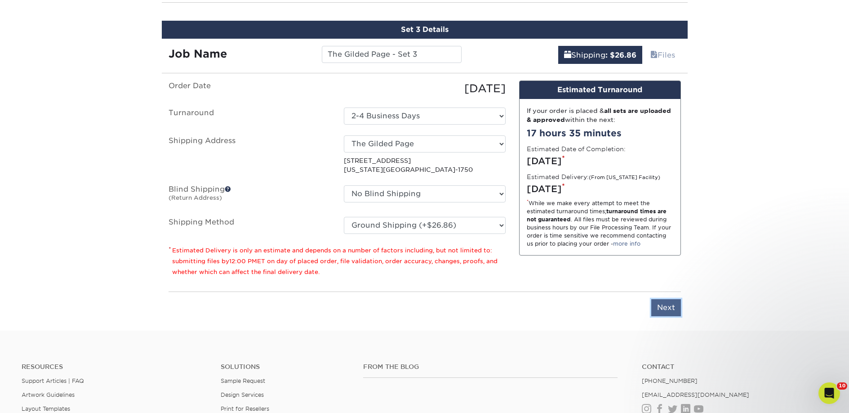
click at [669, 305] on input "Next" at bounding box center [666, 307] width 30 height 17
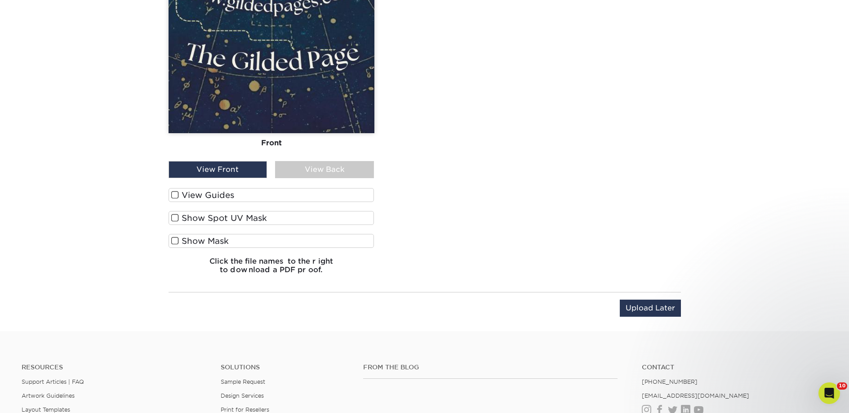
click at [268, 198] on label "View Guides" at bounding box center [272, 195] width 206 height 14
click at [0, 0] on input "View Guides" at bounding box center [0, 0] width 0 height 0
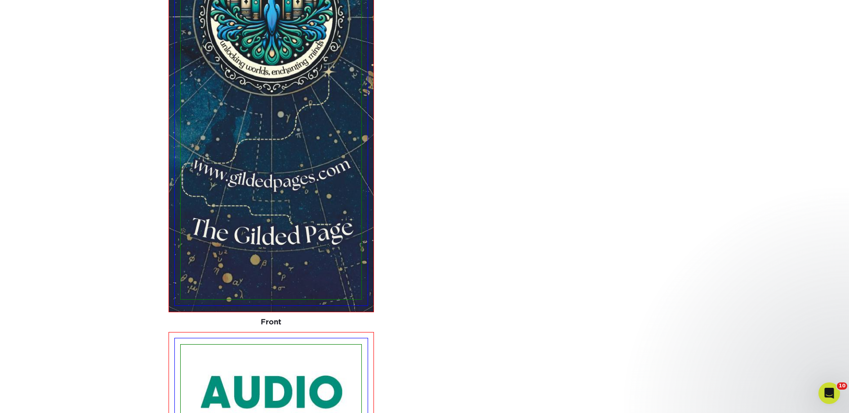
scroll to position [727, 0]
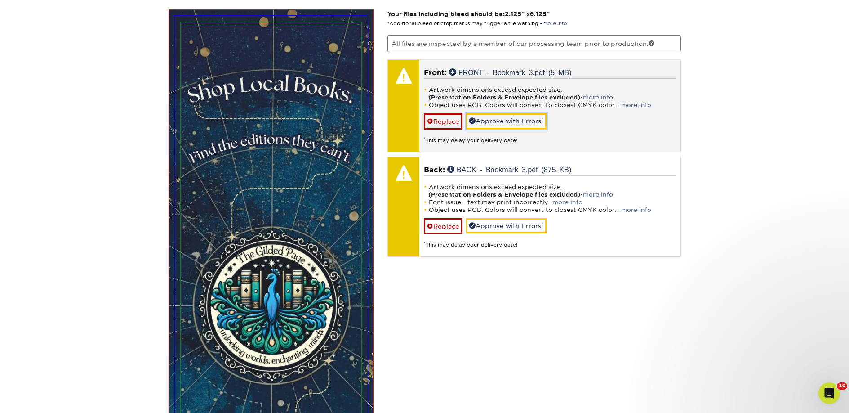
click at [509, 119] on link "Approve with Errors *" at bounding box center [506, 120] width 80 height 15
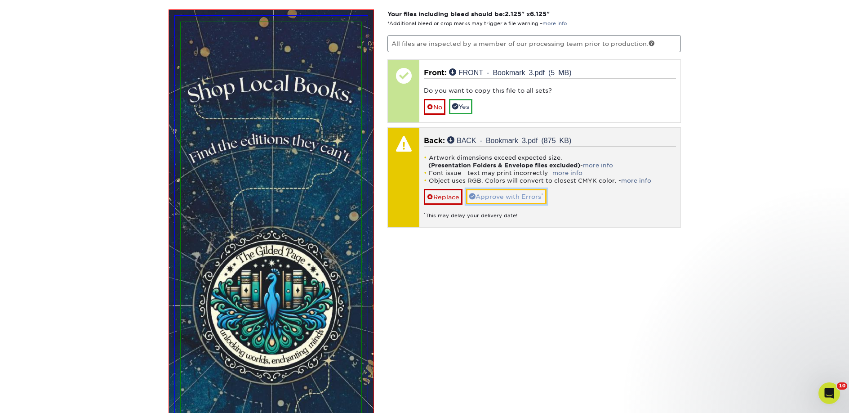
click at [499, 195] on link "Approve with Errors *" at bounding box center [506, 196] width 80 height 15
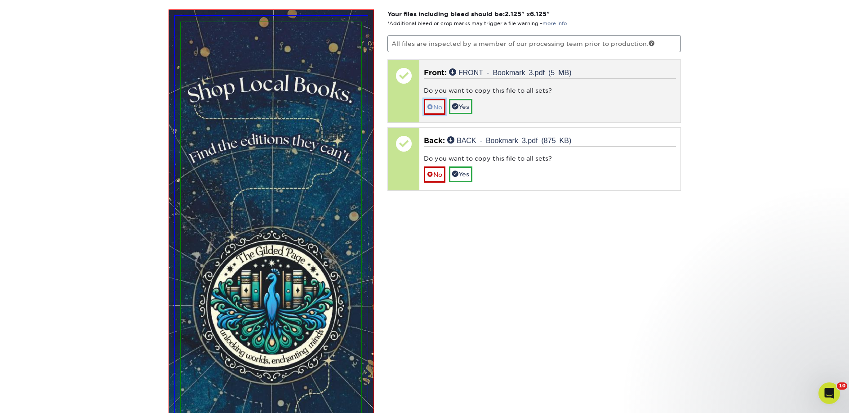
click at [438, 109] on link "No" at bounding box center [435, 107] width 22 height 16
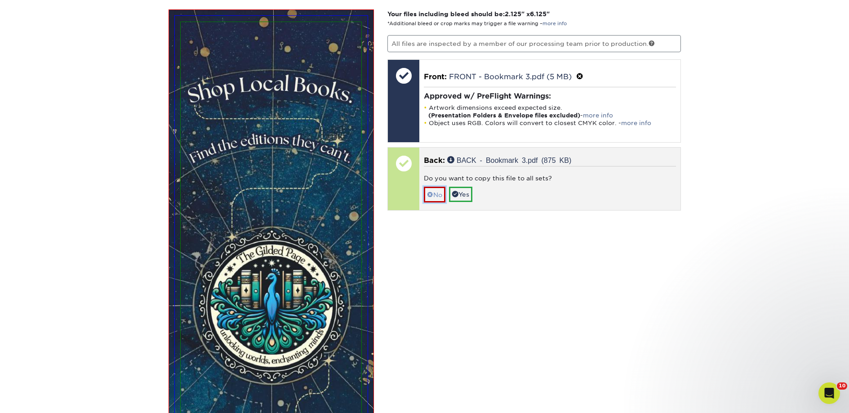
click at [442, 193] on link "No" at bounding box center [435, 195] width 22 height 16
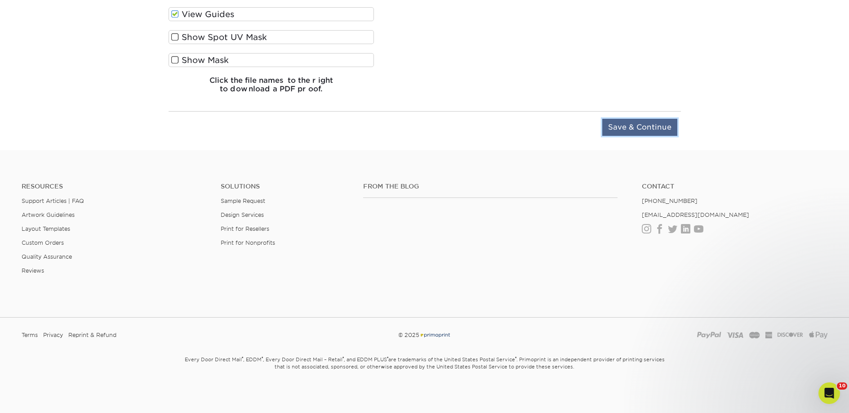
click at [608, 127] on input "Save & Continue" at bounding box center [639, 127] width 75 height 17
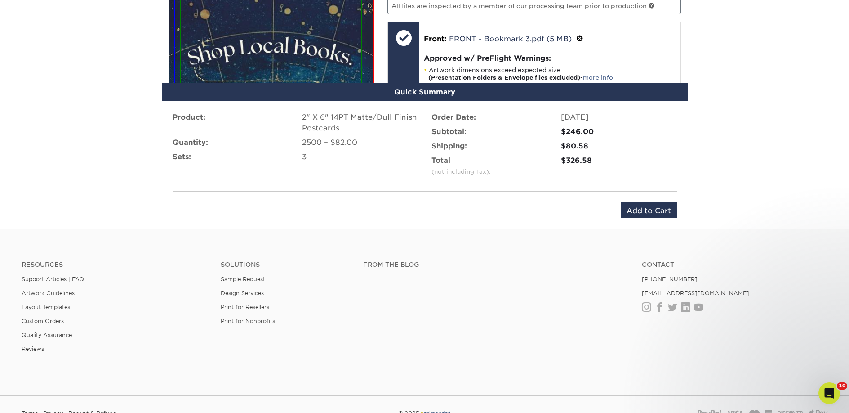
scroll to position [741, 0]
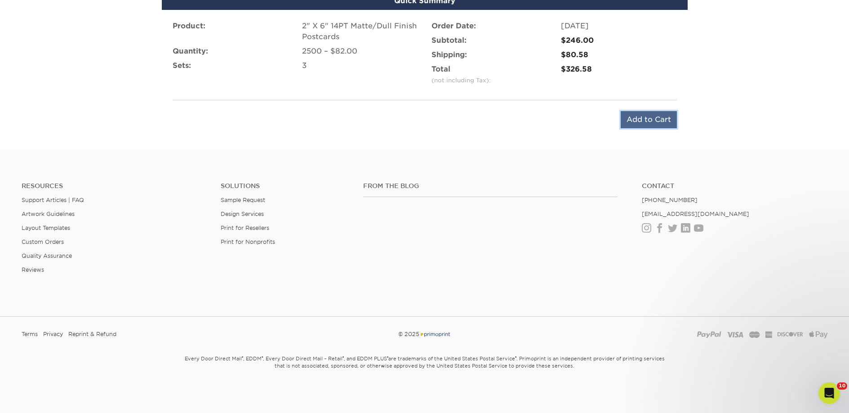
click at [637, 125] on input "Add to Cart" at bounding box center [649, 119] width 56 height 17
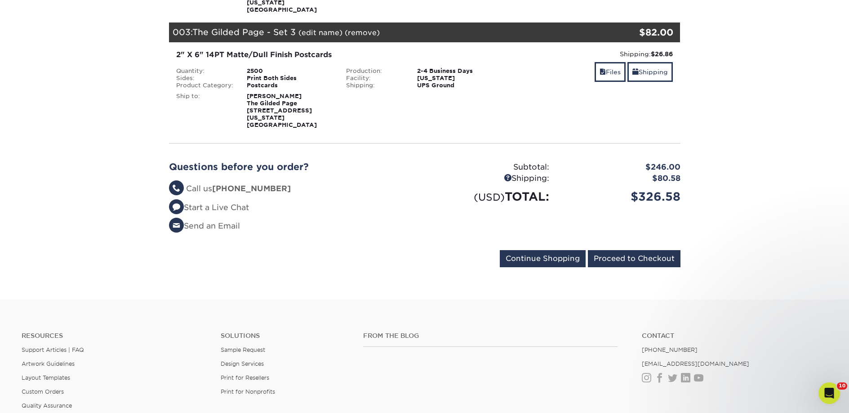
scroll to position [344, 0]
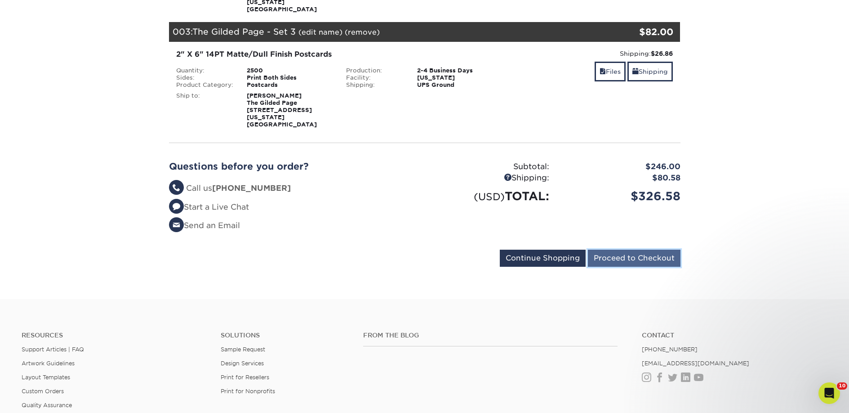
click at [655, 249] on input "Proceed to Checkout" at bounding box center [634, 257] width 93 height 17
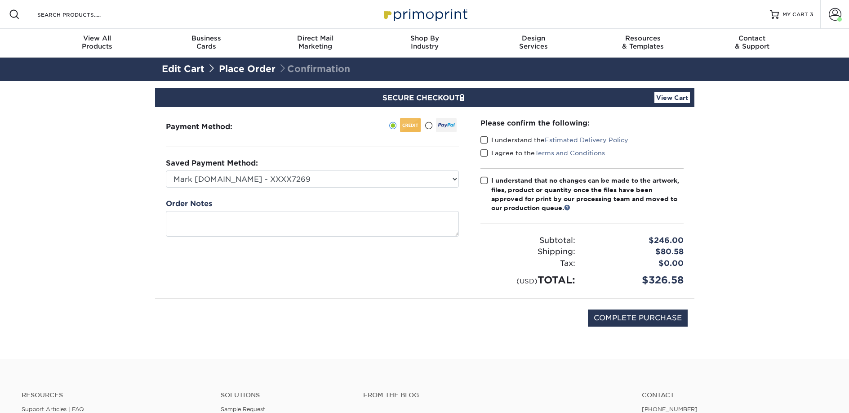
click at [485, 141] on span at bounding box center [485, 140] width 8 height 9
click at [0, 0] on input "I understand the Estimated Delivery Policy" at bounding box center [0, 0] width 0 height 0
drag, startPoint x: 485, startPoint y: 154, endPoint x: 485, endPoint y: 178, distance: 23.8
click at [485, 154] on span at bounding box center [485, 153] width 8 height 9
click at [0, 0] on input "I agree to the Terms and Conditions" at bounding box center [0, 0] width 0 height 0
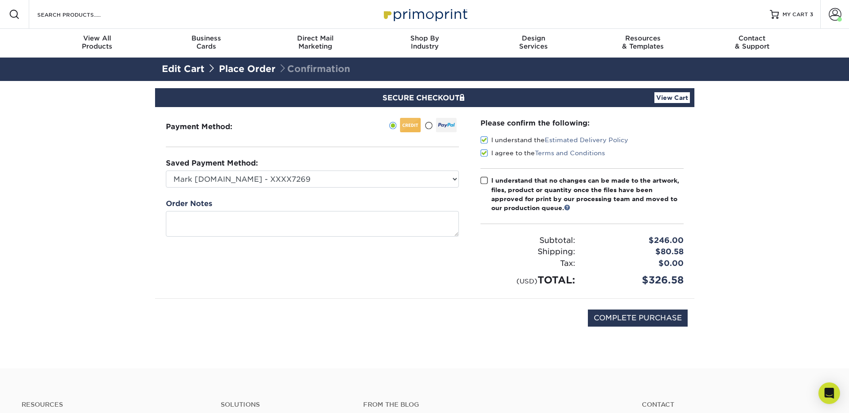
click at [482, 191] on label "I understand that no changes can be made to the artwork, files, product or quan…" at bounding box center [582, 194] width 203 height 37
click at [0, 0] on input "I understand that no changes can be made to the artwork, files, product or quan…" at bounding box center [0, 0] width 0 height 0
click at [487, 185] on label "I understand that no changes can be made to the artwork, files, product or quan…" at bounding box center [582, 194] width 203 height 37
click at [0, 0] on input "I understand that no changes can be made to the artwork, files, product or quan…" at bounding box center [0, 0] width 0 height 0
drag, startPoint x: 495, startPoint y: 187, endPoint x: 515, endPoint y: 200, distance: 23.7
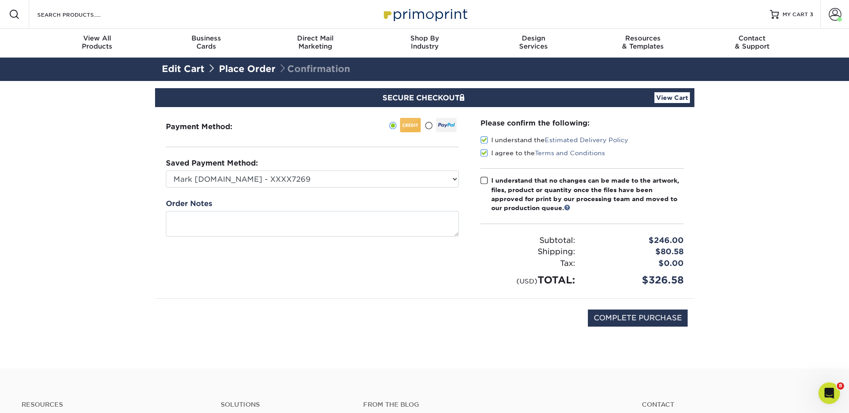
click at [495, 187] on div "I understand that no changes can be made to the artwork, files, product or quan…" at bounding box center [587, 194] width 192 height 37
click at [0, 0] on input "I understand that no changes can be made to the artwork, files, product or quan…" at bounding box center [0, 0] width 0 height 0
click at [622, 317] on input "COMPLETE PURCHASE" at bounding box center [638, 317] width 100 height 17
type input "PROCESSING, PLEASE WAIT..."
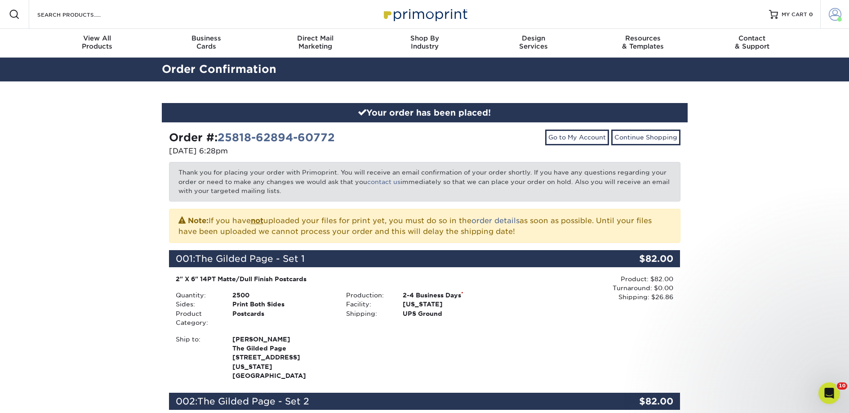
click at [829, 15] on span at bounding box center [835, 14] width 13 height 13
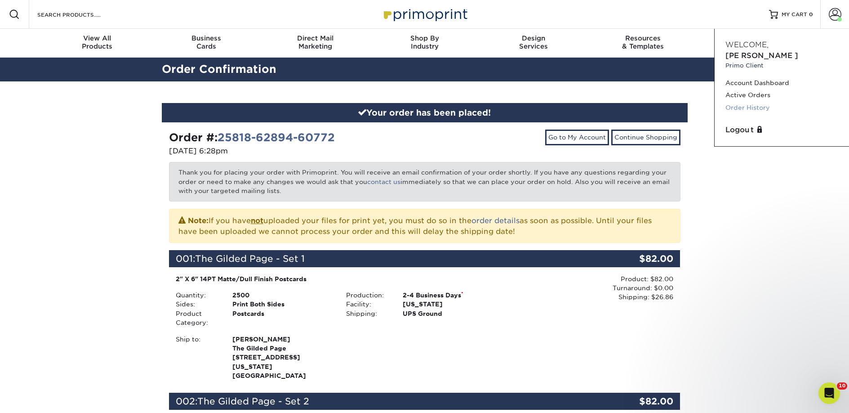
click at [758, 102] on link "Order History" at bounding box center [782, 108] width 113 height 12
